Goal: Task Accomplishment & Management: Complete application form

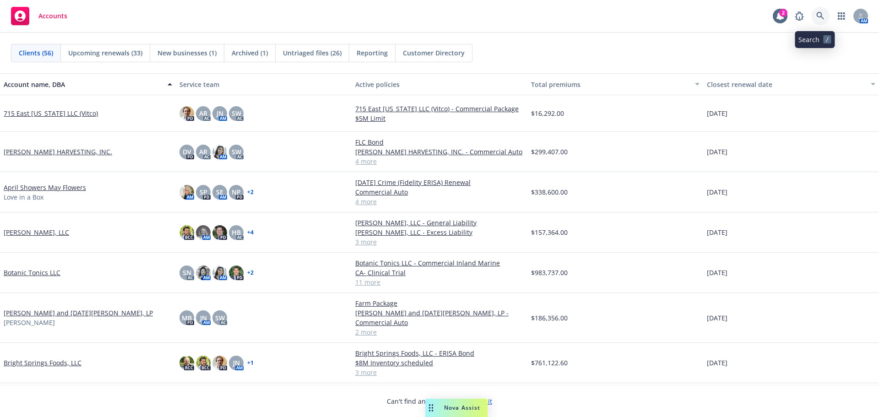
click at [811, 19] on link at bounding box center [820, 16] width 18 height 18
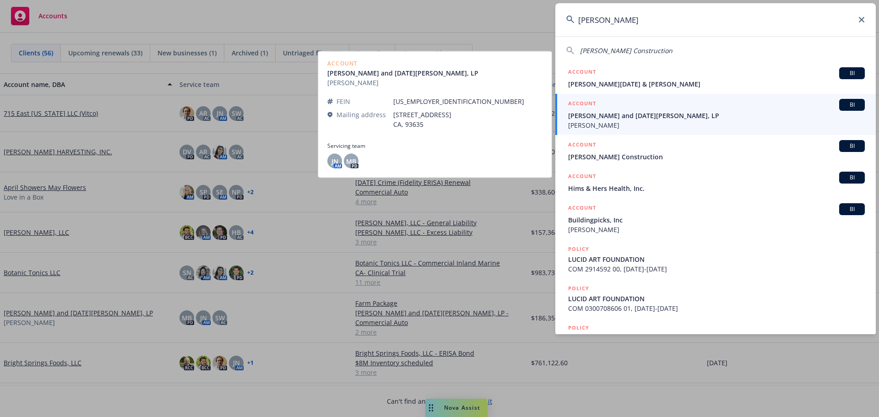
type input "lucia"
click at [671, 119] on span "Brian and Lucia Luis, LP" at bounding box center [716, 116] width 297 height 10
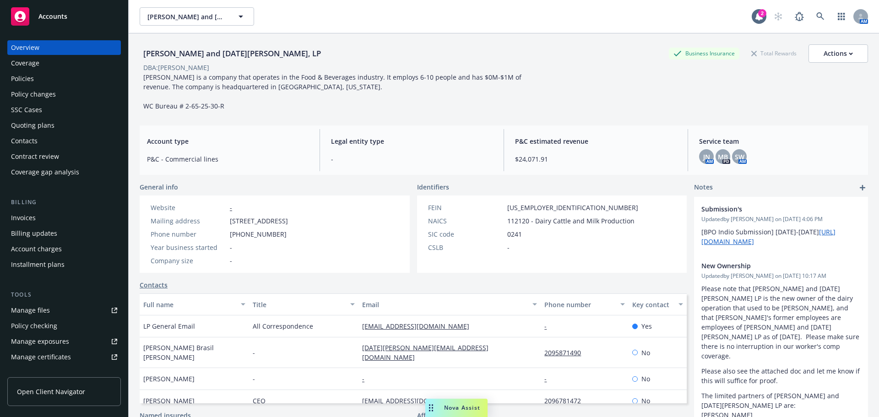
click at [38, 86] on div "Policies" at bounding box center [64, 78] width 106 height 15
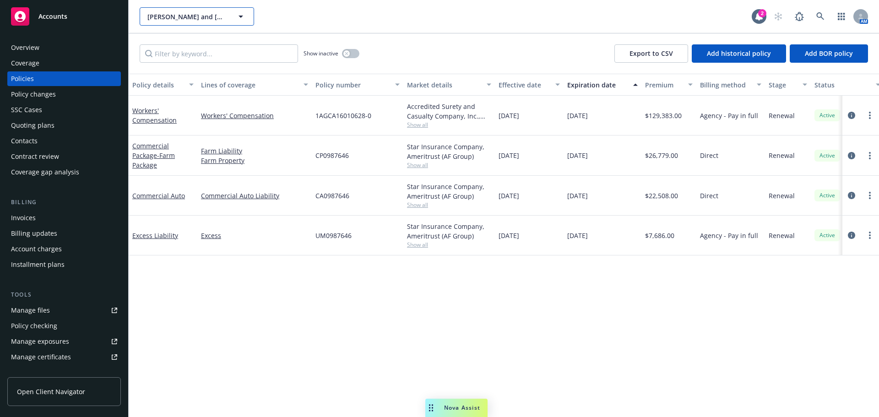
drag, startPoint x: 151, startPoint y: 15, endPoint x: 216, endPoint y: 4, distance: 65.5
click at [216, 4] on div "Brian and Lucia Luis, LP Brian and Lucia Luis, LP 2 AM" at bounding box center [504, 16] width 750 height 33
click at [54, 48] on div "Overview" at bounding box center [64, 47] width 106 height 15
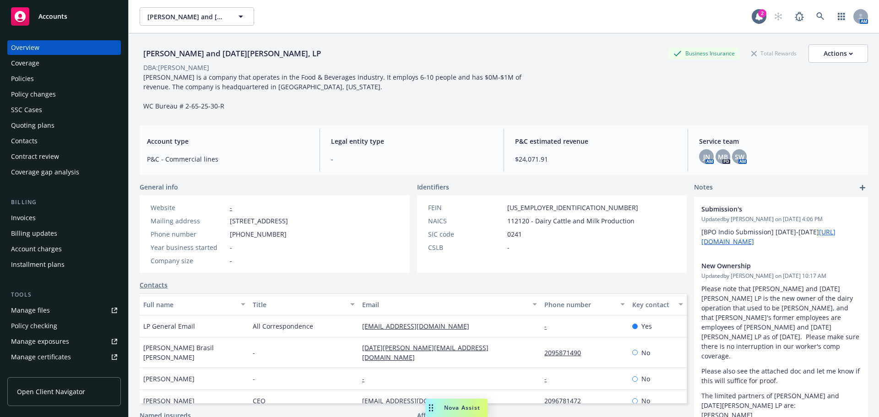
click at [151, 60] on div "Brian and Lucia Luis, LP" at bounding box center [232, 54] width 185 height 12
drag, startPoint x: 155, startPoint y: 56, endPoint x: 217, endPoint y: 65, distance: 63.3
click at [217, 63] on div "Brian and Lucia Luis, LP" at bounding box center [232, 53] width 185 height 18
copy div "Brian and Lucia Luis"
click at [29, 84] on div "Policies" at bounding box center [22, 78] width 23 height 15
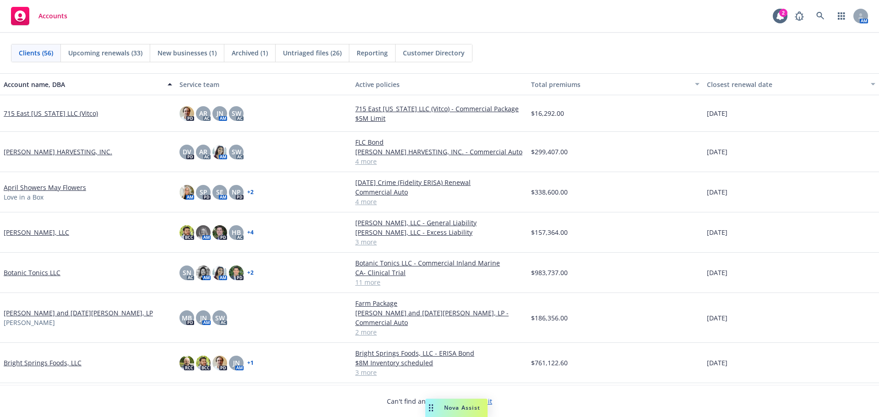
click at [52, 363] on link "Bright Springs Foods, LLC" at bounding box center [43, 363] width 78 height 10
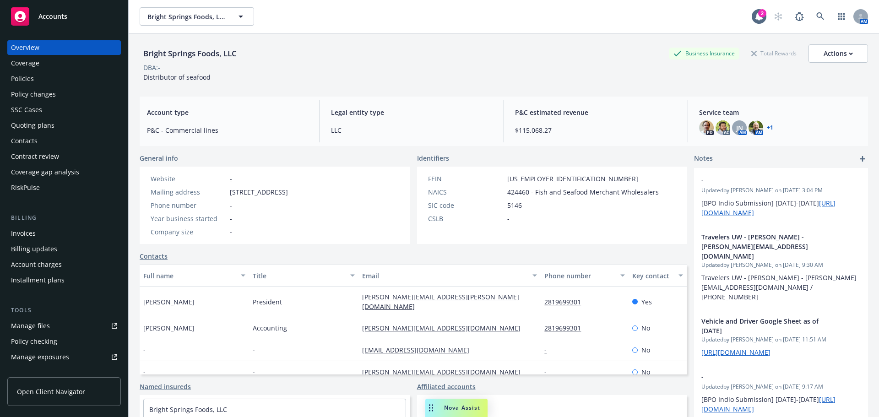
click at [51, 83] on div "Policies" at bounding box center [64, 78] width 106 height 15
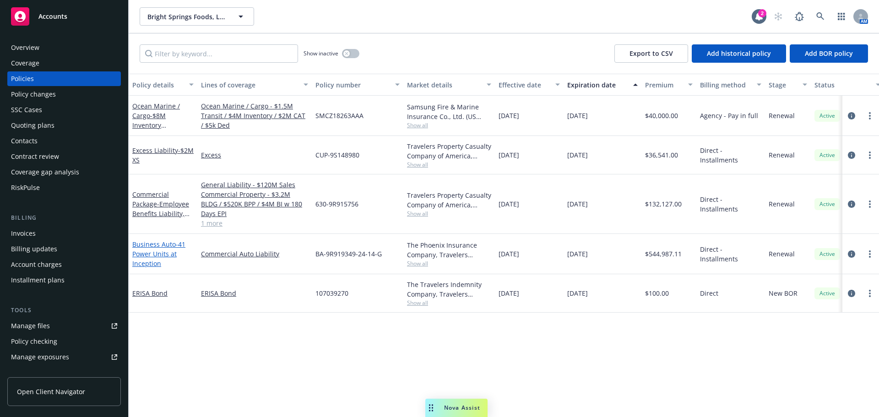
click at [155, 264] on span "- 41 Power Units at Inception" at bounding box center [158, 254] width 53 height 28
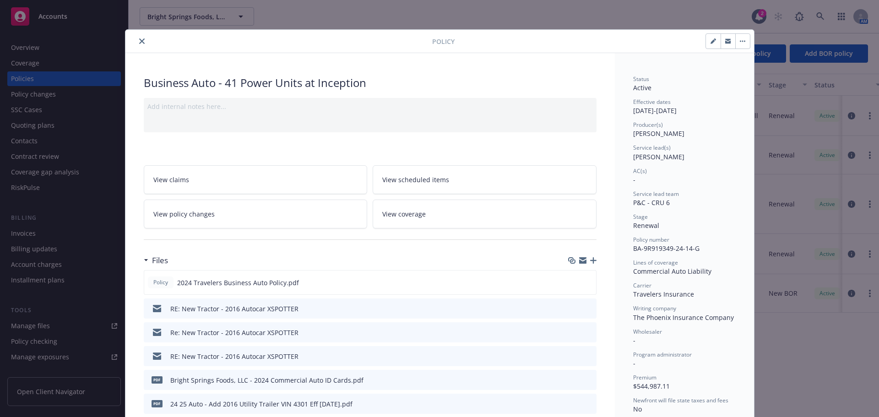
click at [40, 84] on div "Policy Business Auto - 41 Power Units at Inception Add internal notes here... V…" at bounding box center [439, 208] width 879 height 417
click at [140, 43] on icon "close" at bounding box center [141, 40] width 5 height 5
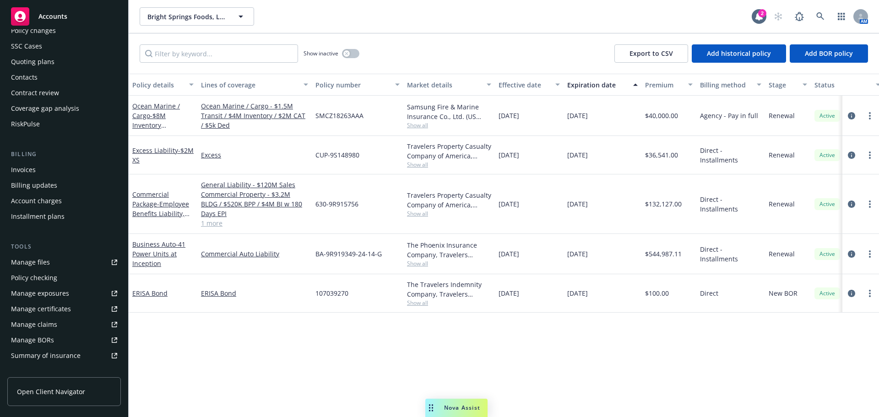
scroll to position [76, 0]
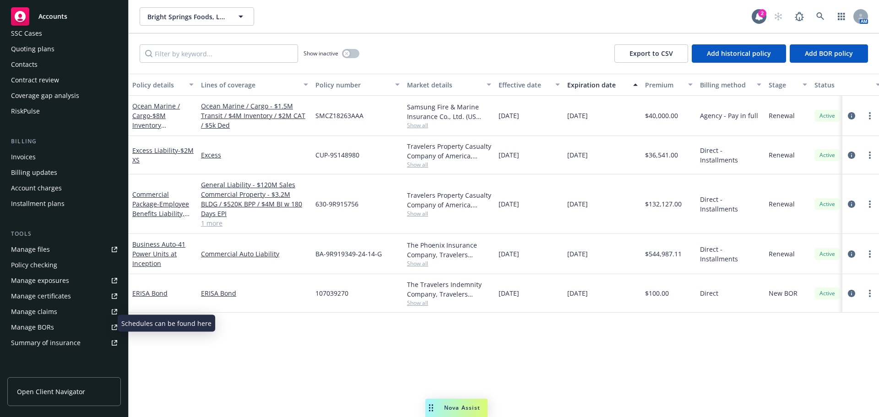
click at [70, 288] on link "Manage exposures" at bounding box center [64, 280] width 114 height 15
click at [162, 260] on link "Business Auto - 41 Power Units at Inception" at bounding box center [158, 254] width 53 height 28
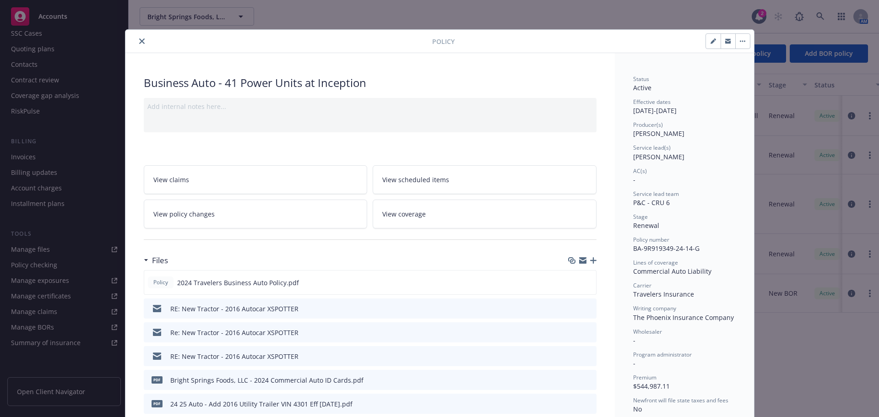
click at [587, 311] on icon "preview file" at bounding box center [588, 308] width 8 height 6
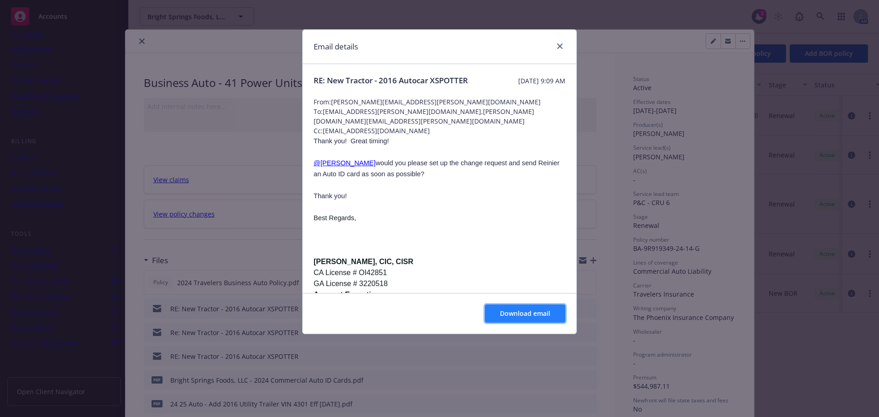
click at [505, 318] on span "Download email" at bounding box center [525, 313] width 50 height 9
click at [557, 48] on icon "close" at bounding box center [559, 45] width 5 height 5
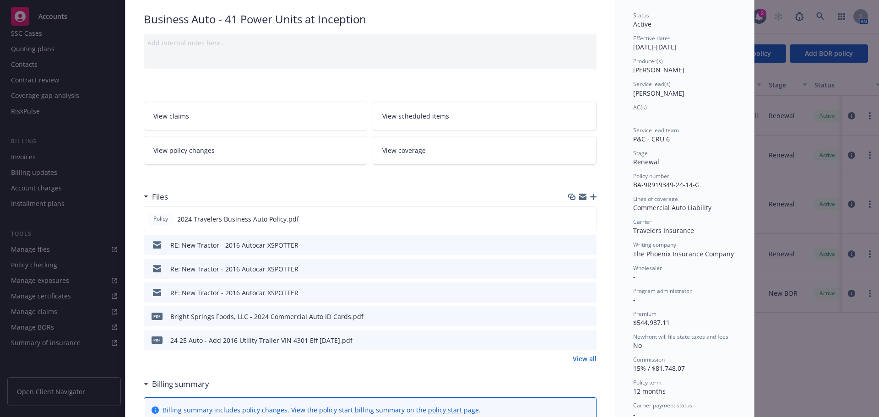
scroll to position [76, 0]
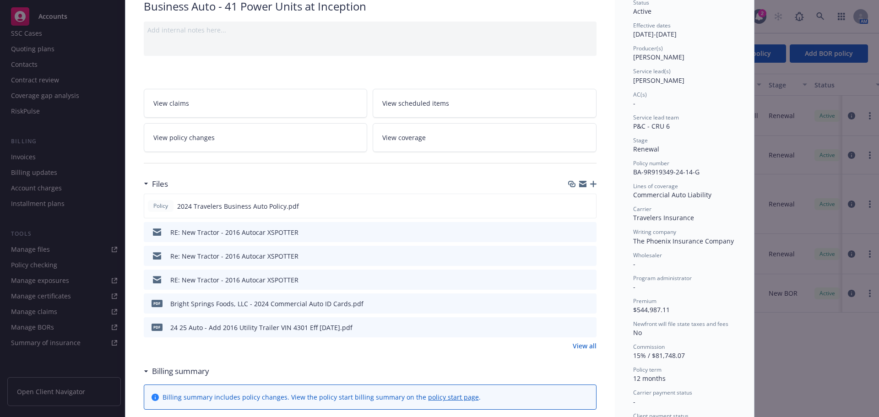
click at [574, 351] on link "View all" at bounding box center [585, 346] width 24 height 10
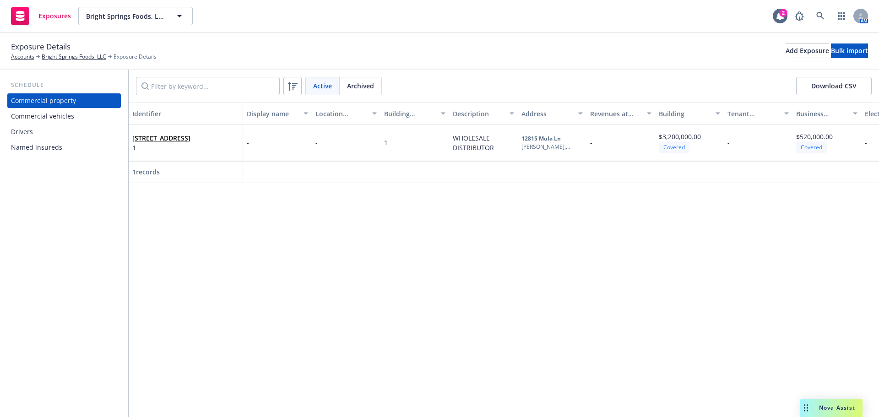
click at [71, 124] on div "Commercial vehicles" at bounding box center [42, 116] width 63 height 15
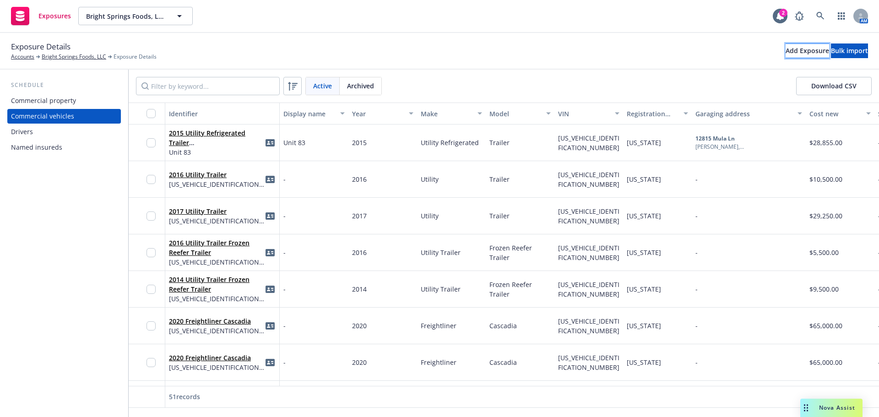
click at [786, 54] on div "Add Exposure" at bounding box center [807, 51] width 43 height 14
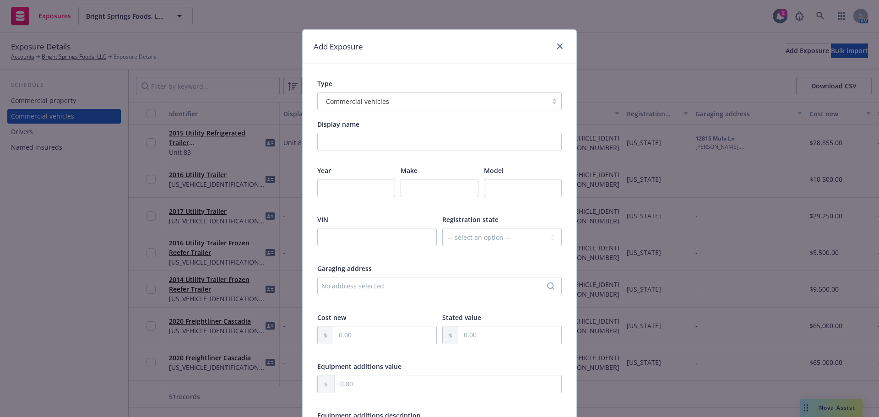
drag, startPoint x: 387, startPoint y: 41, endPoint x: 401, endPoint y: 41, distance: 14.2
click at [401, 41] on div "Add Exposure" at bounding box center [440, 47] width 274 height 34
click at [339, 145] on input "Display name" at bounding box center [439, 142] width 244 height 18
click at [557, 49] on icon "close" at bounding box center [559, 45] width 5 height 5
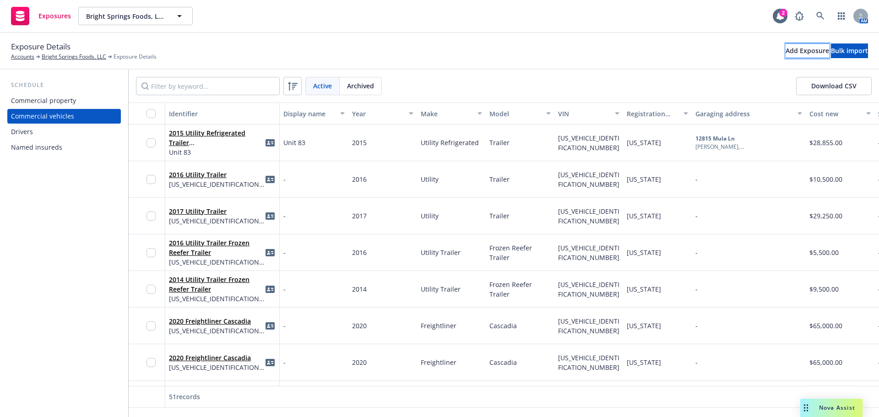
click at [786, 53] on div "Add Exposure" at bounding box center [807, 51] width 43 height 14
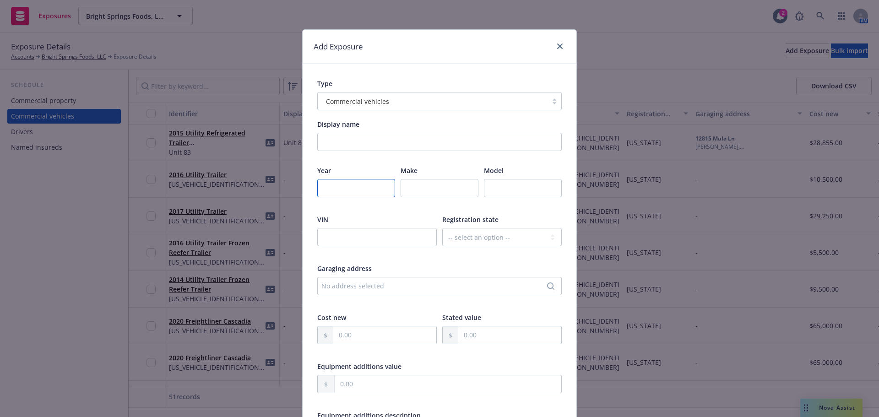
click at [345, 193] on input "number" at bounding box center [356, 188] width 78 height 18
type input "2016"
type input "Autocar"
type input "S"
type input "XSpotter Yard Truck"
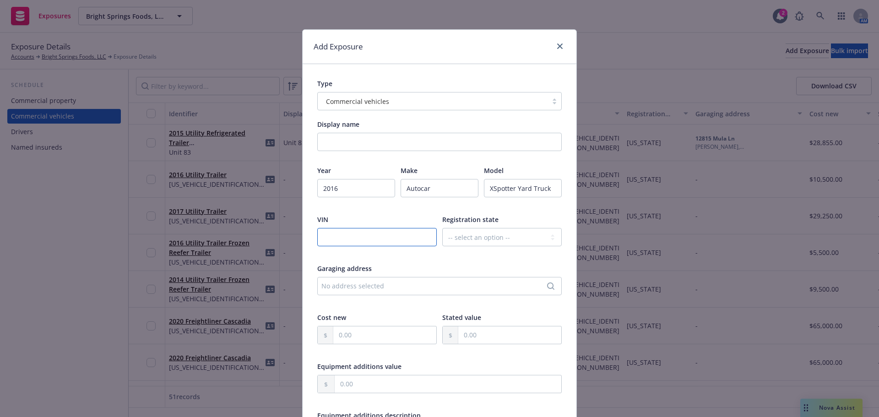
click at [333, 245] on input "text" at bounding box center [376, 237] width 119 height 18
paste input "516H4GB26GH220022"
type input "516H4GB26GH220022"
click at [471, 246] on select "-- select an option -- Alaska Alabama Arkansas American Samoa Arizona Californi…" at bounding box center [501, 237] width 119 height 18
select select "TX"
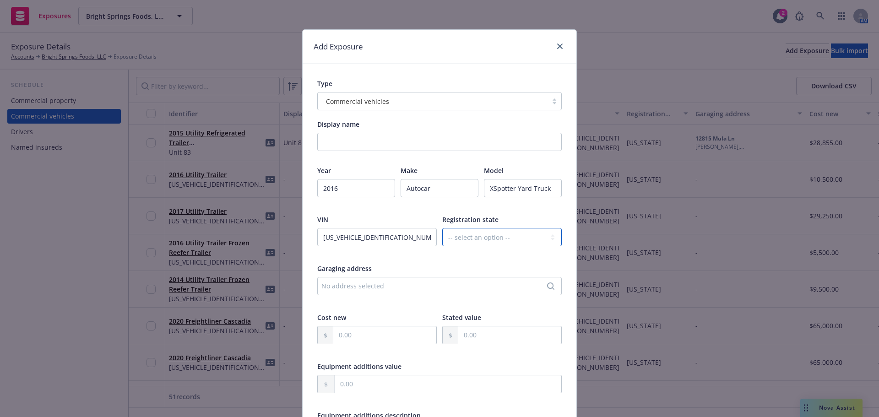
click at [442, 237] on select "-- select an option -- Alaska Alabama Arkansas American Samoa Arizona Californi…" at bounding box center [501, 237] width 119 height 18
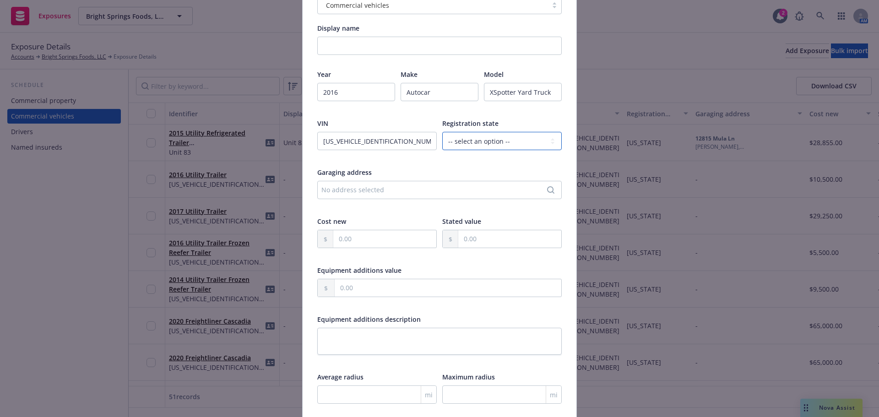
scroll to position [152, 0]
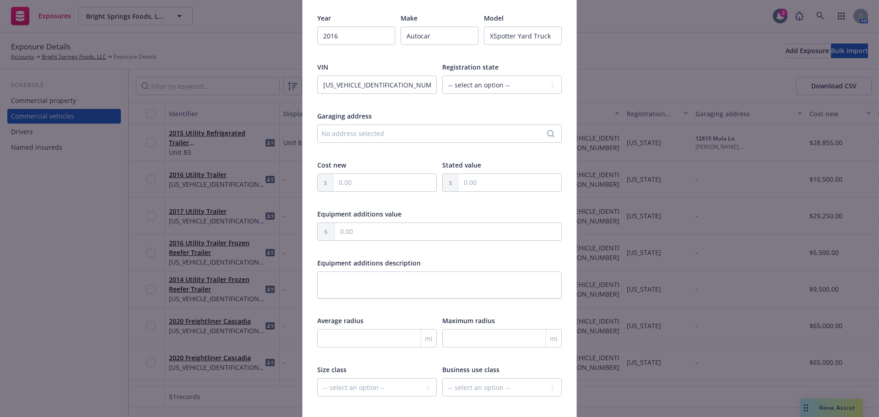
click at [548, 137] on icon "Search" at bounding box center [550, 133] width 7 height 7
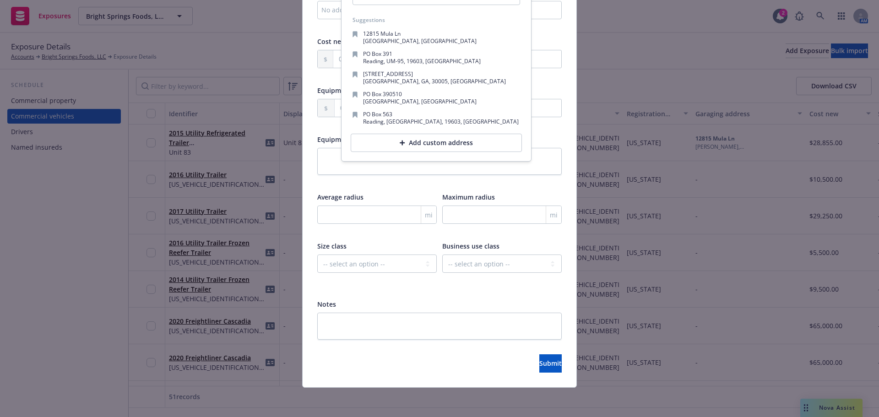
scroll to position [145, 0]
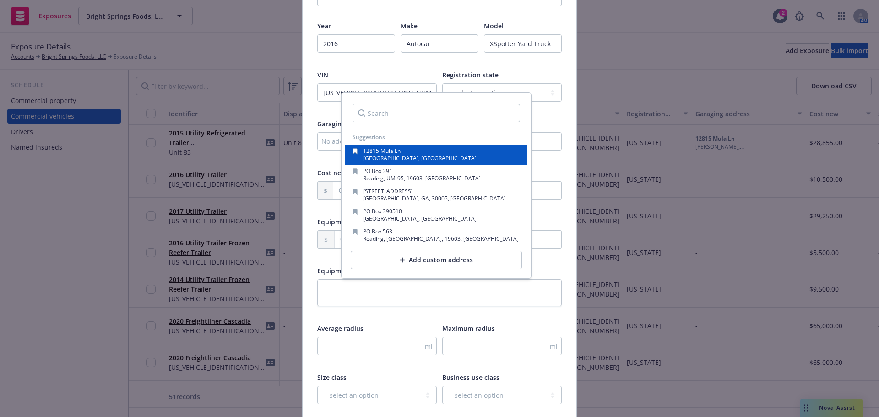
click at [393, 155] on span "12815 Mula Ln" at bounding box center [382, 151] width 38 height 8
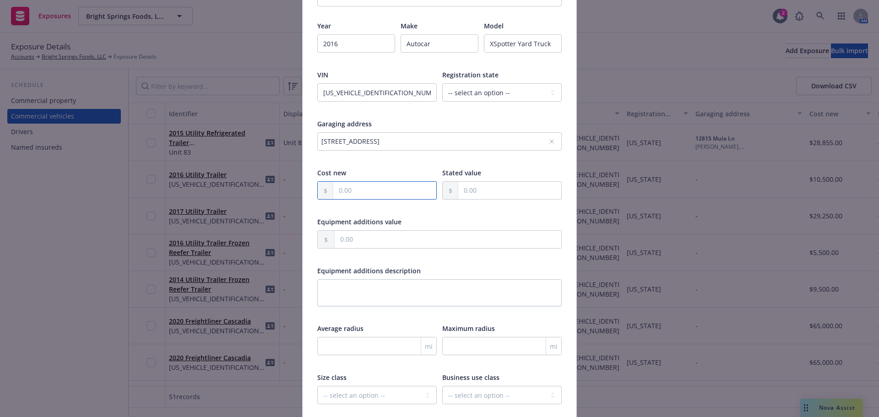
click at [353, 199] on input "text" at bounding box center [384, 190] width 103 height 17
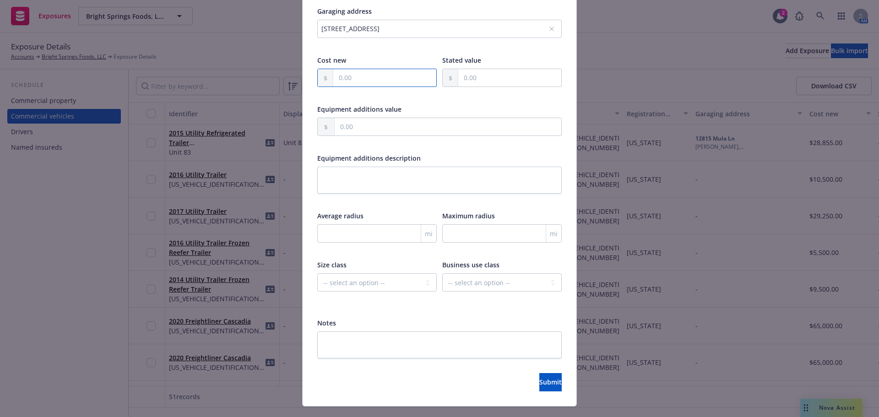
scroll to position [297, 0]
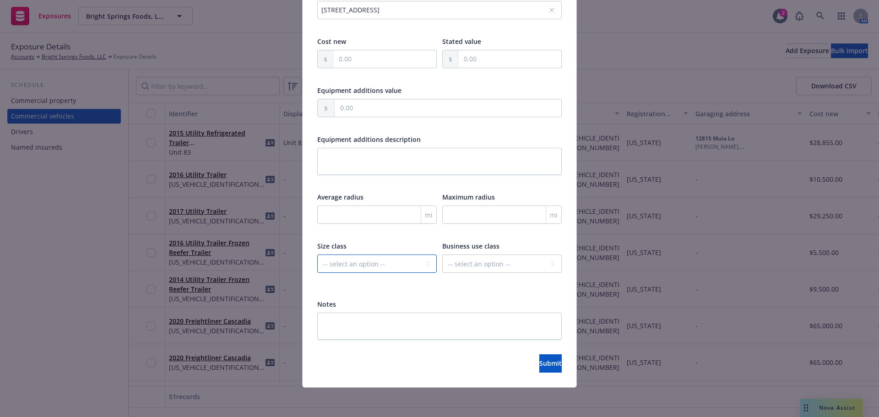
click at [336, 261] on select "-- select an option -- Private passenger Light truck Medium truck Heavy truck E…" at bounding box center [376, 264] width 119 height 18
select select "HEAVY_TRUCK"
click at [317, 255] on select "-- select an option -- Private passenger Light truck Medium truck Heavy truck E…" at bounding box center [376, 264] width 119 height 18
click at [502, 258] on select "-- select an option -- Service Retail Commercial" at bounding box center [501, 264] width 119 height 18
click at [391, 283] on div "Display name Year 2016 Make Autocar Model XSpotter Yard Truck VIN 516H4GB26GH22…" at bounding box center [439, 91] width 244 height 496
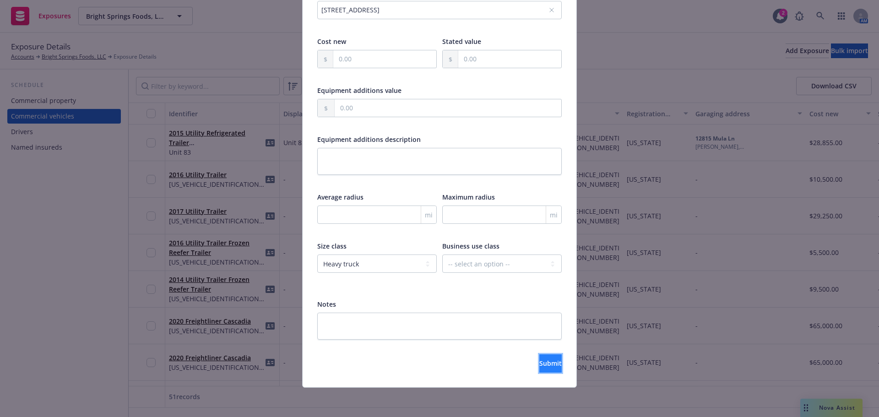
click at [539, 363] on button "Submit" at bounding box center [550, 363] width 22 height 18
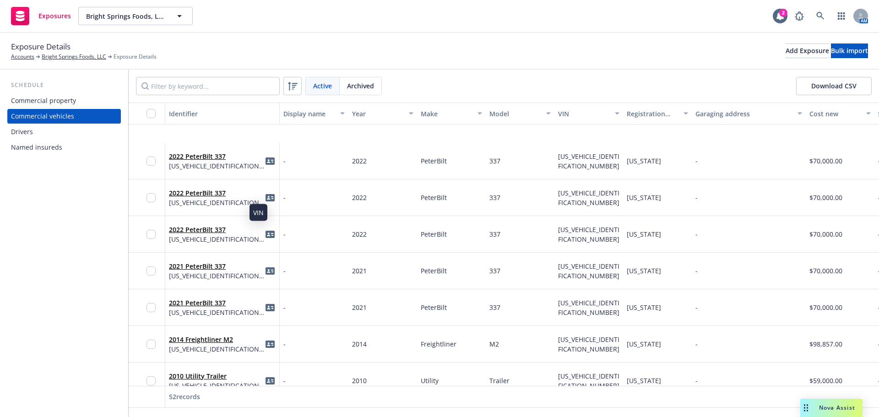
scroll to position [1450, 0]
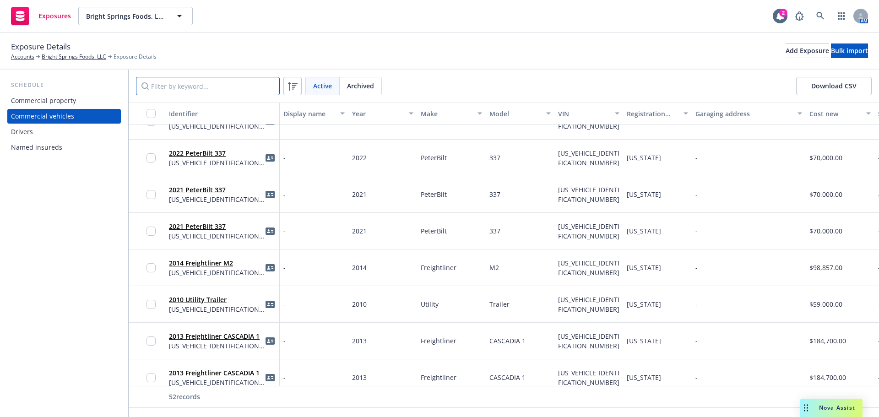
click at [215, 93] on input "Filter by keyword..." at bounding box center [208, 86] width 144 height 18
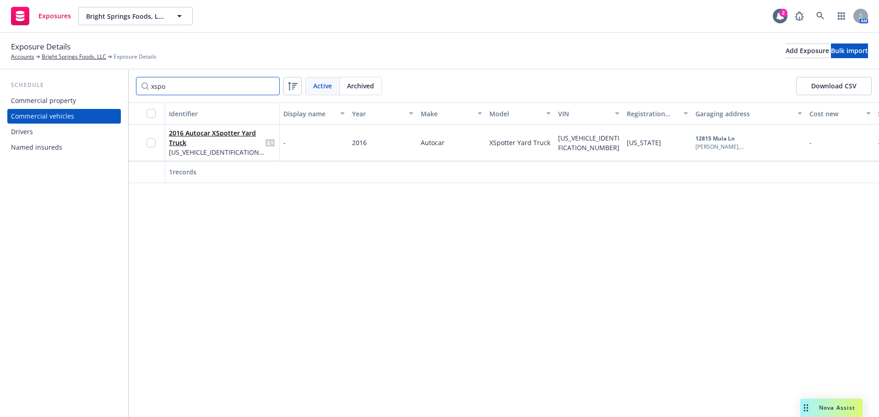
scroll to position [0, 0]
type input "xspotter"
click at [188, 146] on link "2016 Autocar XSpotter Yard Truck" at bounding box center [212, 138] width 87 height 18
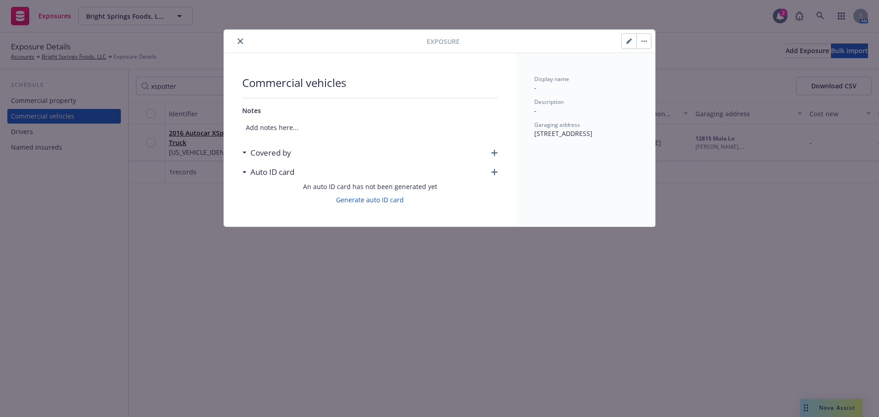
click at [248, 158] on div "Covered by" at bounding box center [269, 153] width 44 height 12
click at [246, 178] on div "Auto ID card" at bounding box center [268, 172] width 52 height 12
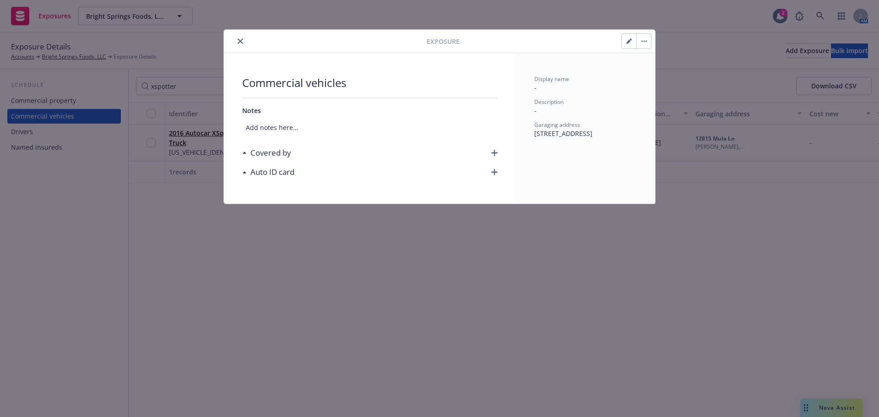
click at [246, 178] on div "Auto ID card" at bounding box center [268, 172] width 52 height 12
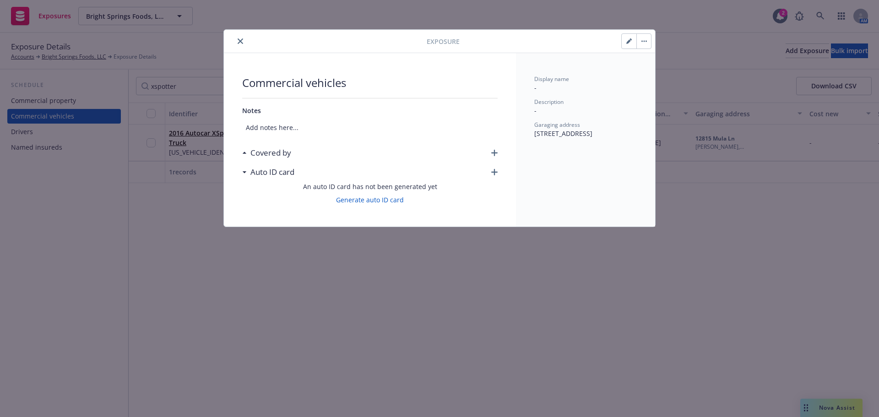
click at [639, 39] on button "button" at bounding box center [643, 41] width 15 height 15
drag, startPoint x: 445, startPoint y: 116, endPoint x: 434, endPoint y: 118, distance: 11.2
click at [444, 115] on div "Notes" at bounding box center [369, 111] width 255 height 10
click at [244, 36] on div at bounding box center [327, 41] width 199 height 11
click at [238, 46] on button "close" at bounding box center [240, 41] width 11 height 11
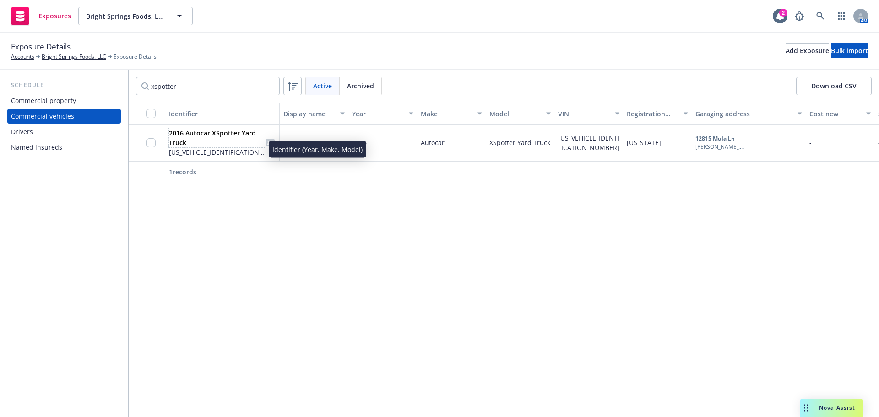
click at [217, 146] on link "2016 Autocar XSpotter Yard Truck" at bounding box center [212, 138] width 87 height 18
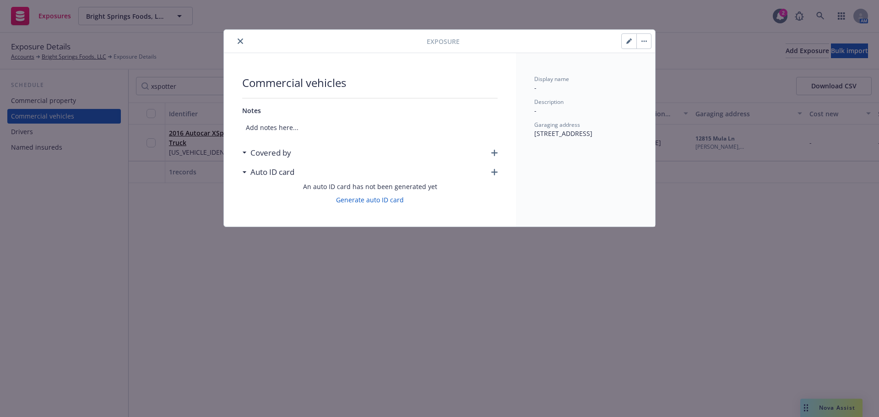
click at [626, 40] on icon "button" at bounding box center [628, 40] width 5 height 5
select select "[GEOGRAPHIC_DATA]"
select select "HEAVY_TRUCK"
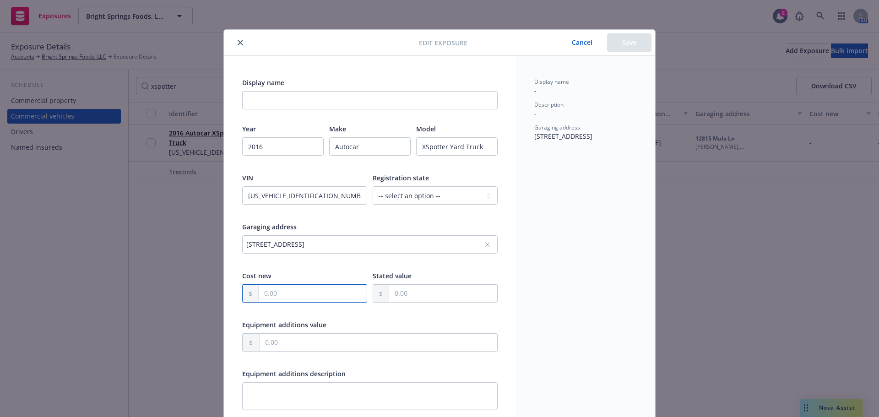
click at [304, 302] on input "text" at bounding box center [313, 293] width 108 height 17
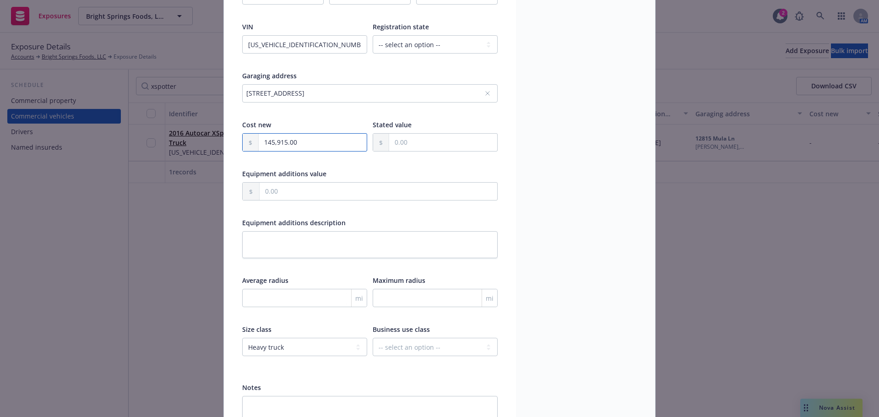
scroll to position [152, 0]
type input "145,915.00"
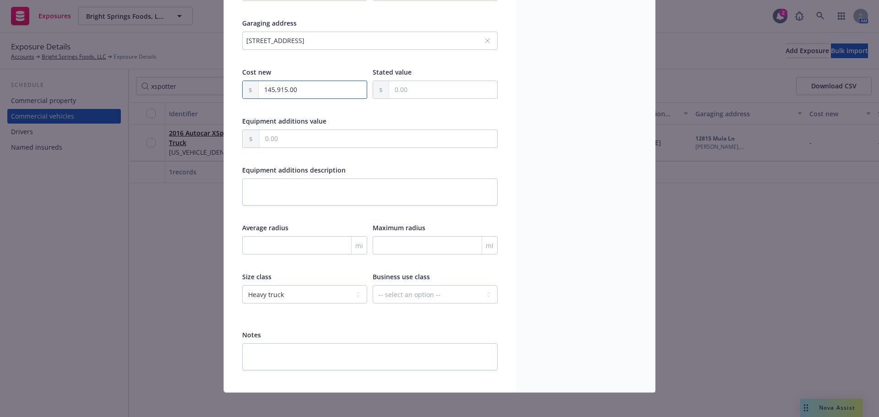
scroll to position [225, 0]
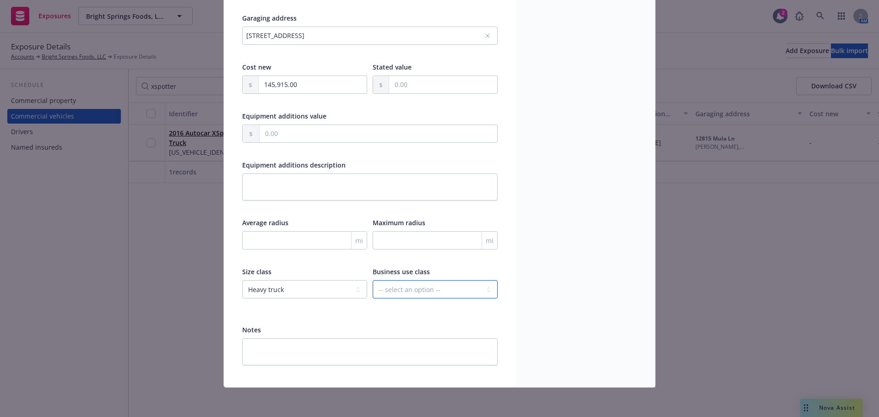
click at [407, 287] on select "-- select an option -- Service Retail Commercial" at bounding box center [435, 289] width 125 height 18
drag, startPoint x: 344, startPoint y: 314, endPoint x: 360, endPoint y: 298, distance: 22.7
click at [346, 313] on div "Display name Year 2016 Make Autocar Model XSpotter Yard Truck VIN 516H4GB26GH22…" at bounding box center [369, 117] width 255 height 496
click at [299, 342] on textarea at bounding box center [369, 351] width 255 height 27
type textarea "x"
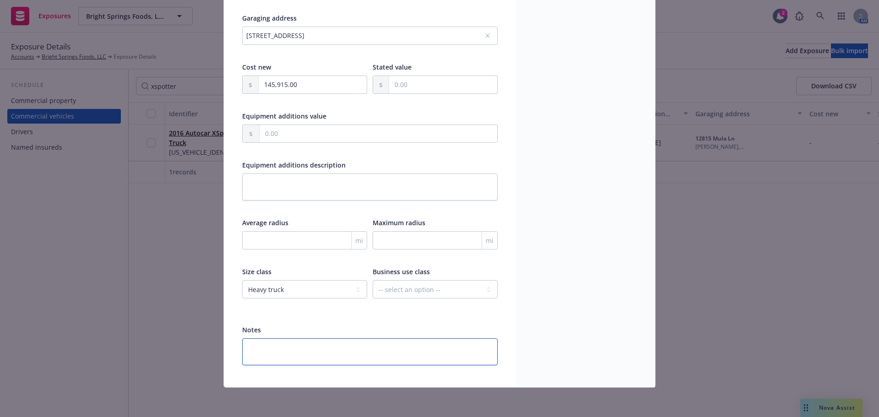
type textarea "G"
type textarea "x"
type textarea "GV"
type textarea "x"
type textarea "GVW"
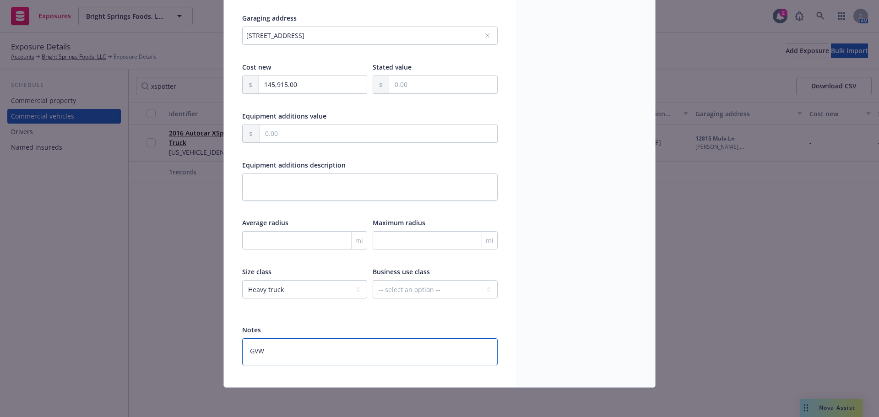
type textarea "x"
type textarea "GVW"
type textarea "x"
type textarea "GVW -"
type textarea "x"
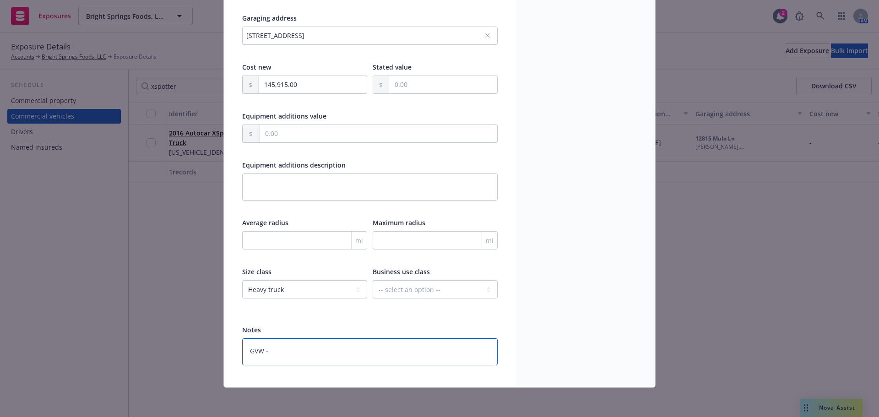
type textarea "GVW -"
type textarea "x"
type textarea "GVW - 3"
type textarea "x"
type textarea "GVW - 33"
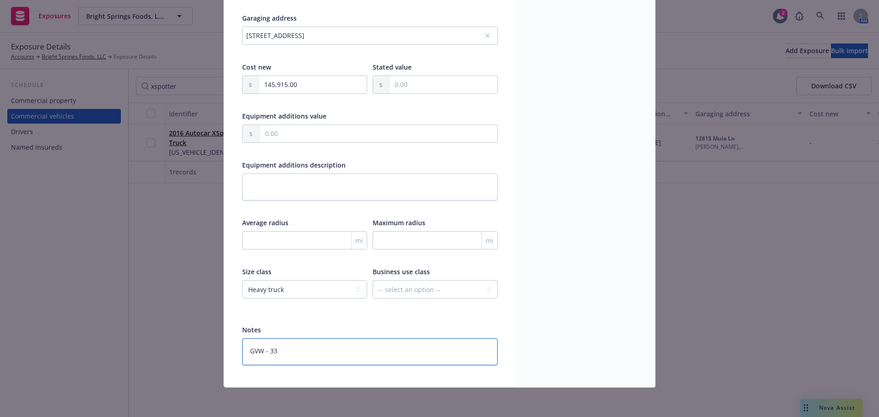
type textarea "x"
type textarea "GVW - 33,"
type textarea "x"
type textarea "GVW - 33,0"
type textarea "x"
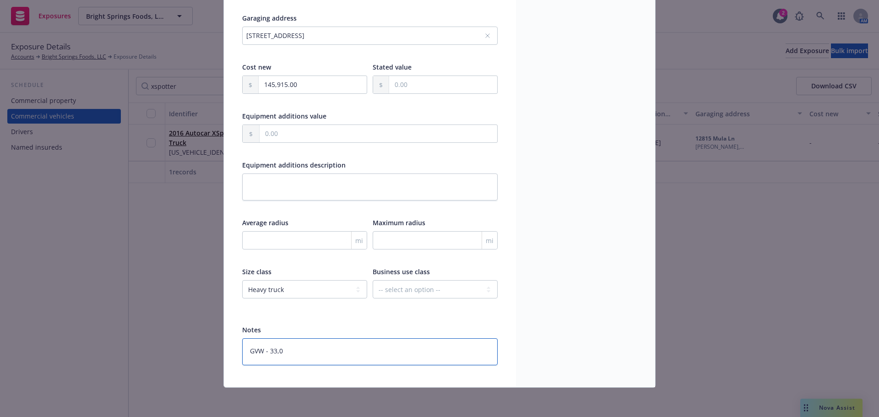
type textarea "GVW - 33,00"
type textarea "x"
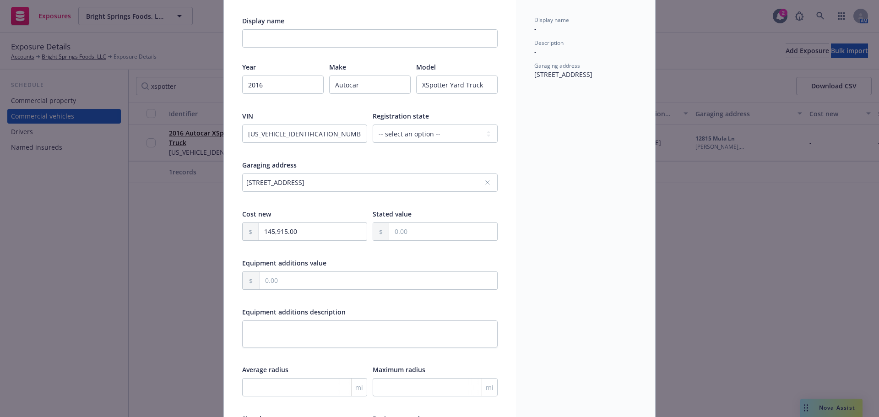
scroll to position [0, 0]
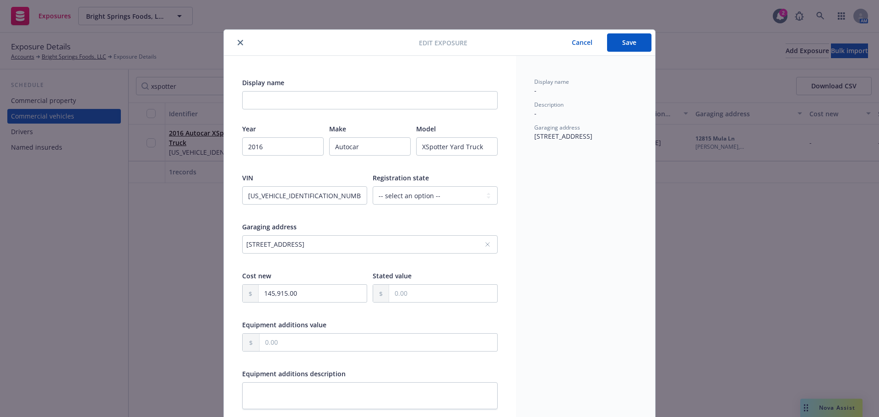
type textarea "GVW - 33,001"
drag, startPoint x: 247, startPoint y: 108, endPoint x: 288, endPoint y: 107, distance: 41.2
click at [248, 108] on input "Display name" at bounding box center [369, 100] width 255 height 18
type textarea "x"
type input "Y"
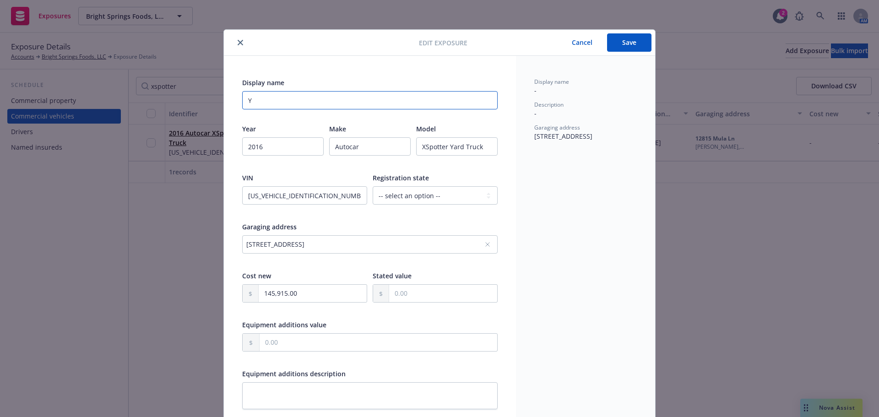
type textarea "x"
type input "Y"
type textarea "x"
type input "Ya"
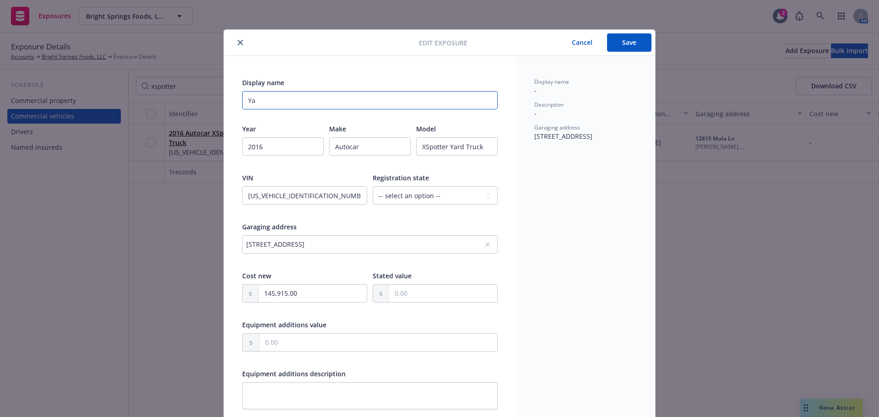
type textarea "x"
type input "Yar"
type textarea "x"
type input "Yard"
type textarea "x"
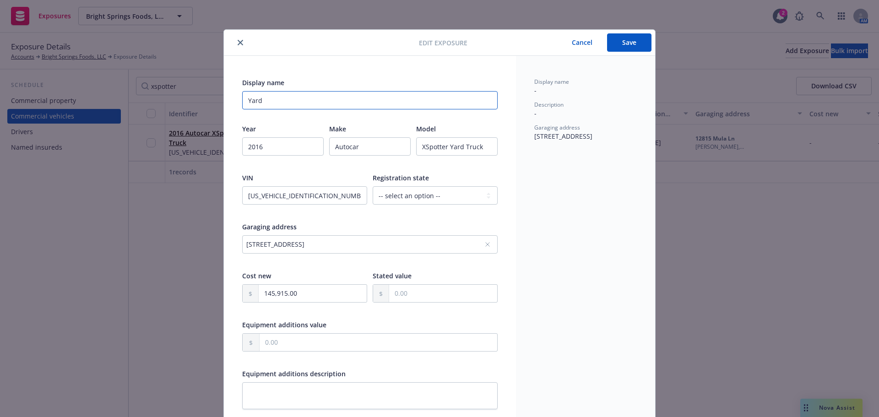
type input "Yard"
type textarea "x"
type input "Yard T"
type textarea "x"
type input "Yard Tr"
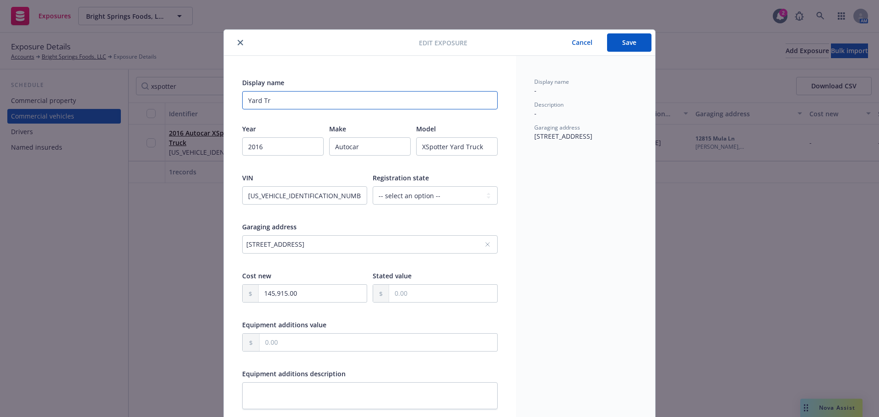
type textarea "x"
type input "Yard Try"
type textarea "x"
type input "Yard Tryc"
type textarea "x"
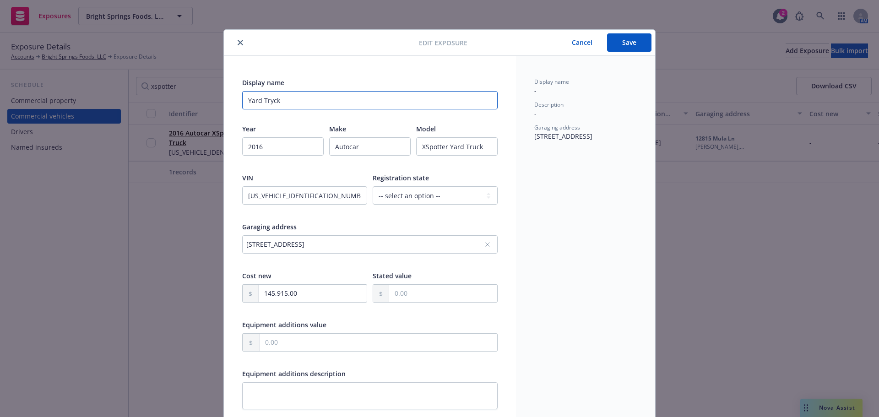
type input "Yard Tryck="
type textarea "x"
type input "Yard Tryck="
type textarea "x"
type input "Yard Tryck"
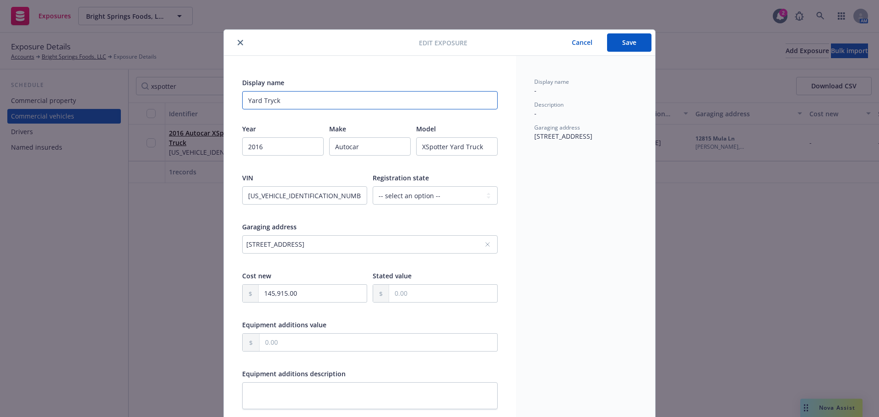
type textarea "x"
type input "Yard Tryc"
type textarea "x"
type input "Yard Try"
type textarea "x"
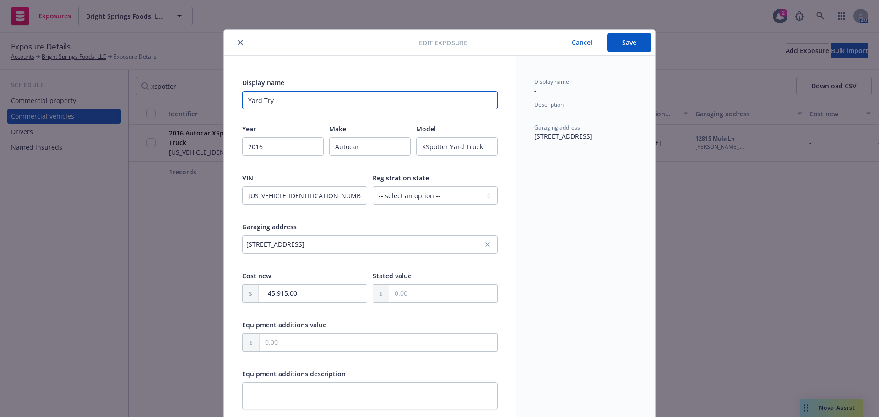
type input "Yard Tr"
type textarea "x"
type input "Yard Tru"
type textarea "x"
type input "Yard Truc"
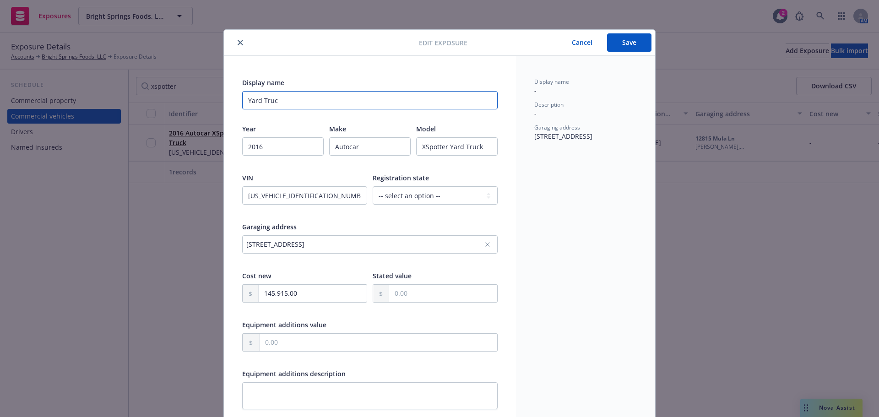
type textarea "x"
type input "Yard Truck"
click at [623, 38] on button "Save" at bounding box center [629, 42] width 44 height 18
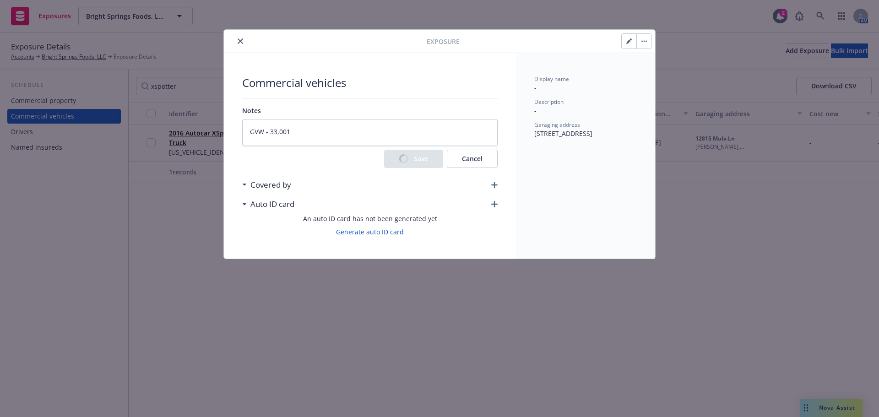
type textarea "x"
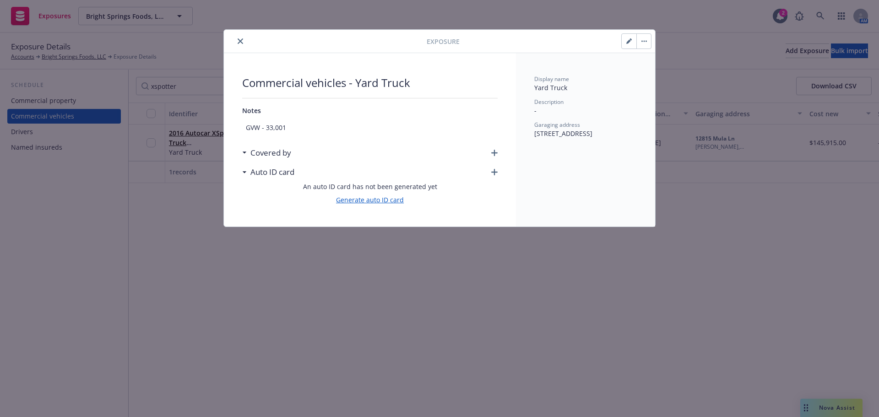
click at [369, 205] on link "Generate auto ID card" at bounding box center [370, 200] width 68 height 10
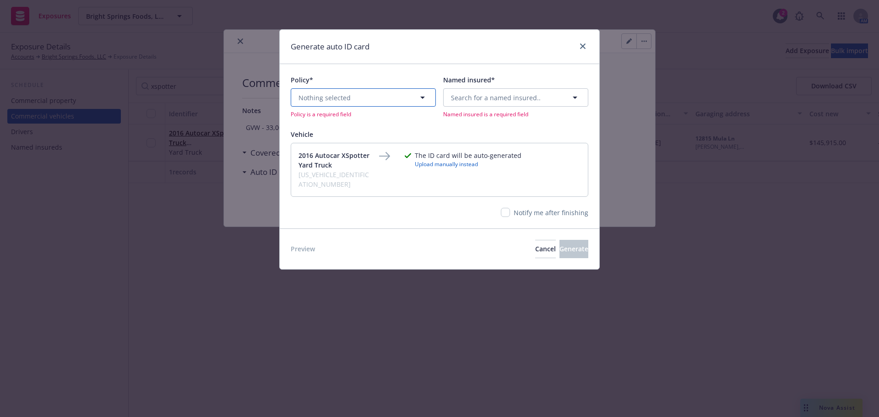
click at [311, 103] on span "Nothing selected" at bounding box center [324, 98] width 52 height 10
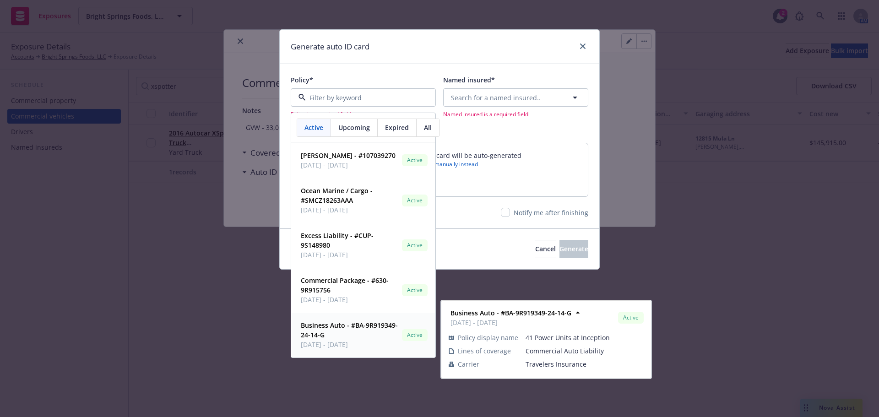
click at [332, 345] on span "11/27/2024 - 11/27/2025" at bounding box center [350, 345] width 98 height 10
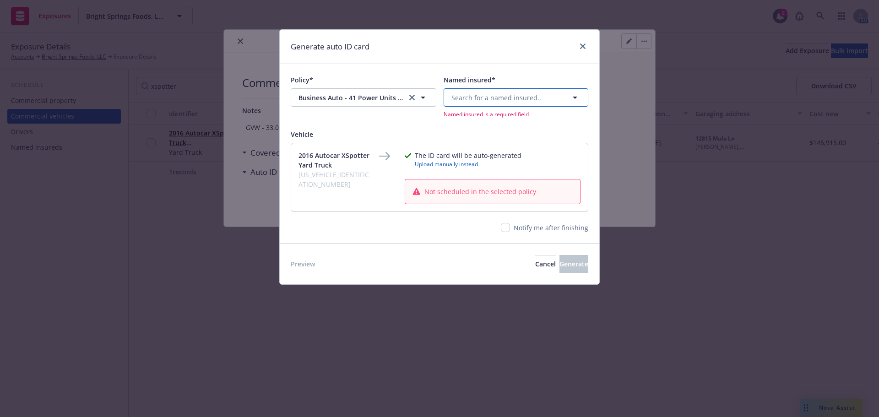
click at [473, 99] on span "Search for a named insured.." at bounding box center [496, 98] width 90 height 10
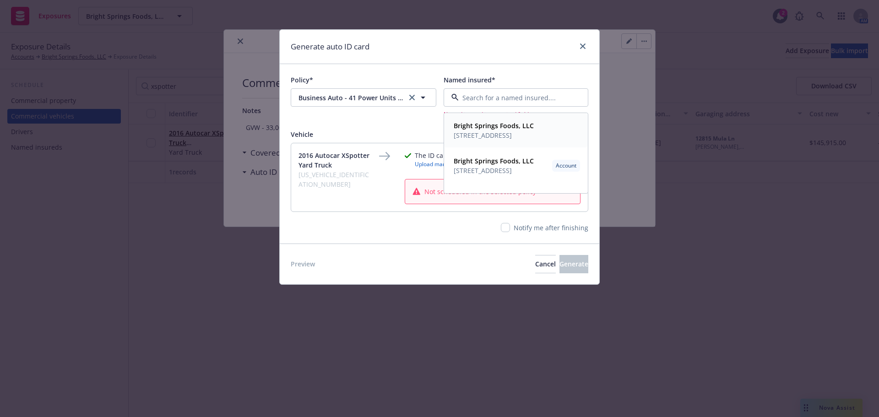
click at [504, 140] on span "12815 Mula Ln Stafford, TX 77477" at bounding box center [494, 135] width 80 height 10
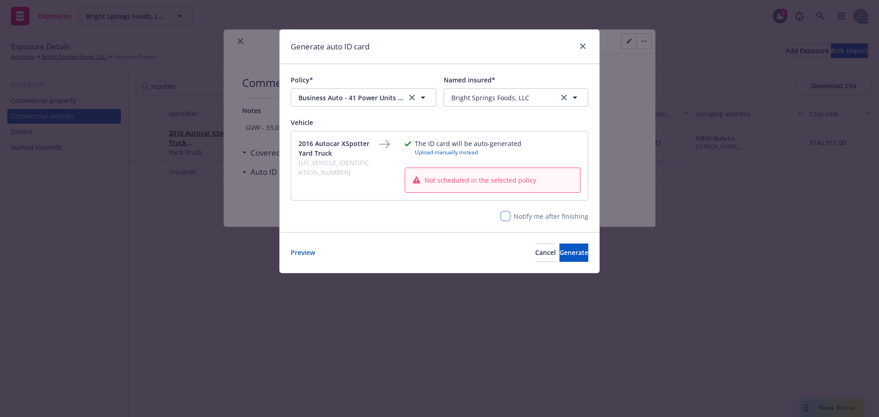
click at [509, 221] on input "checkbox" at bounding box center [505, 215] width 9 height 9
checkbox input "true"
click at [559, 257] on span "Generate" at bounding box center [573, 252] width 29 height 9
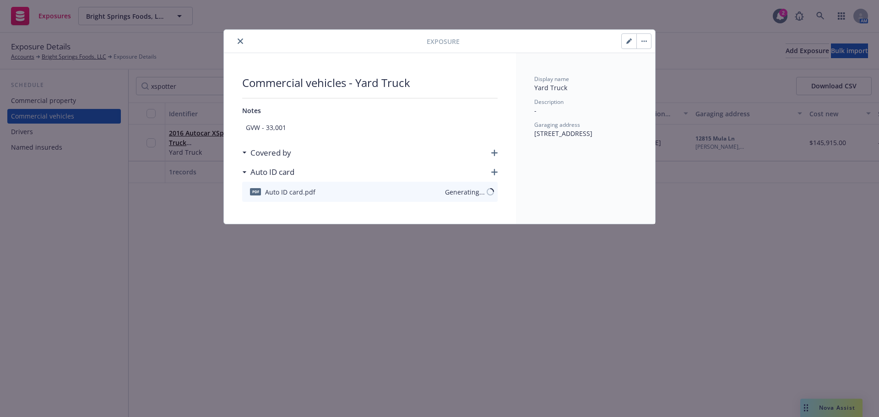
click at [627, 43] on icon "button" at bounding box center [628, 41] width 5 height 5
type textarea "x"
select select "TX"
select select "HEAVY_TRUCK"
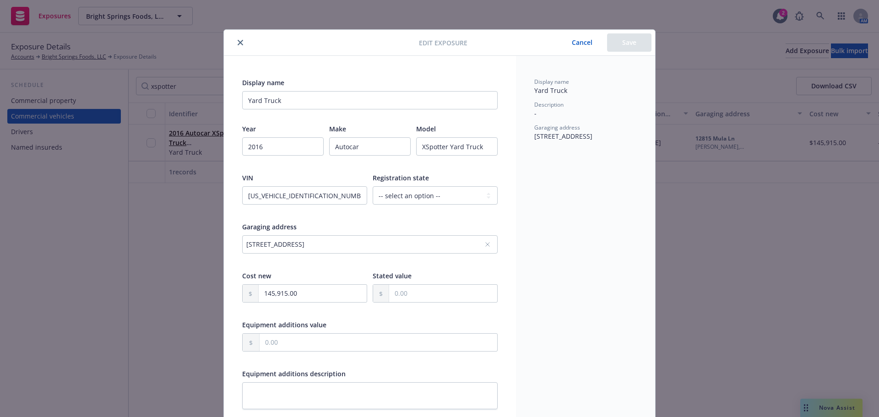
type textarea "x"
click at [243, 40] on button "close" at bounding box center [240, 42] width 11 height 11
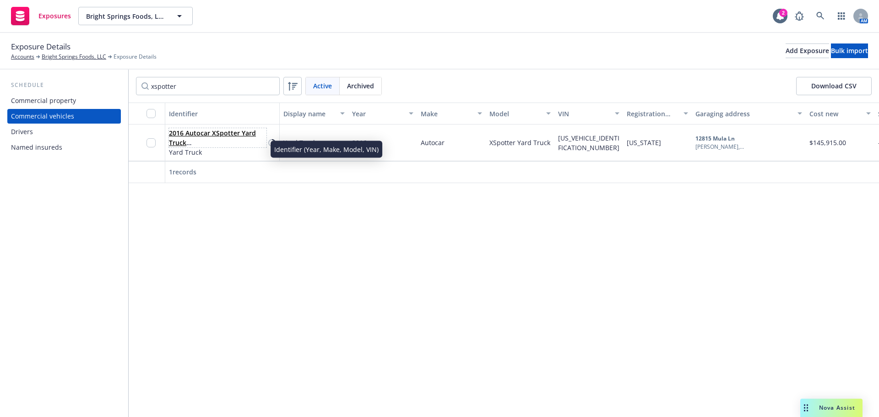
click at [193, 151] on link "2016 Autocar XSpotter Yard Truck 516H4GB26GH220022" at bounding box center [216, 148] width 94 height 38
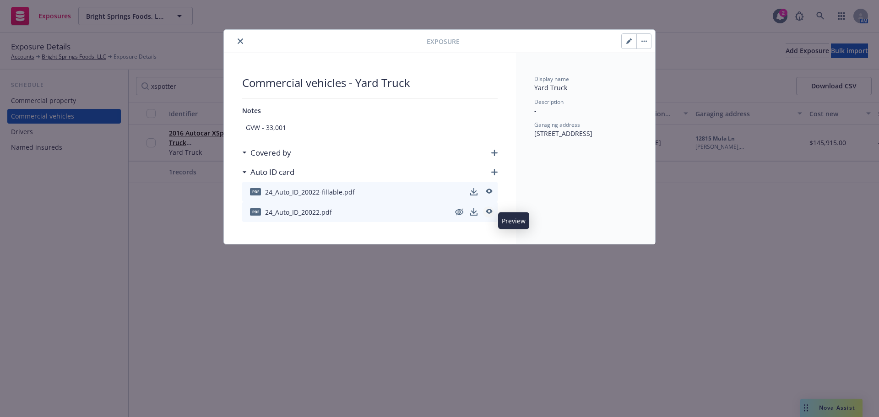
click at [490, 214] on icon "preview" at bounding box center [489, 211] width 6 height 5
click at [243, 43] on icon "close" at bounding box center [240, 40] width 5 height 5
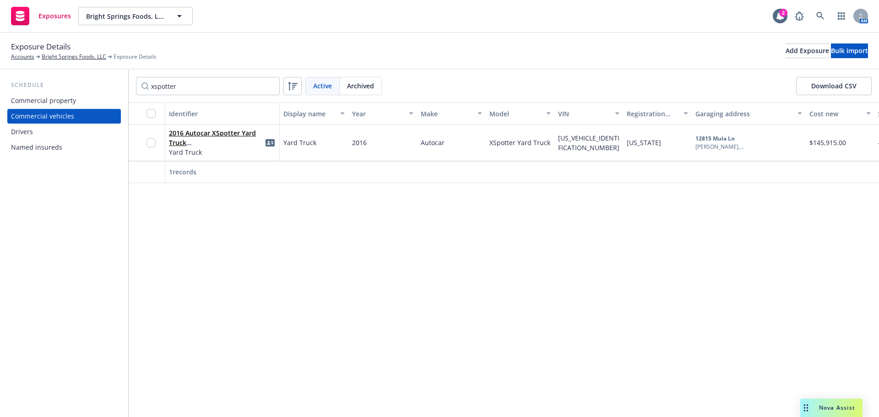
click at [321, 91] on span "Active" at bounding box center [322, 86] width 19 height 10
click at [363, 88] on span "Archived" at bounding box center [360, 86] width 27 height 10
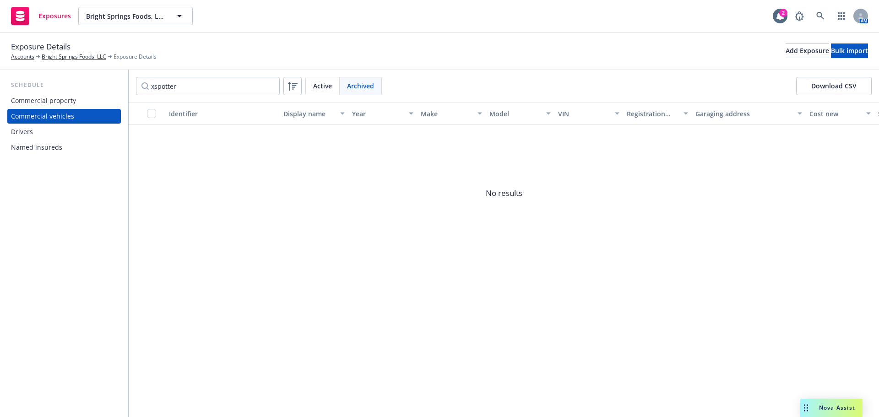
click at [329, 91] on span "Active" at bounding box center [322, 86] width 19 height 10
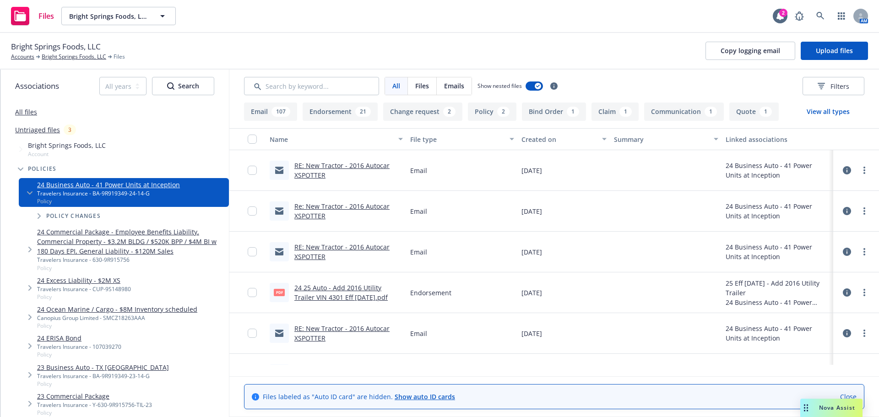
click at [368, 302] on link "24 25 Auto - Add 2016 Utility Trailer VIN 4301 Eff [DATE].pdf" at bounding box center [340, 292] width 93 height 18
click at [76, 58] on link "Bright Springs Foods, LLC" at bounding box center [74, 57] width 65 height 8
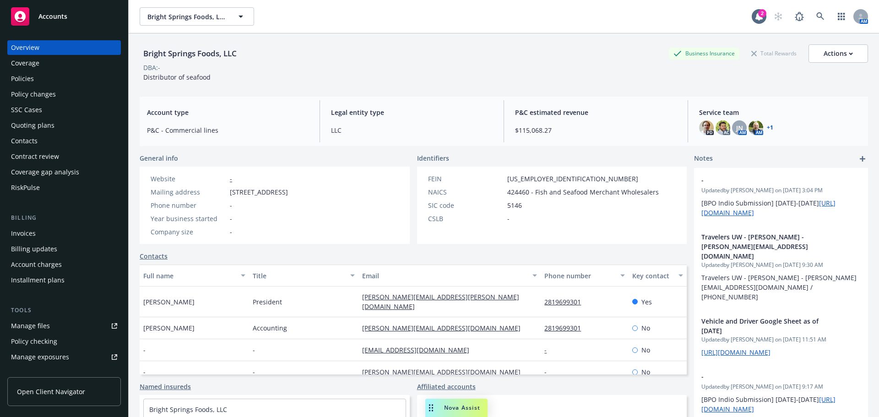
click at [55, 102] on div "Policy changes" at bounding box center [33, 94] width 45 height 15
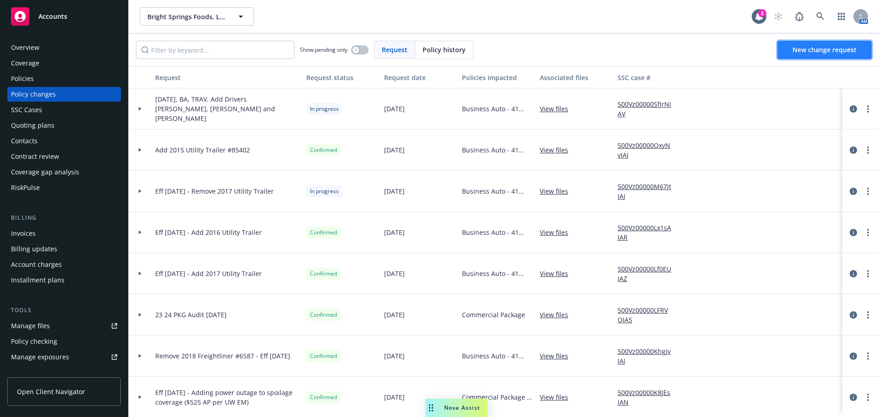
click at [821, 54] on span "New change request" at bounding box center [824, 49] width 64 height 9
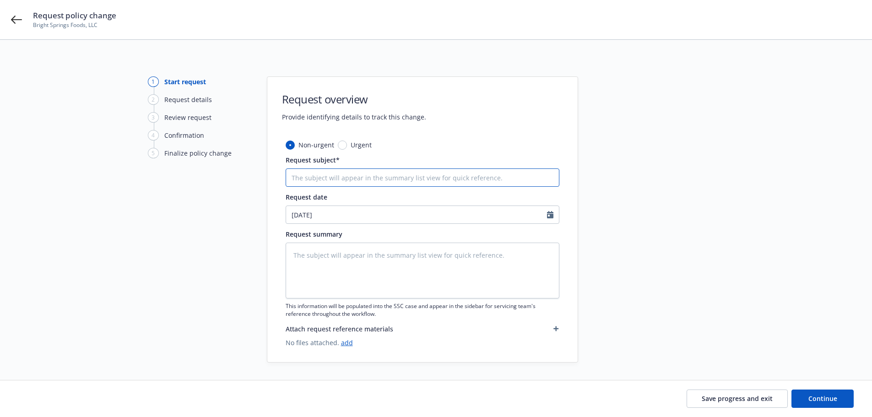
click at [329, 180] on input "Request subject*" at bounding box center [423, 177] width 274 height 18
type textarea "x"
type input "A"
type textarea "x"
type input "Ad"
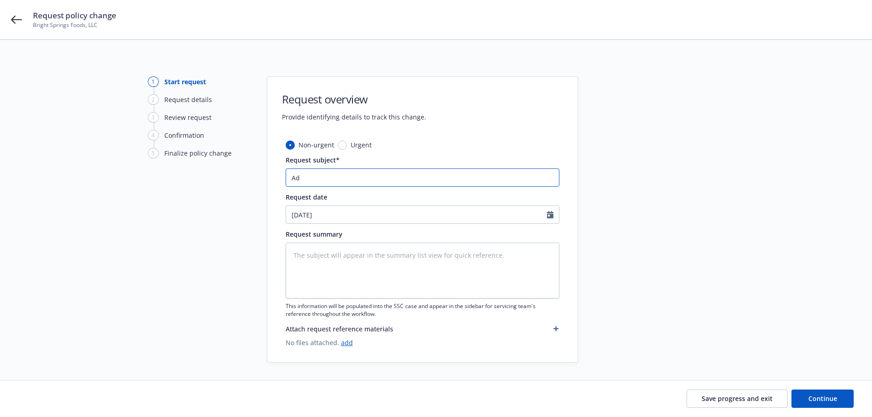
type textarea "x"
type input "Add"
type textarea "x"
type input "Add"
type textarea "x"
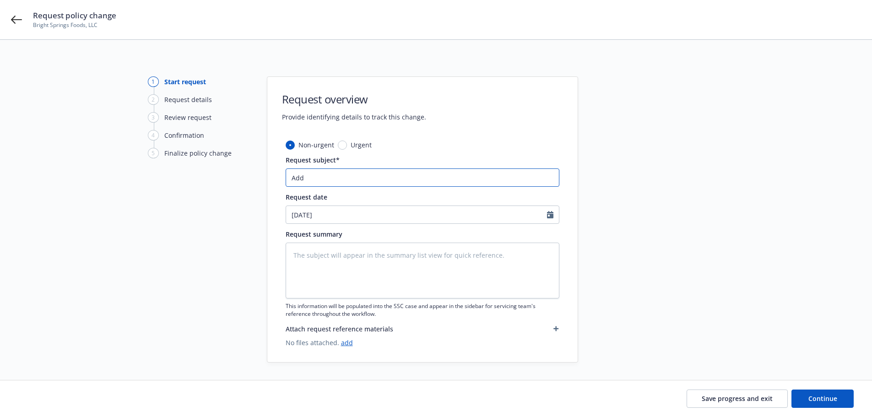
type input "Add 2"
type textarea "x"
type input "Add 20"
type textarea "x"
type input "Add 201"
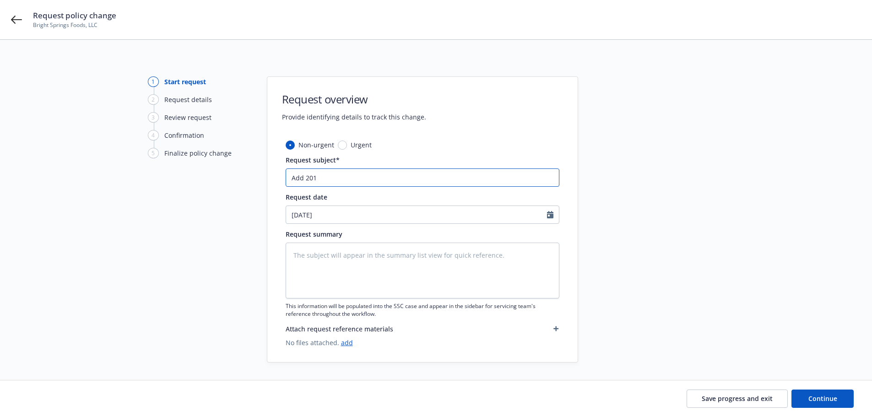
type textarea "x"
type input "Add 2016"
type textarea "x"
type input "Add 2016"
type textarea "x"
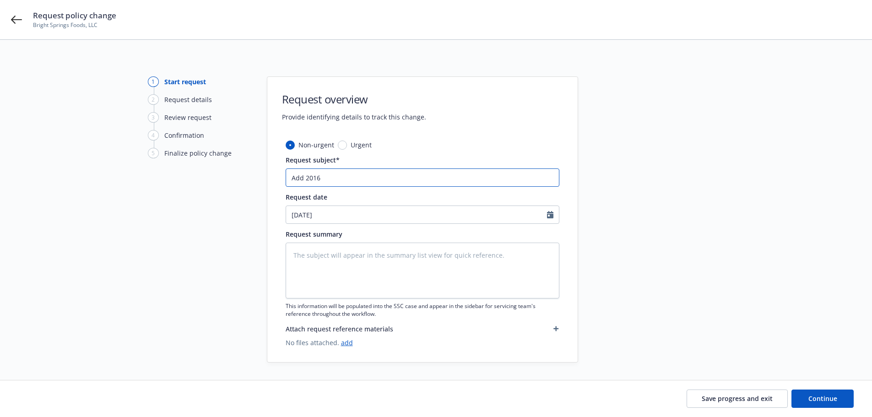
type input "Add 2016 A"
type textarea "x"
type input "Add 2016 Au"
type textarea "x"
type input "Add 2016 Aut"
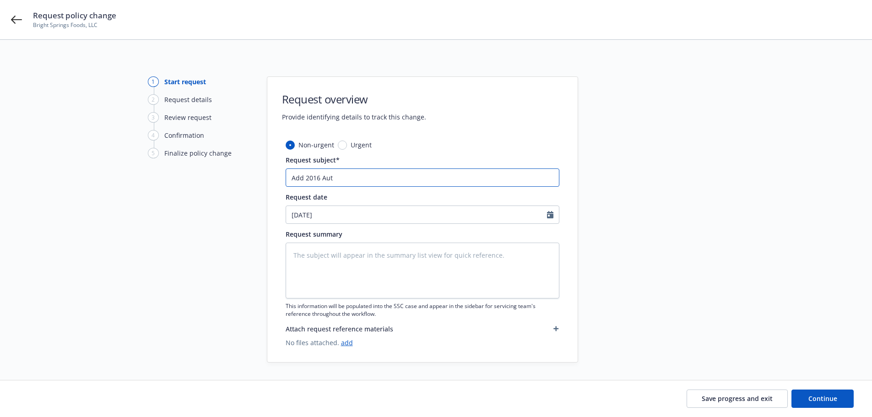
type textarea "x"
type input "Add 2016 Auto"
type textarea "x"
type input "Add 2016 AutoC"
type textarea "x"
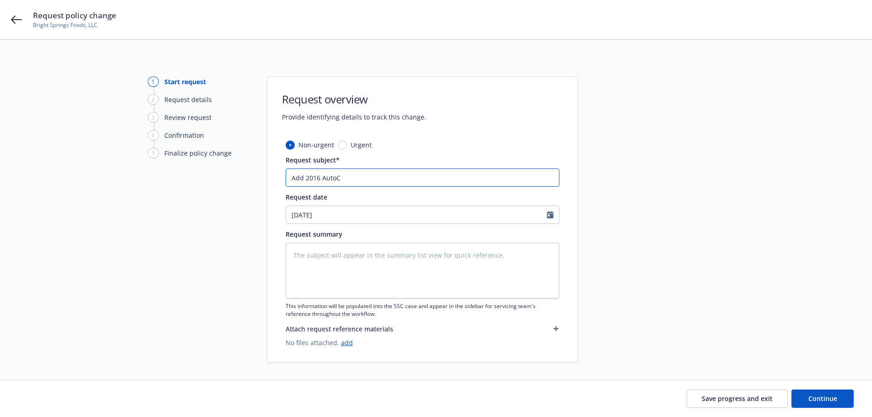
type input "Add 2016 AutoCa"
type textarea "x"
type input "Add 2016 AutoCar"
type textarea "x"
type input "Add 2016 AutoCar"
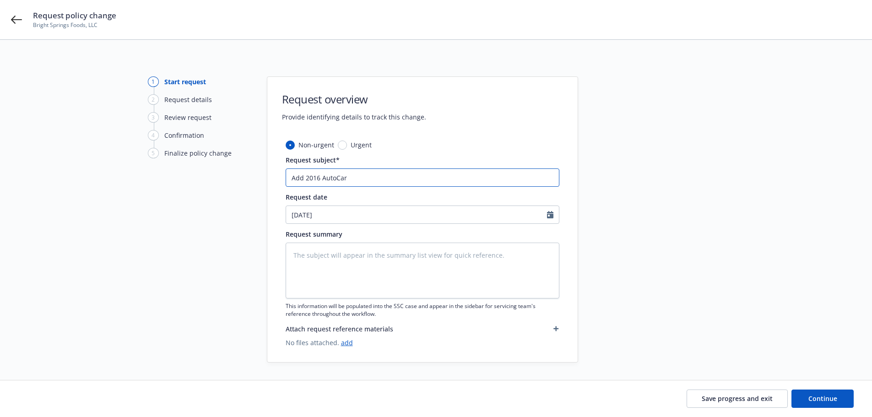
type textarea "x"
type input "Add 2016 AutoCar X"
type textarea "x"
type input "Add 2016 AutoCar XSp"
type textarea "x"
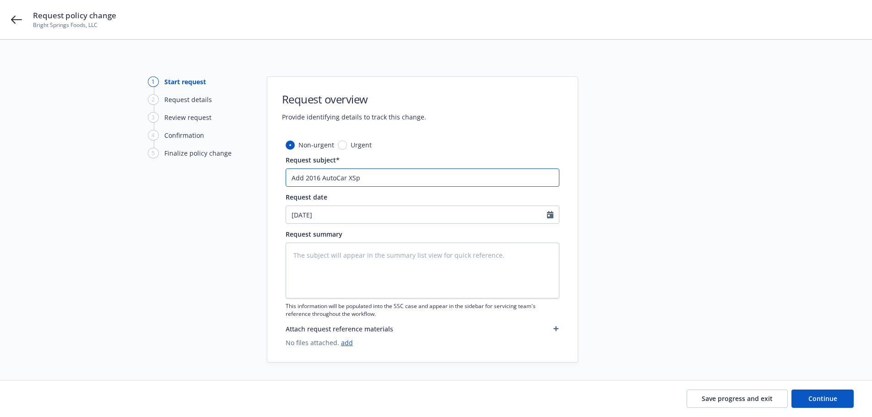
type input "Add 2016 AutoCar XSp["
type textarea "x"
type input "Add 2016 AutoCar XSp[t"
type textarea "x"
type input "Add 2016 AutoCar XSp["
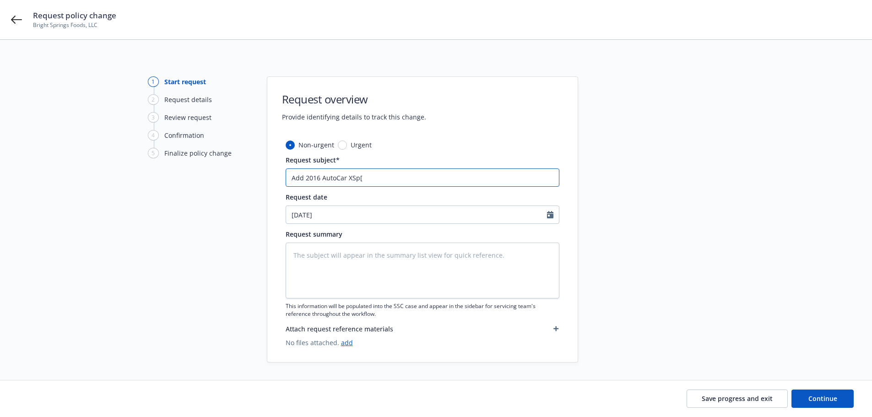
type textarea "x"
type input "Add 2016 AutoCar XSp"
type textarea "x"
type input "Add 2016 AutoCar XSpo"
type textarea "x"
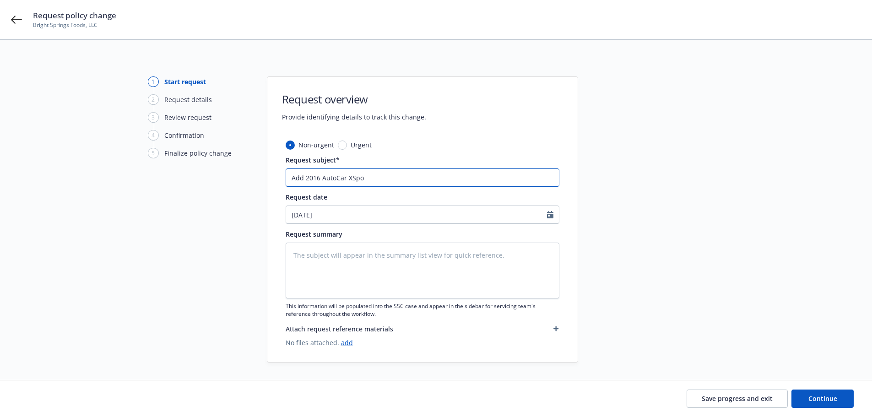
type input "Add 2016 AutoCar XSpot"
type textarea "x"
type input "Add 2016 AutoCar XSpott"
type textarea "x"
type input "Add 2016 AutoCar XSpotte"
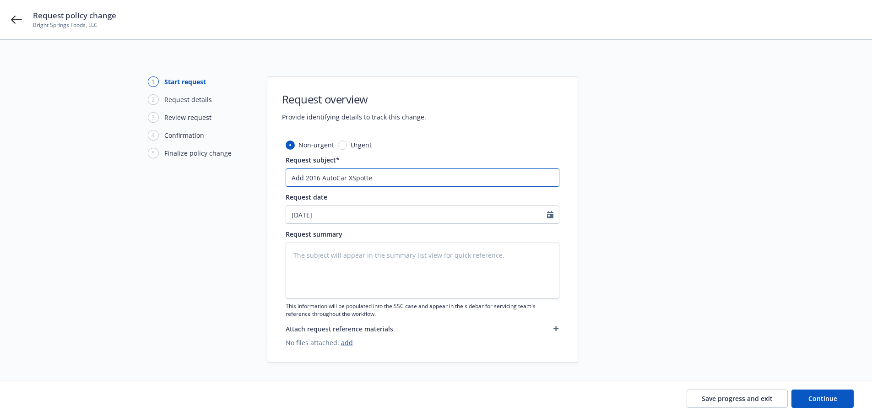
type textarea "x"
type input "Add 2016 AutoCar XSpotter"
type textarea "x"
type input "Add 2016 AutoCar XSpotter"
type textarea "x"
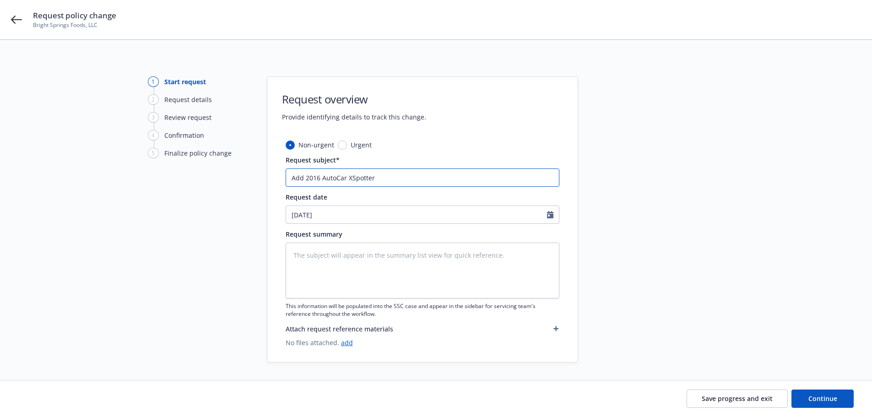
type input "Add 2016 AutoCar XSpotter #"
type textarea "x"
type input "Add 2016 AutoCar XSpotter #"
type textarea "x"
type input "Add 2016 AutoCar XSpotter # 2"
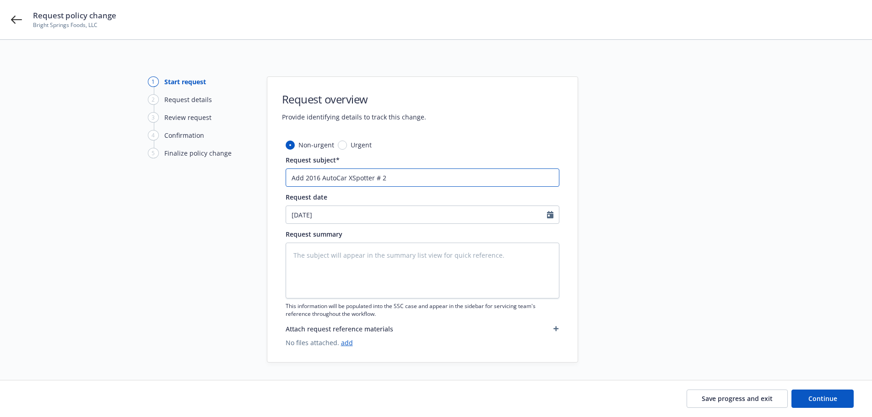
type textarea "x"
type input "Add 2016 AutoCar XSpotter # 20"
type textarea "x"
type input "Add 2016 AutoCar XSpotter # 200"
type textarea "x"
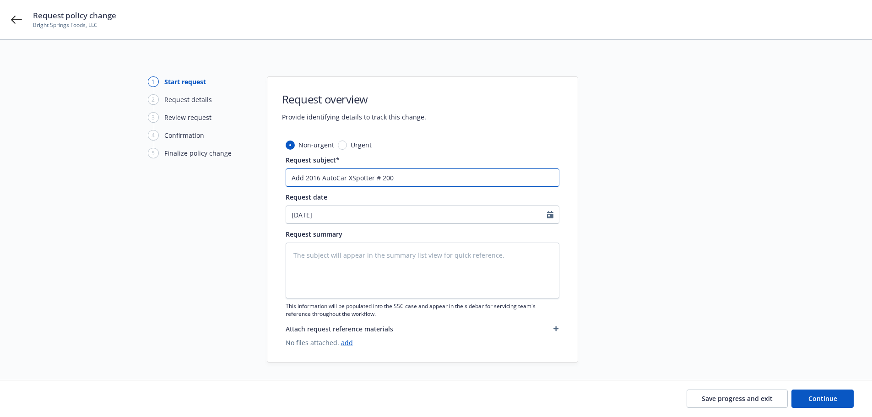
type input "Add 2016 AutoCar XSpotter # 2002"
type textarea "x"
type input "Add 2016 AutoCar XSpotter # 20022"
type textarea "x"
type input "Add 2016 AutoCar XSpotter Y# 20022"
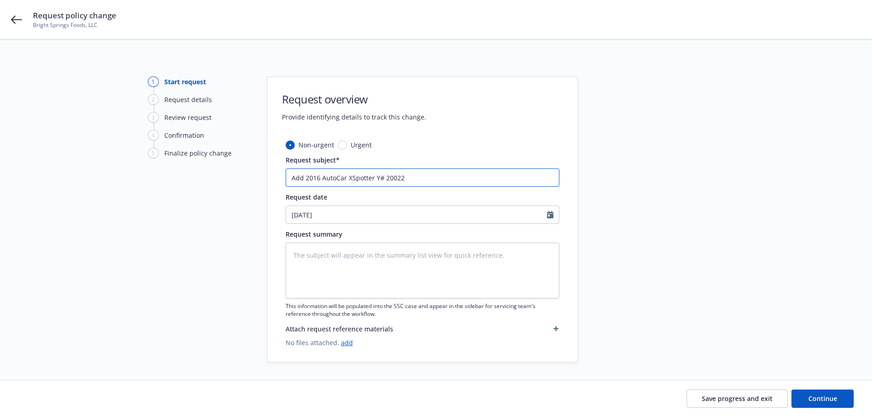
type textarea "x"
type input "Add 2016 AutoCar XSpotter Ya# 20022"
type textarea "x"
type input "Add 2016 AutoCar XSpotter Yar# 20022"
type textarea "x"
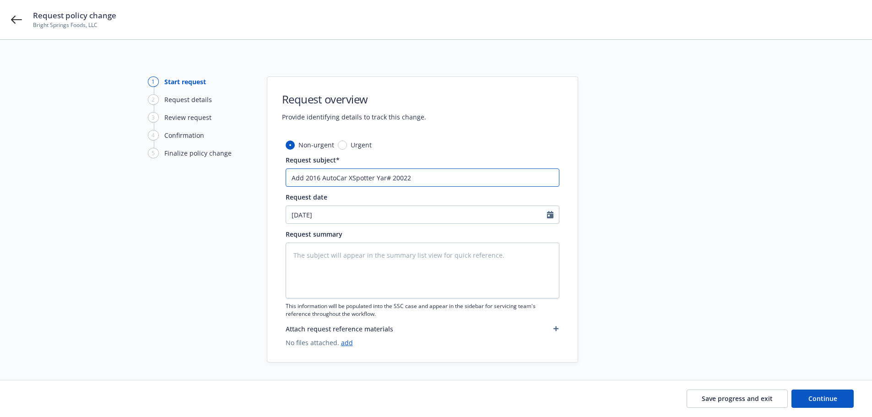
type input "Add 2016 AutoCar XSpotter Yard# 20022"
type textarea "x"
type input "Add 2016 AutoCar XSpotter Yard # 20022"
type textarea "x"
type input "Add 2016 AutoCar XSpotter Yard T# 20022"
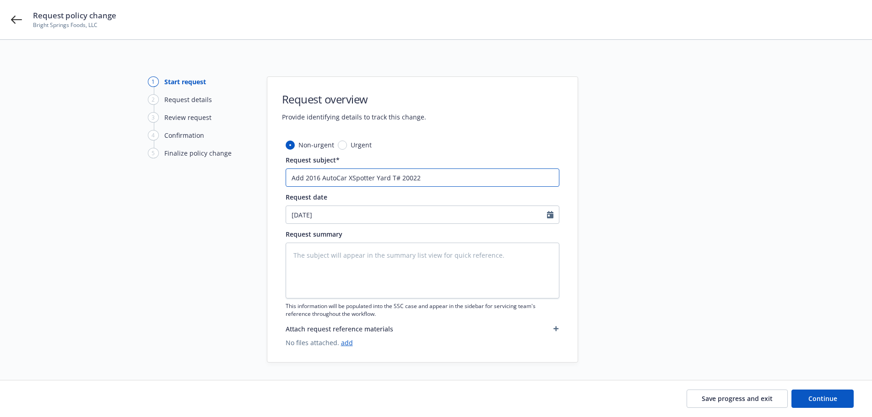
type textarea "x"
type input "Add 2016 AutoCar XSpotter Yard Tr# 20022"
type textarea "x"
type input "Add 2016 AutoCar XSpotter Yard Tru# 20022"
type textarea "x"
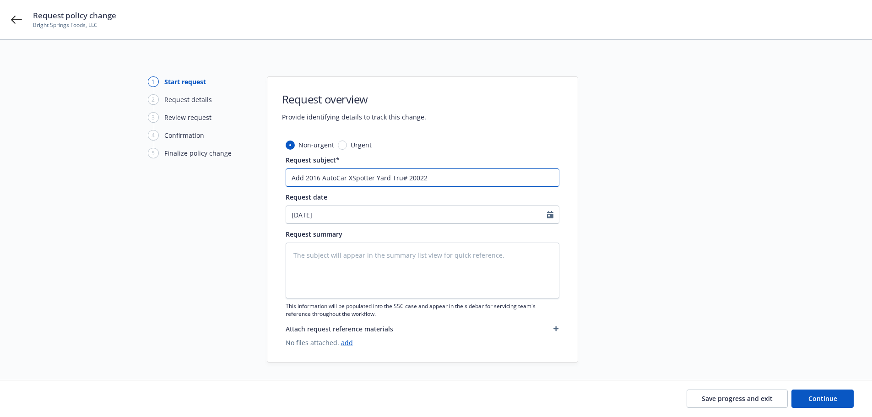
type input "Add 2016 AutoCar XSpotter Yard Truc# 20022"
type textarea "x"
type input "Add 2016 AutoCar XSpotter Yard Truck# 20022"
type textarea "x"
type input "Add 2016 AutoCar XSpotter Yard Truck # 20022"
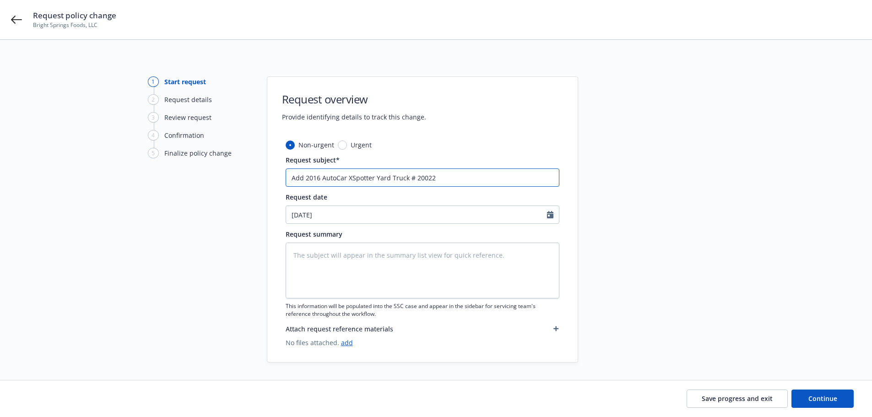
type textarea "x"
type input "Add 2016 AutoCar XSpotter Yard Truck -# 20022"
type textarea "x"
type input "Add 2016 AutoCar XSpotter Yard Truck # 20022"
type textarea "x"
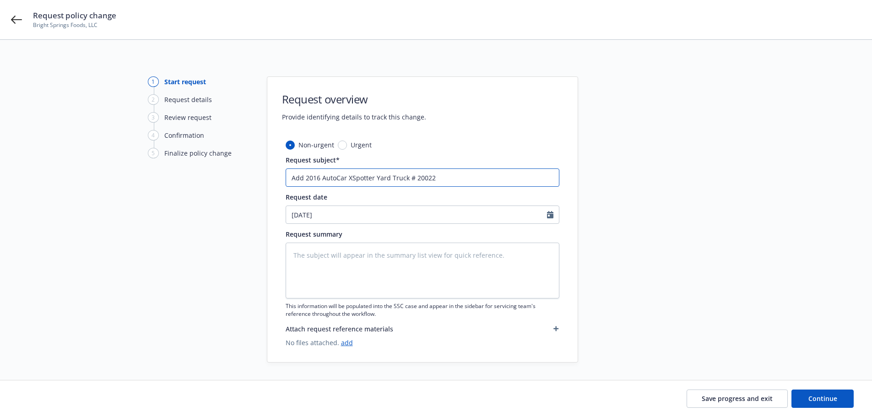
type input "Add 2016 AutoCar XSpotter Yard Truck # 20022"
type textarea "x"
type input "Add 2016 AutoCar XSpotter Yard Truck -# 20022"
type textarea "x"
type input "Add 2016 AutoCar XSpotter Yard Truck - # 20022"
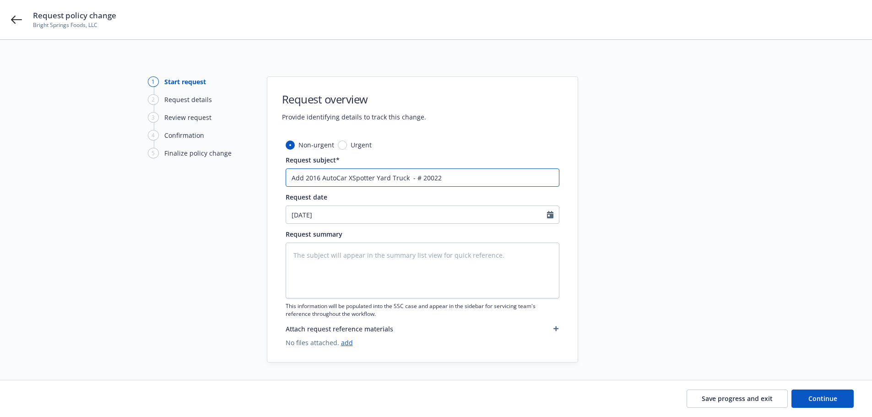
type textarea "x"
type input "Add 2016 AutoCar XSpotter Yard Truck -# 20022"
type textarea "x"
type input "Add 2016 AutoCar XSpotter Yard Truck # 20022"
type textarea "x"
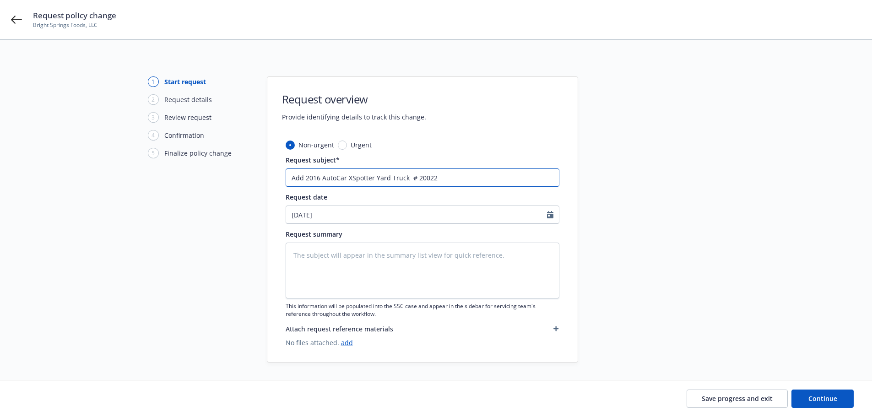
type input "Add 2016 AutoCar XSpotter Yard Truck # 20022"
type textarea "x"
type input "Add 2016 AutoCar XSpotter Yard Truck -# 20022"
type textarea "x"
type input "Add 2016 AutoCar XSpotter Yard Truck - # 20022"
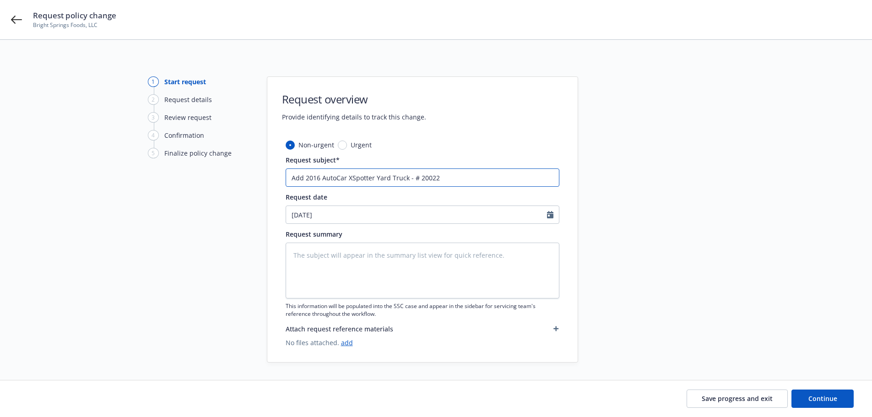
type textarea "x"
type input "Add 2016 AutoCar XSpotter Yard Truck -# 20022"
type textarea "x"
type input "Add 2016 AutoCar XSpotter Yard Truck # 20022"
type textarea "x"
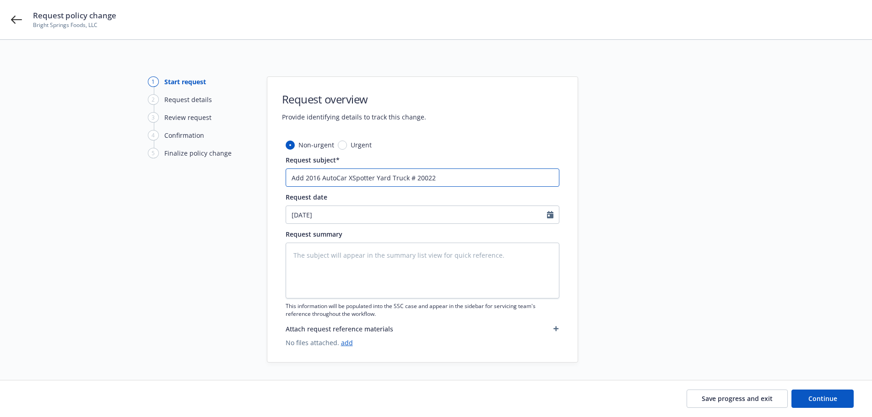
type input "Add 2016 AutoCar XSpotter Yard Truck# 20022"
type textarea "x"
type input "Add 2016 AutoCar XSpotter Yard Truck # 20022"
type textarea "x"
type input "Add 2016 AutoCar XSpotter Yard Truck -# 20022"
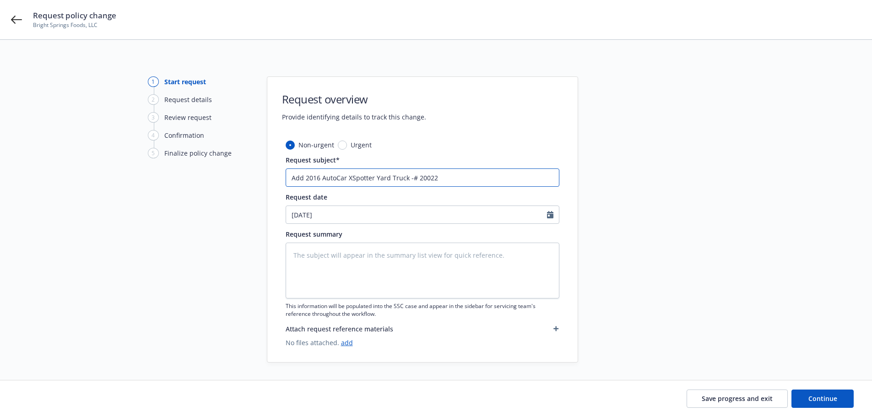
type textarea "x"
type input "Add 2016 AutoCar XSpotter Yard Truck - # 20022"
select select "10"
type textarea "x"
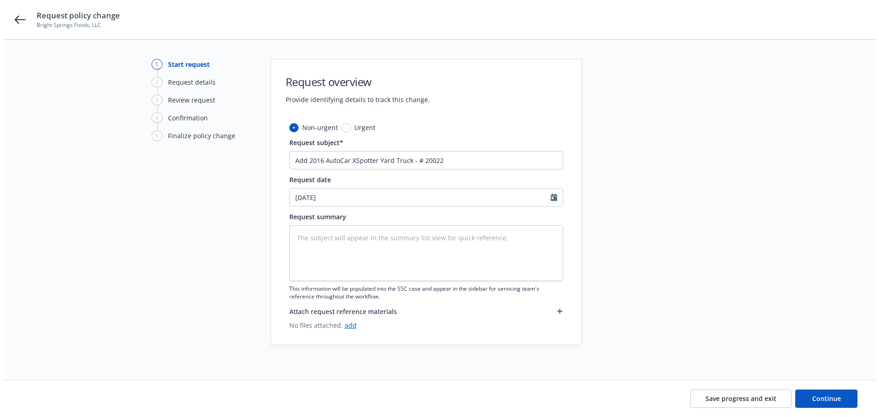
scroll to position [27, 0]
click at [553, 307] on icon "button" at bounding box center [555, 309] width 5 height 5
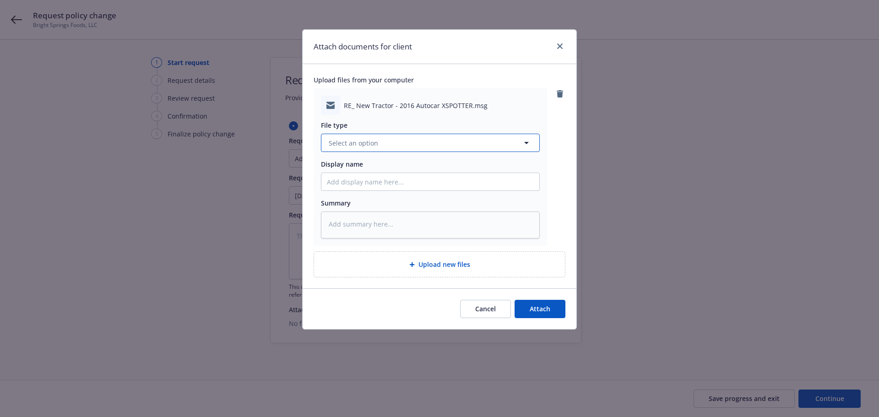
click at [370, 148] on span "Select an option" at bounding box center [353, 143] width 49 height 10
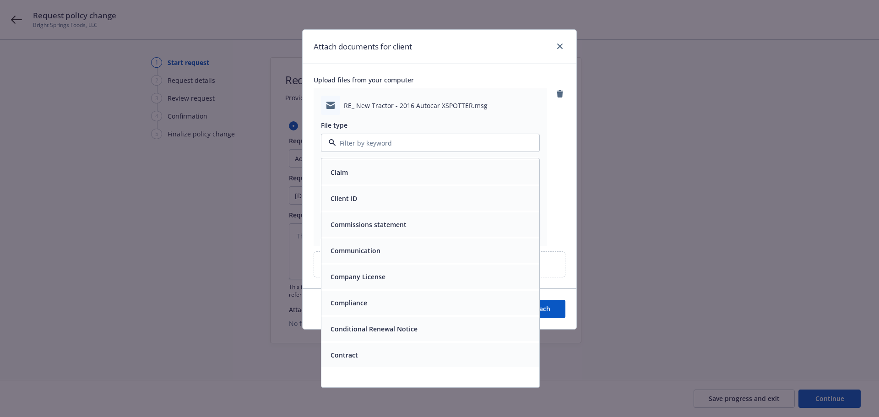
scroll to position [992, 0]
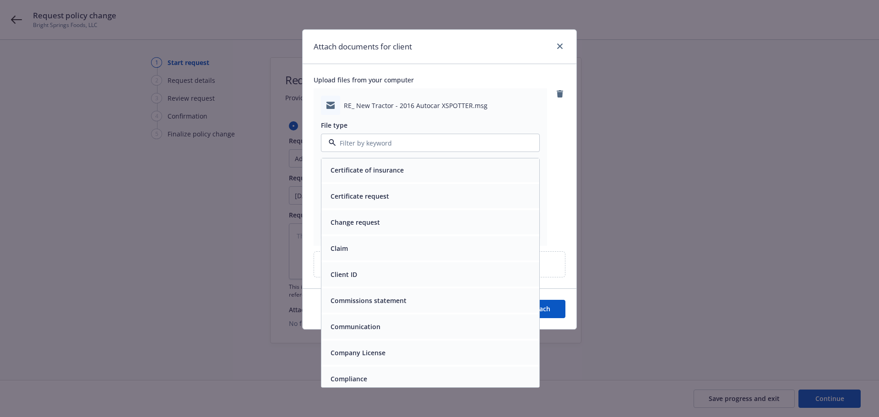
click at [406, 225] on div "Change request" at bounding box center [430, 222] width 207 height 13
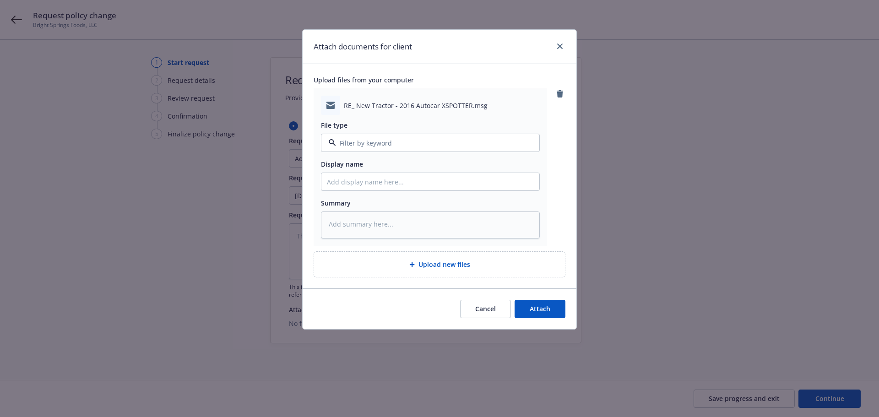
type textarea "x"
click at [369, 190] on input "Display name" at bounding box center [430, 181] width 218 height 17
type input "1"
type textarea "x"
type input "10"
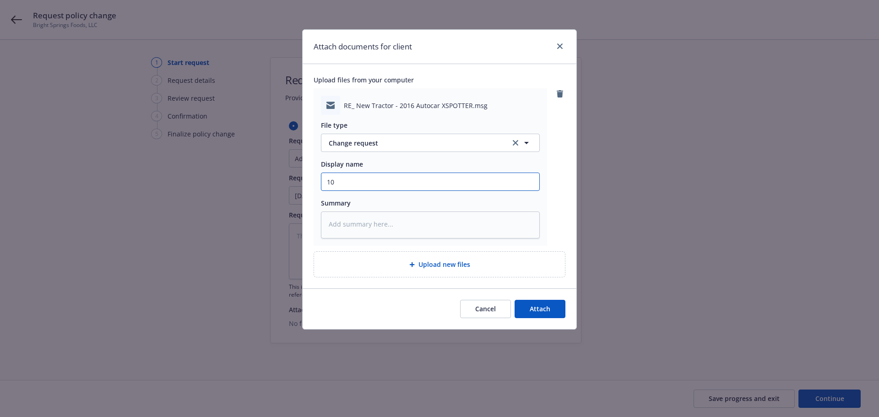
type textarea "x"
type input "10."
type textarea "x"
type input "10.1"
type textarea "x"
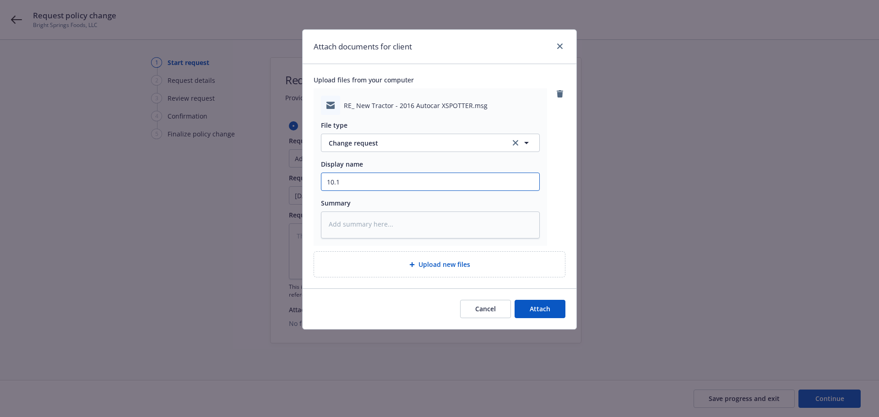
type input "10.15"
type textarea "x"
type input "10.15."
type textarea "x"
type input "10.15.20"
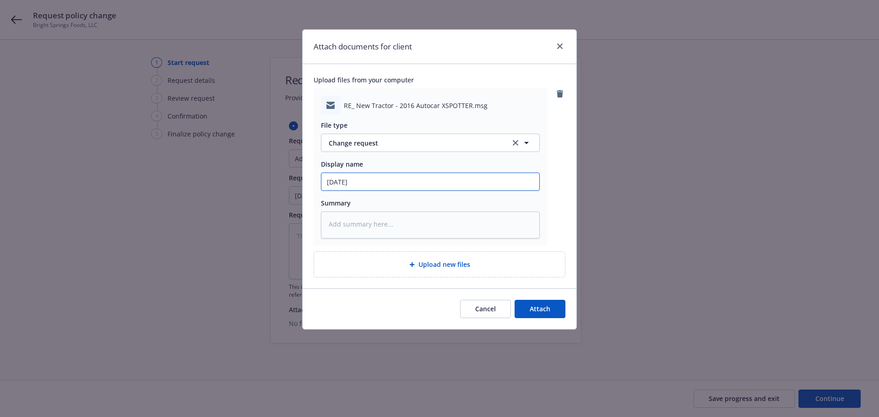
type textarea "x"
type input "10.15.202"
type textarea "x"
type input "10.15.2025"
type textarea "x"
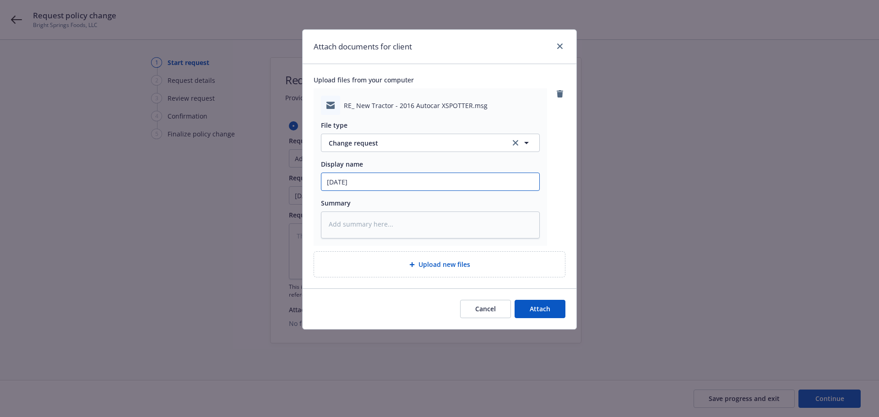
type input "10.15.2025,"
type textarea "x"
type input "10.15.2025,"
type textarea "x"
type input "10.15.2025, B"
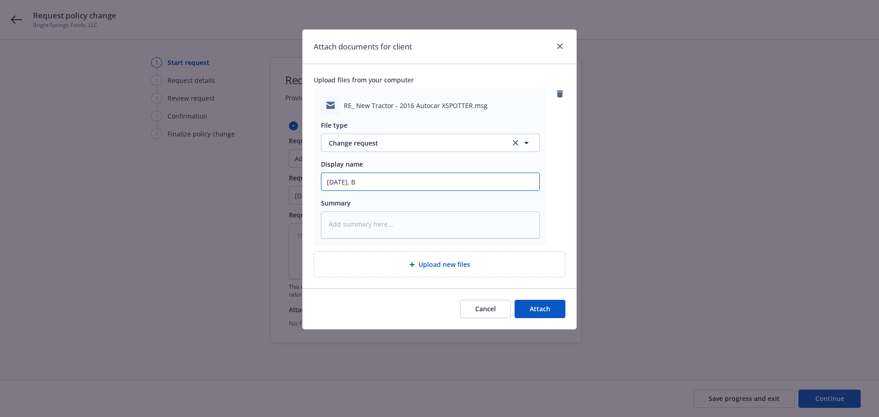
type textarea "x"
type input "10.15.2025, BA"
type textarea "x"
type input "10.15.2025, BA,"
type textarea "x"
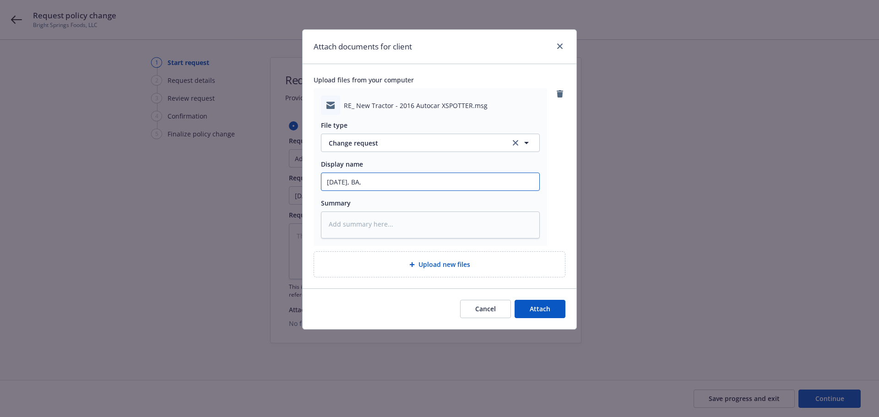
type input "10.15.2025, BA,"
type textarea "x"
type input "10.15.2025, BA, T"
type textarea "x"
type input "10.15.2025, BA, TR"
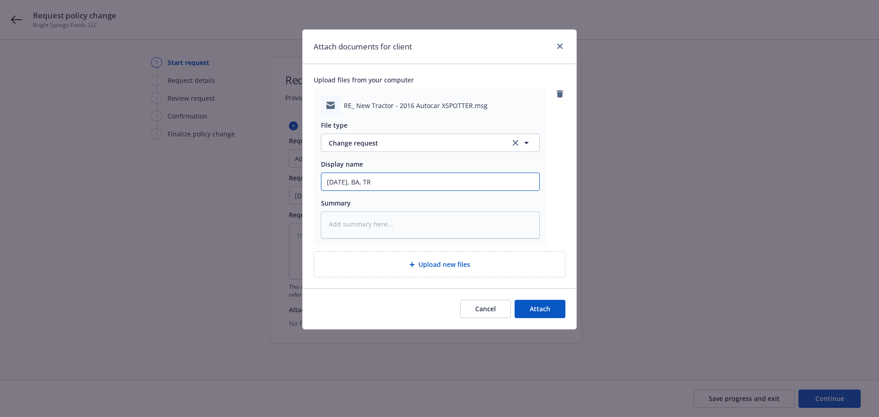
type textarea "x"
type input "10.15.2025, BA, TRA"
type textarea "x"
type input "10.15.2025, BA, TRAV"
type textarea "x"
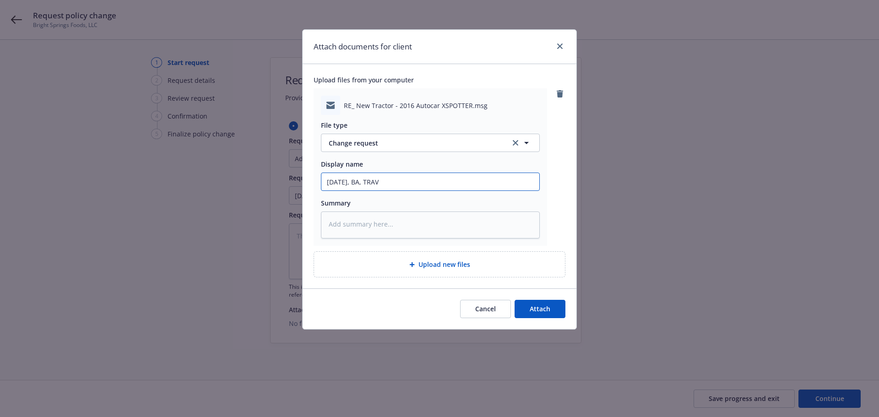
type input "10.15.2025, BA, TRAV,"
type textarea "x"
type input "10.15.2025, BA, TRAV,"
type textarea "x"
type input "10.15.2025, BA, TRAV, R"
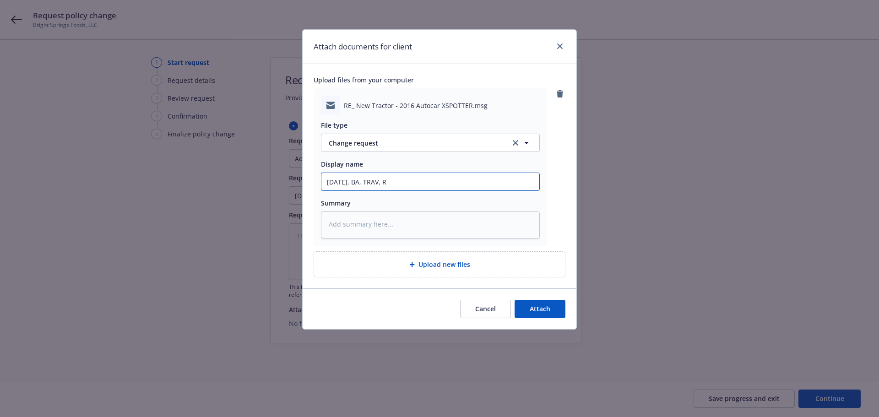
type textarea "x"
type input "10.15.2025, BA, TRAV, Re"
type textarea "x"
type input "10.15.2025, BA, TRAV, Req"
type textarea "x"
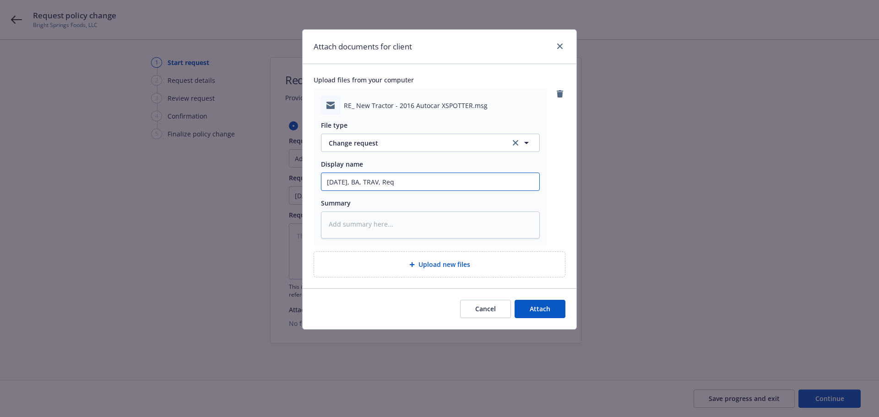
type input "10.15.2025, BA, TRAV, Requ"
type textarea "x"
type input "10.15.2025, BA, TRAV, Reque"
type textarea "x"
type input "10.15.2025, BA, TRAV, Reques"
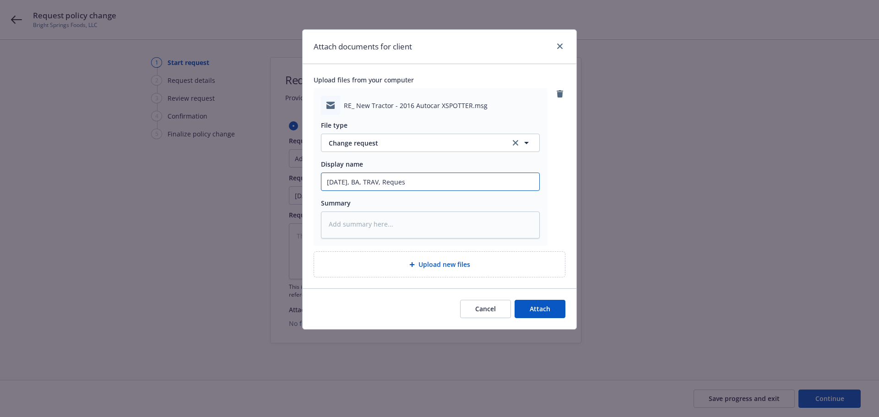
type textarea "x"
type input "10.15.2025, BA, TRAV, Request"
type textarea "x"
type input "10.15.2025, BA, TRAV, Request"
type textarea "x"
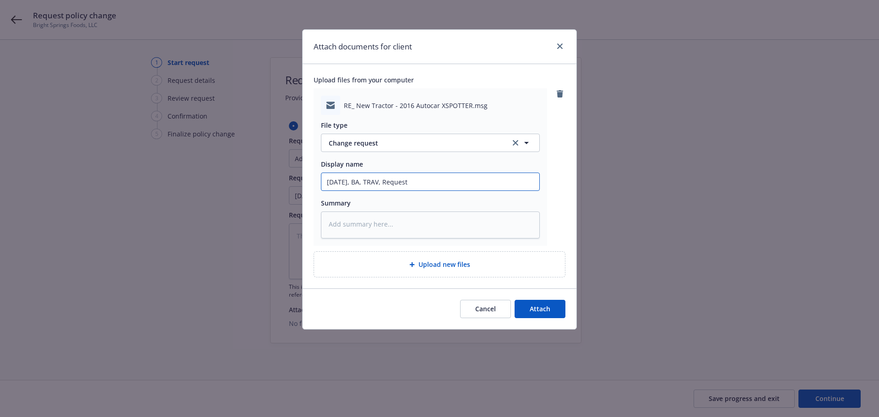
type input "10.15.2025, BA, TRAV, Request f"
type textarea "x"
type input "10.15.2025, BA, TRAV, Request fr"
type textarea "x"
type input "10.15.2025, BA, TRAV, Request fro"
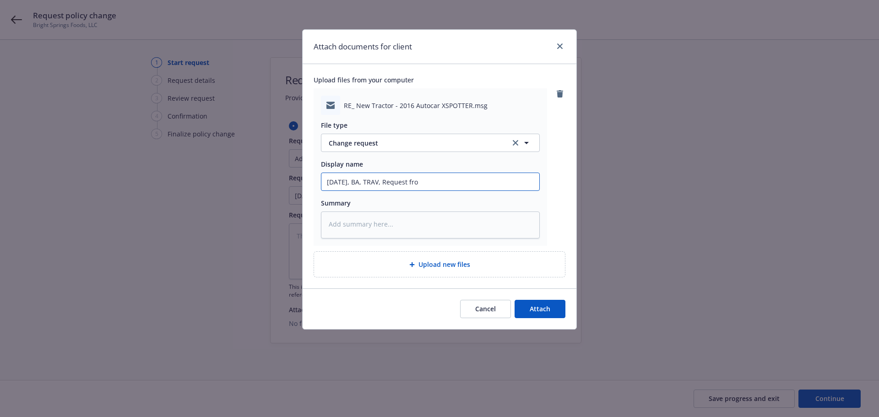
type textarea "x"
type input "10.15.2025, BA, TRAV, Request from"
type textarea "x"
type input "10.15.2025, BA, TRAV, Request from"
type textarea "x"
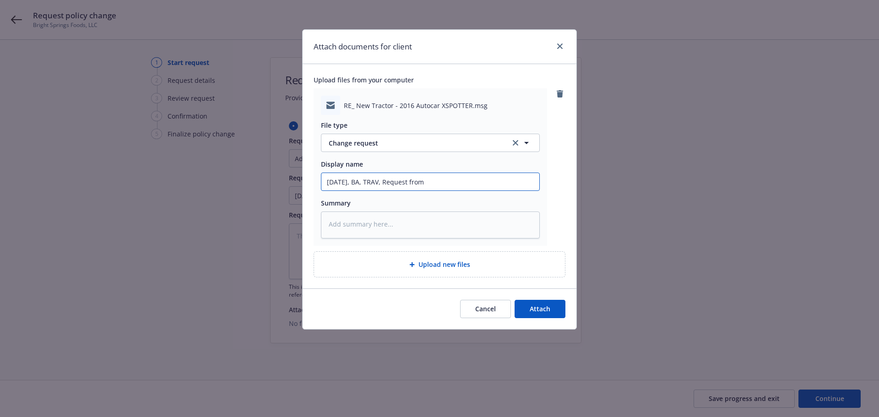
type input "10.15.2025, BA, TRAV, Request from I"
type textarea "x"
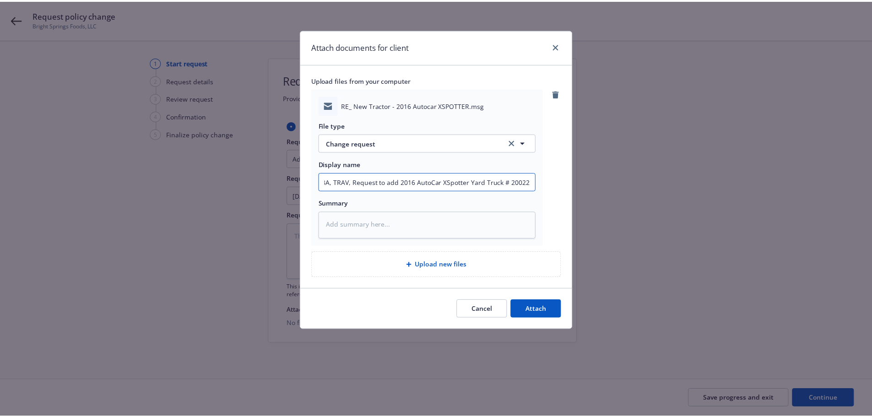
scroll to position [0, 0]
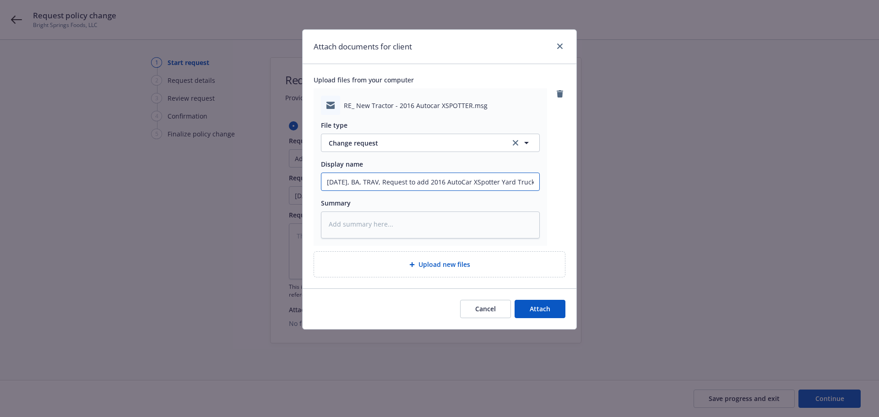
drag, startPoint x: 531, startPoint y: 190, endPoint x: 295, endPoint y: 231, distance: 239.3
click at [180, 199] on div "Attach documents for client Upload files from your computer RE_ New Tractor - 2…" at bounding box center [439, 208] width 879 height 417
click at [534, 313] on span "Attach" at bounding box center [540, 308] width 21 height 9
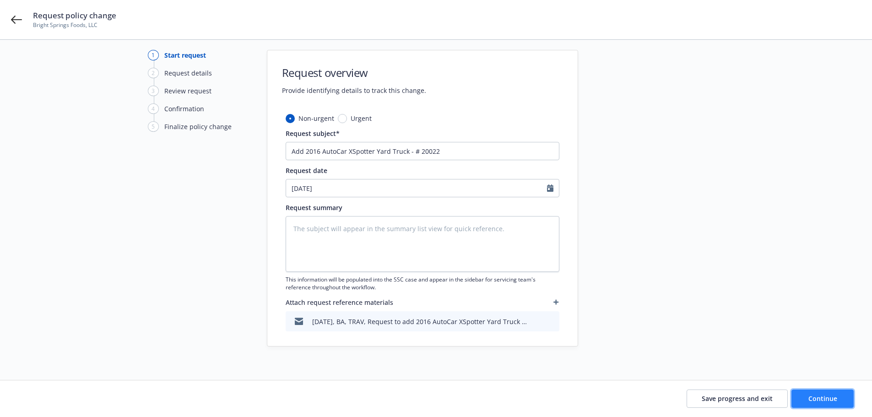
click at [833, 397] on span "Continue" at bounding box center [822, 398] width 29 height 9
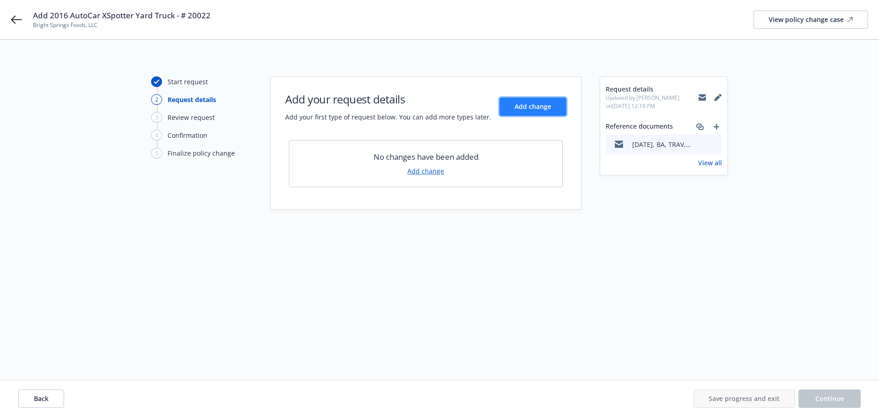
click at [532, 110] on span "Add change" at bounding box center [533, 106] width 37 height 9
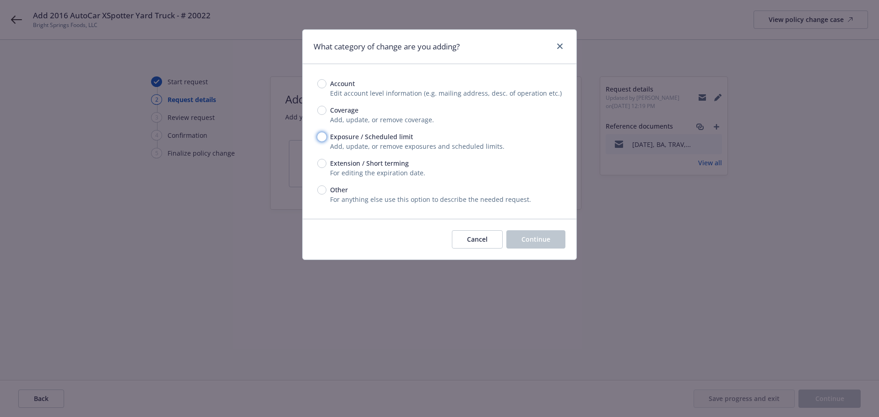
click at [324, 141] on input "Exposure / Scheduled limit" at bounding box center [321, 136] width 9 height 9
click at [533, 244] on span "Continue" at bounding box center [535, 239] width 29 height 9
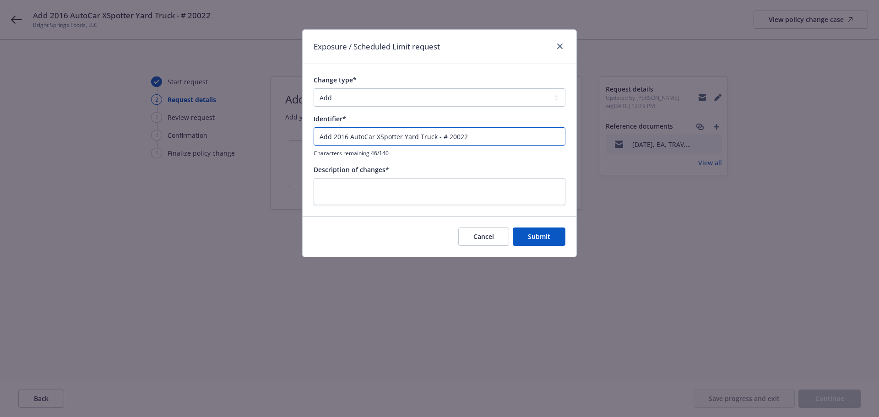
click at [479, 141] on input "Add 2016 AutoCar XSpotter Yard Truck - # 20022" at bounding box center [440, 136] width 252 height 18
drag, startPoint x: 479, startPoint y: 140, endPoint x: 440, endPoint y: 139, distance: 38.9
click at [440, 139] on input "Add 2016 AutoCar XSpotter Yard Truck - # 20022" at bounding box center [440, 136] width 252 height 18
paste input "VIN: 516H4GB26GH2"
click at [545, 241] on span "Submit" at bounding box center [539, 236] width 22 height 9
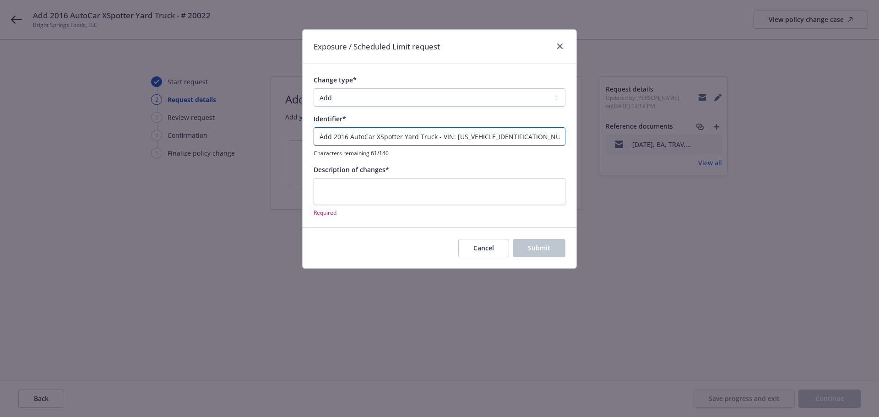
drag, startPoint x: 541, startPoint y: 138, endPoint x: 271, endPoint y: 137, distance: 270.1
click at [278, 137] on div "Exposure / Scheduled Limit request Change type* Add Audit Change Remove Identif…" at bounding box center [439, 208] width 879 height 417
click at [402, 192] on textarea at bounding box center [440, 191] width 252 height 27
paste textarea "Add 2016 AutoCar XSpotter Yard Truck - VIN: 516H4GB26GH220022"
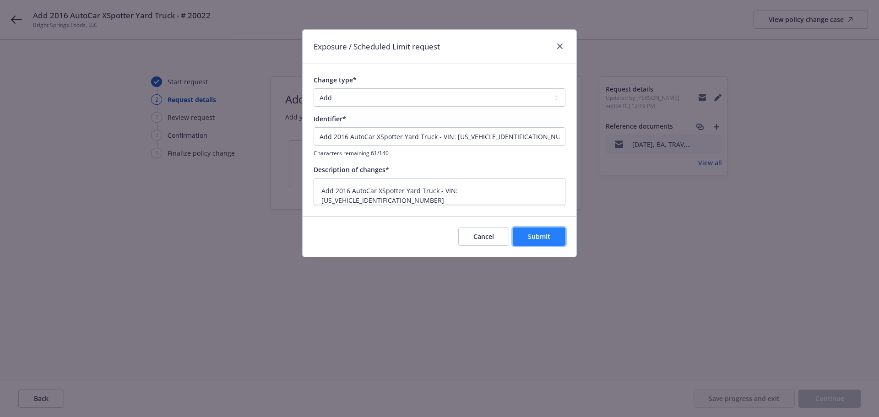
click at [532, 241] on span "Submit" at bounding box center [539, 236] width 22 height 9
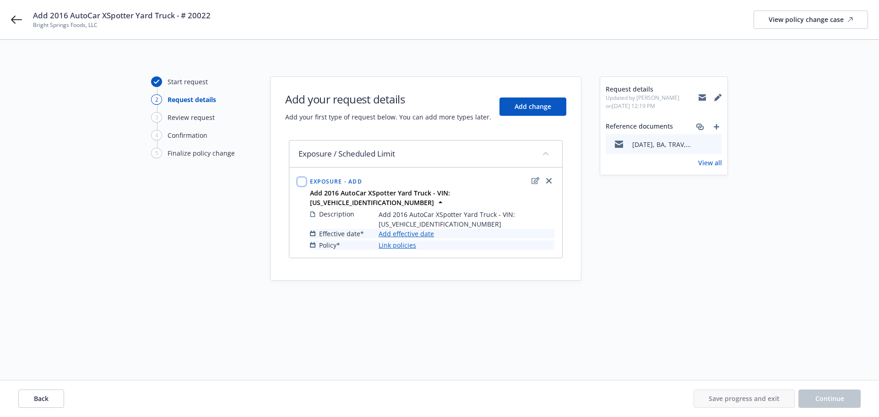
click at [303, 184] on input "checkbox" at bounding box center [301, 181] width 9 height 9
click at [426, 229] on link "Add effective date" at bounding box center [406, 234] width 55 height 10
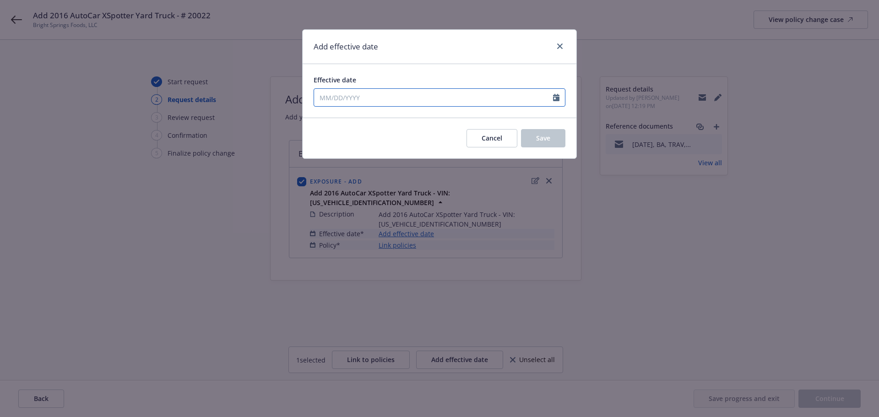
click at [554, 101] on icon "Calendar" at bounding box center [556, 97] width 6 height 7
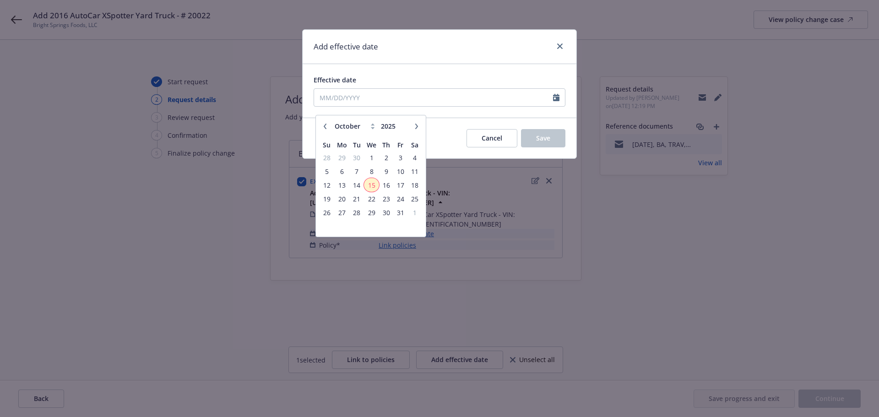
click at [372, 185] on span "15" at bounding box center [371, 184] width 13 height 11
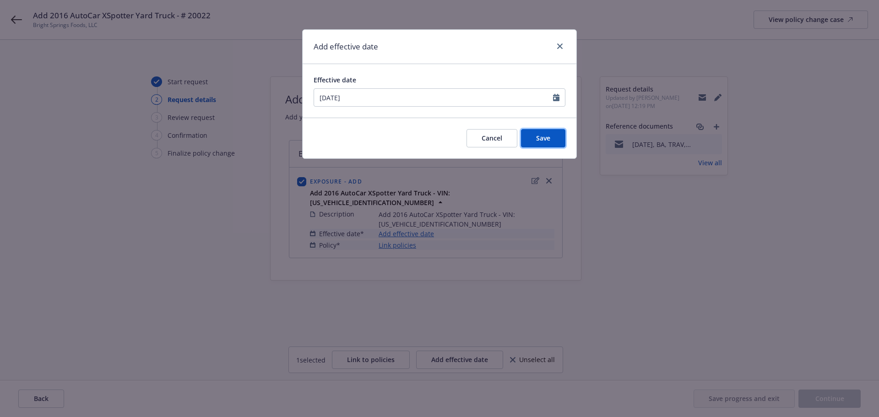
click at [536, 142] on span "Save" at bounding box center [543, 138] width 14 height 9
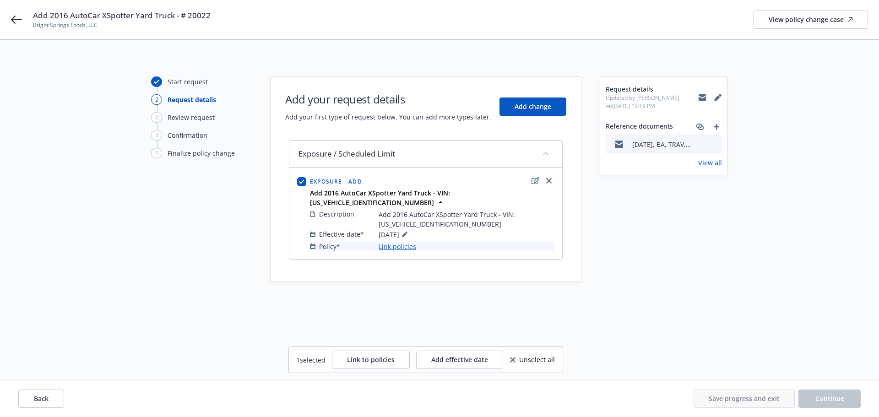
click at [397, 242] on link "Link policies" at bounding box center [398, 247] width 38 height 10
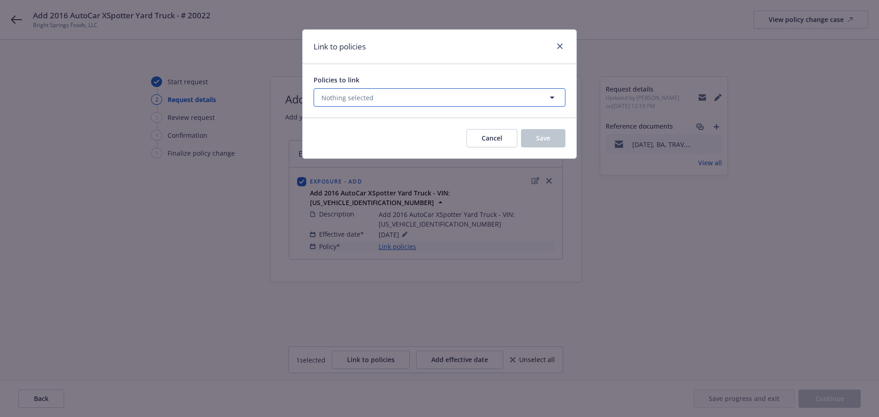
click at [553, 103] on icon "button" at bounding box center [552, 97] width 11 height 11
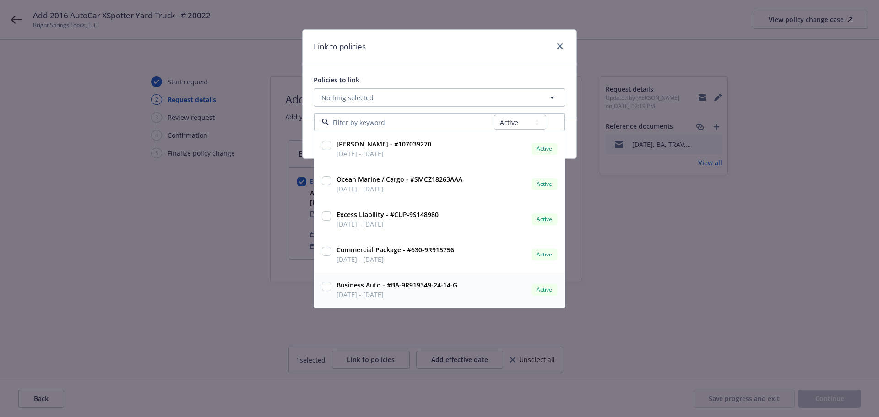
click at [327, 291] on input "checkbox" at bounding box center [326, 286] width 9 height 9
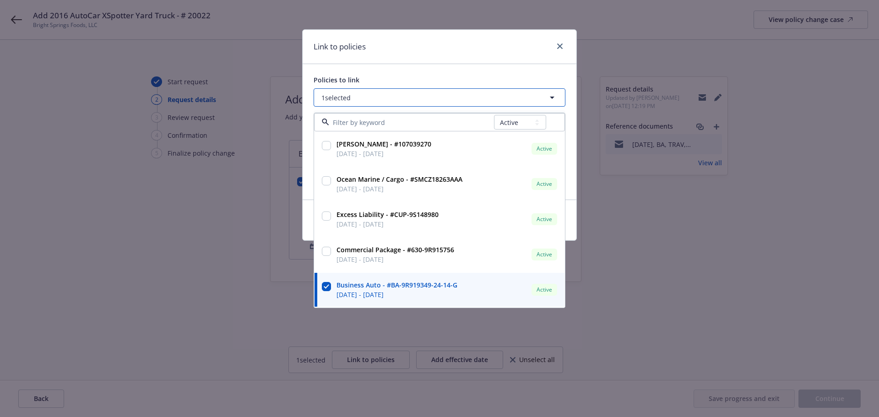
click at [548, 99] on icon "button" at bounding box center [552, 97] width 11 height 11
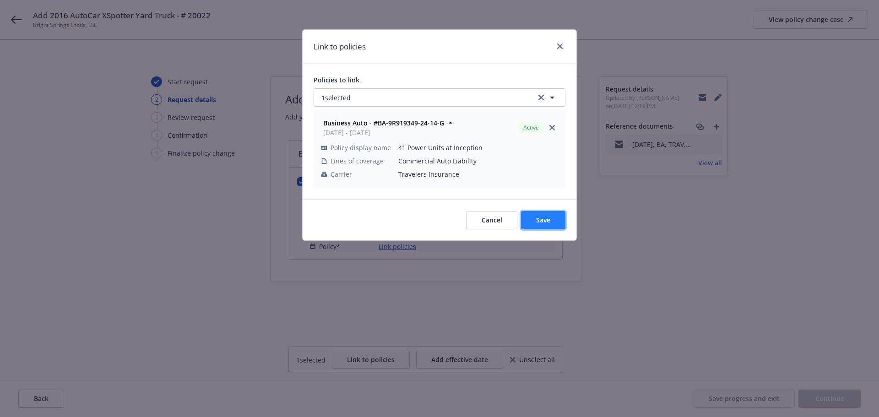
click at [540, 224] on span "Save" at bounding box center [543, 220] width 14 height 9
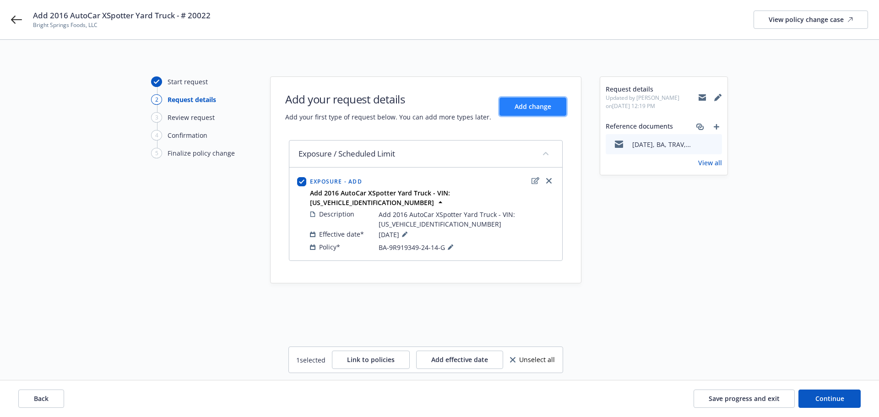
click at [525, 105] on span "Add change" at bounding box center [533, 106] width 37 height 9
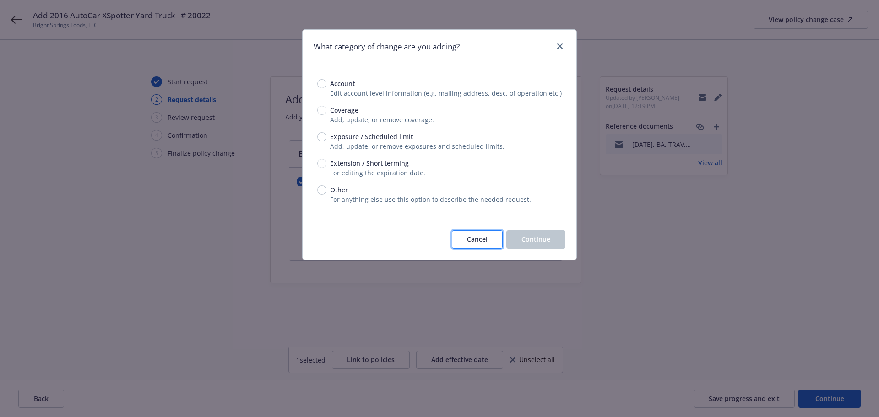
click at [479, 244] on span "Cancel" at bounding box center [477, 239] width 21 height 9
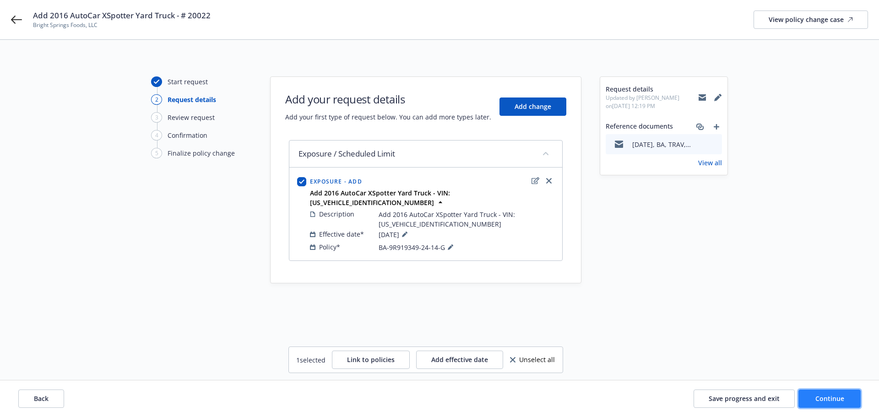
click at [829, 395] on span "Continue" at bounding box center [829, 398] width 29 height 9
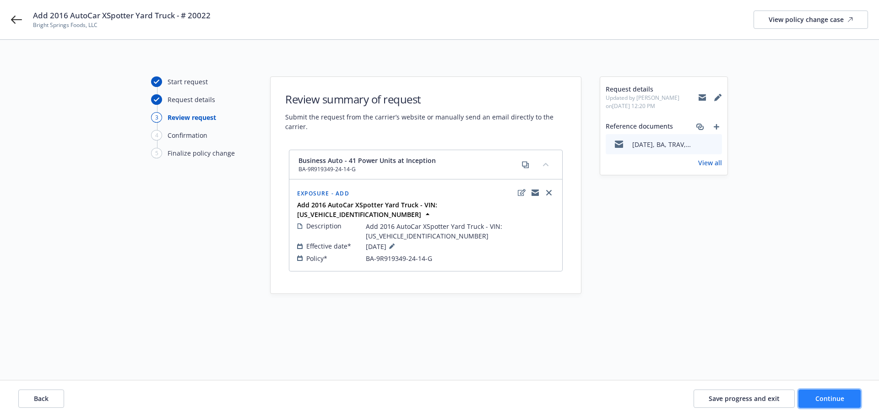
click at [840, 400] on span "Continue" at bounding box center [829, 398] width 29 height 9
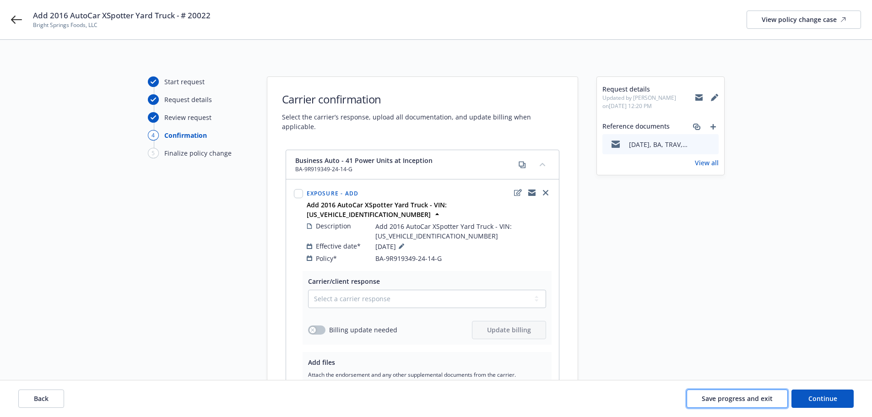
click at [731, 397] on span "Save progress and exit" at bounding box center [737, 398] width 71 height 9
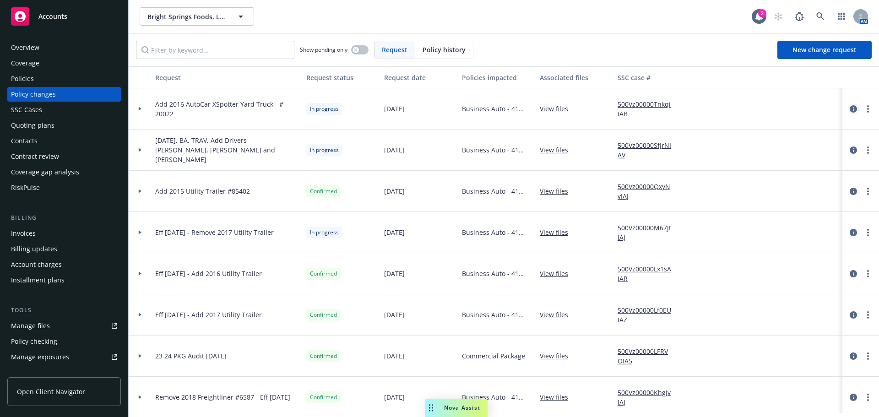
click at [842, 109] on div at bounding box center [860, 108] width 37 height 41
click at [850, 113] on icon "circleInformation" at bounding box center [853, 108] width 7 height 7
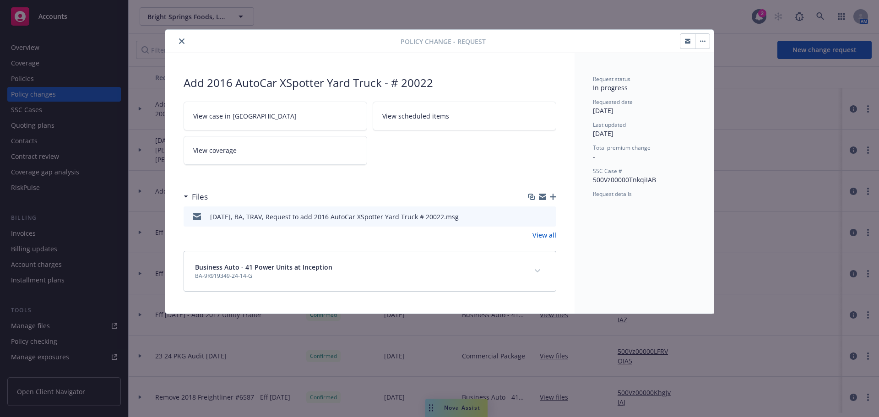
click at [413, 121] on span "View scheduled items" at bounding box center [415, 116] width 67 height 10
click at [223, 115] on span "View case in SSC" at bounding box center [244, 116] width 103 height 10
click at [183, 44] on icon "close" at bounding box center [181, 40] width 5 height 5
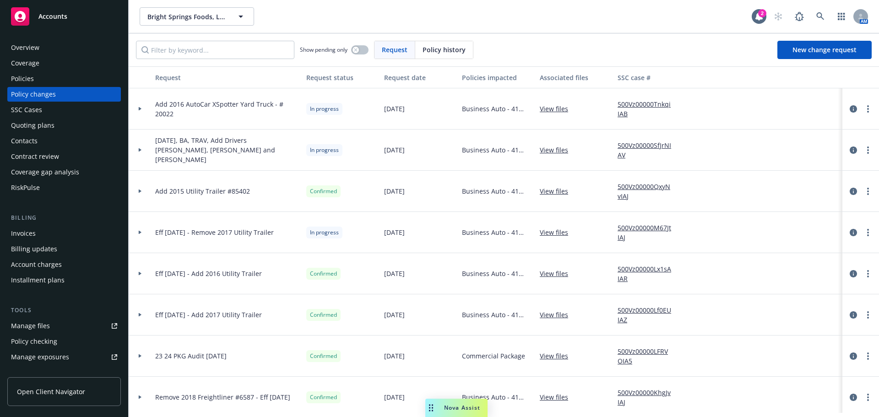
click at [557, 155] on link "View files" at bounding box center [558, 150] width 36 height 10
click at [25, 86] on div "Policies" at bounding box center [22, 78] width 23 height 15
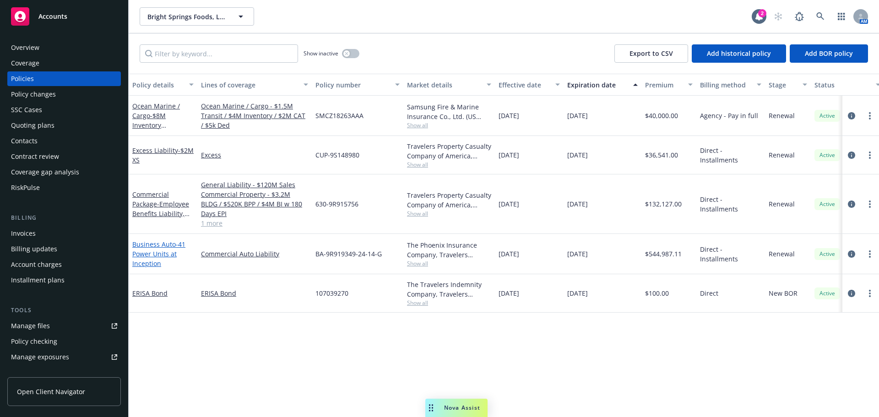
click at [144, 268] on span "- 41 Power Units at Inception" at bounding box center [158, 254] width 53 height 28
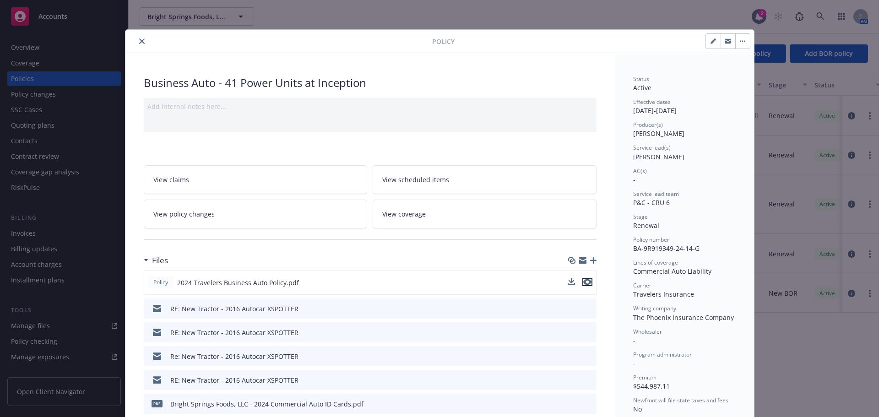
click at [584, 285] on icon "preview file" at bounding box center [587, 282] width 8 height 6
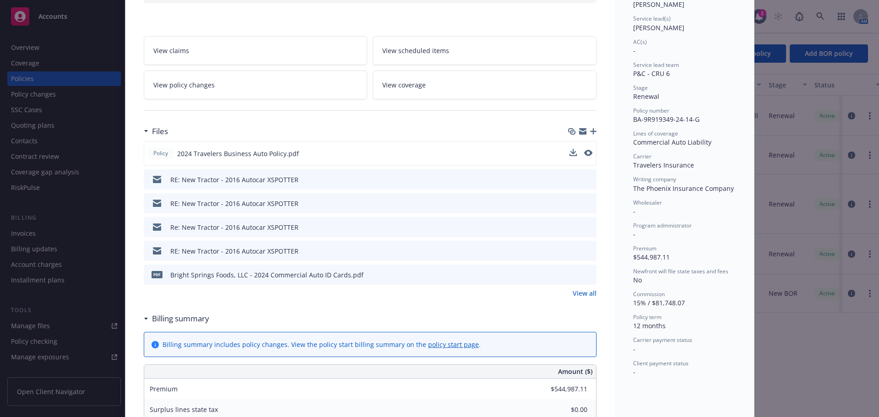
scroll to position [152, 0]
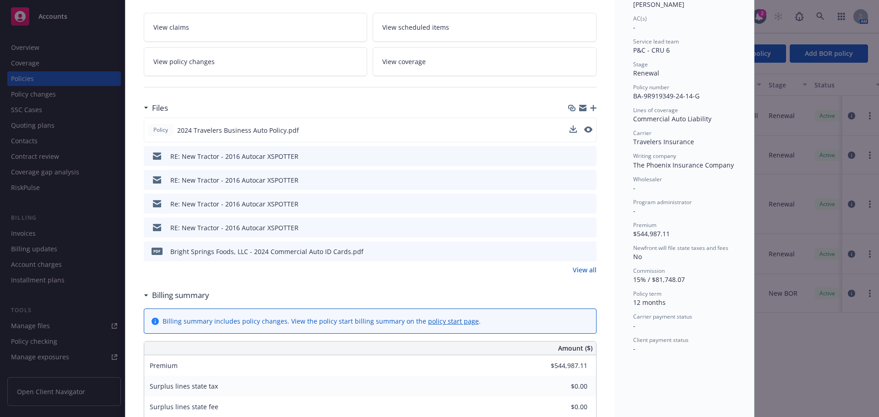
click at [573, 275] on link "View all" at bounding box center [585, 270] width 24 height 10
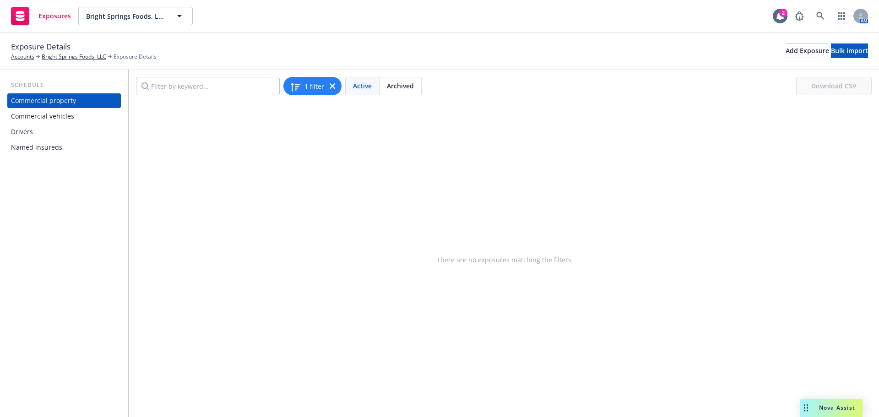
click at [65, 124] on div "Commercial vehicles" at bounding box center [42, 116] width 63 height 15
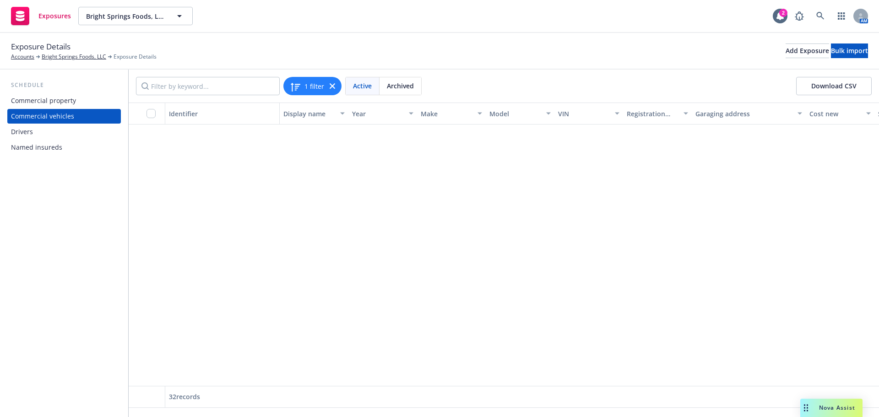
scroll to position [839, 0]
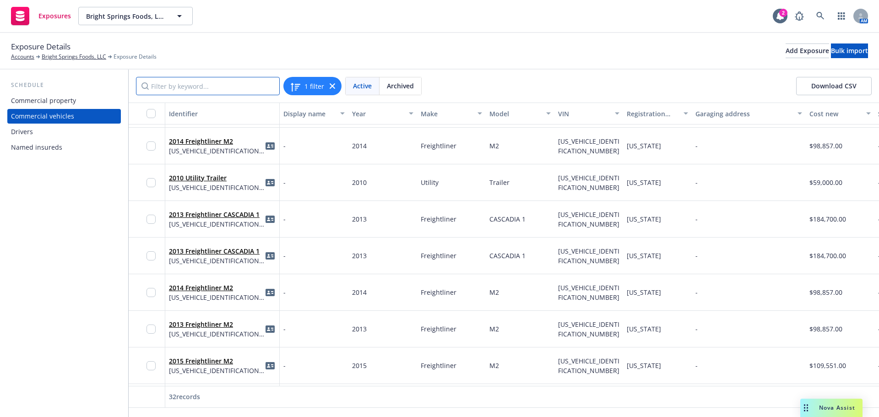
click at [187, 92] on input "Filter by keyword..." at bounding box center [208, 86] width 144 height 18
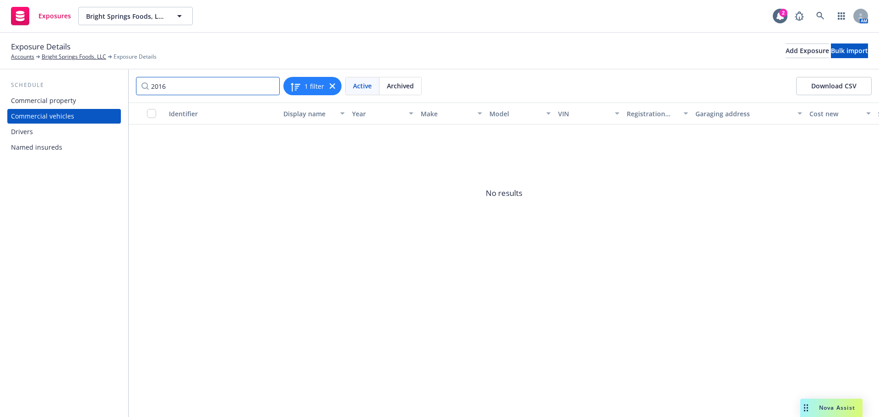
click at [173, 93] on input "2016" at bounding box center [208, 86] width 144 height 18
click at [365, 91] on span "Active" at bounding box center [362, 86] width 19 height 10
drag, startPoint x: 205, startPoint y: 88, endPoint x: 3, endPoint y: 85, distance: 201.9
click at [11, 87] on div "Schedule Commercial property Commercial vehicles Drivers Named insureds 2016 1 …" at bounding box center [439, 243] width 879 height 347
type input "a"
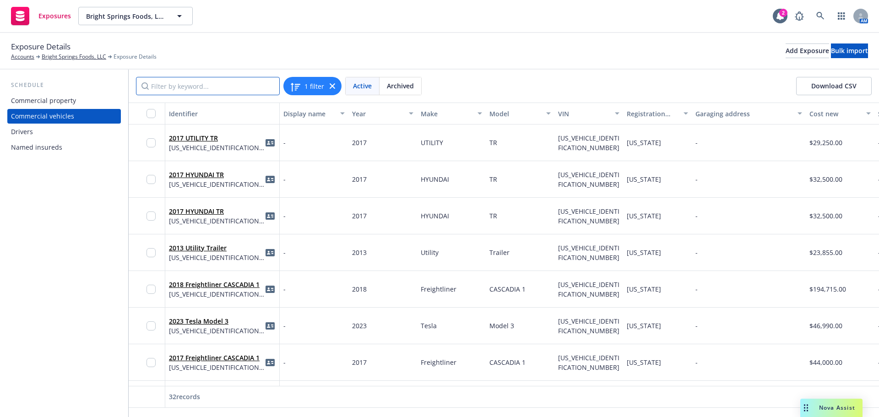
click at [184, 92] on input "Filter by keyword..." at bounding box center [208, 86] width 144 height 18
type input "2016"
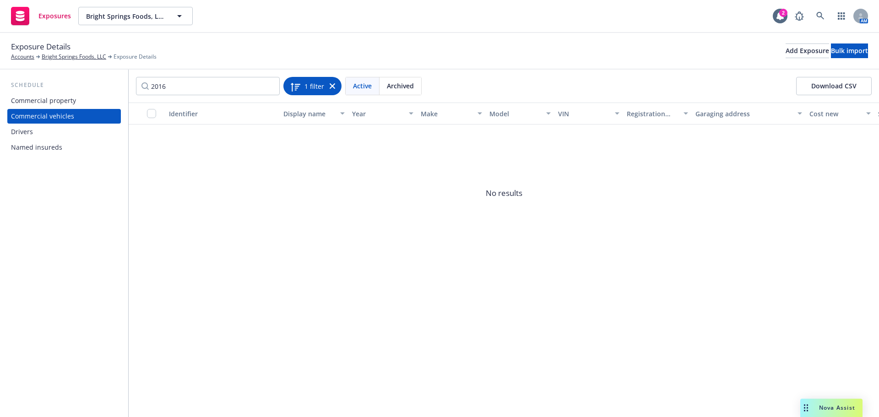
click at [332, 89] on icon at bounding box center [332, 85] width 5 height 5
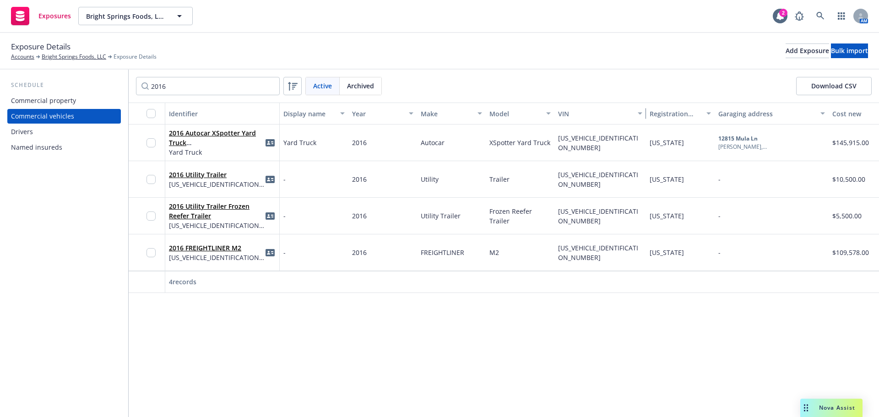
drag, startPoint x: 620, startPoint y: 130, endPoint x: 644, endPoint y: 132, distance: 23.5
click at [644, 124] on div "button" at bounding box center [641, 113] width 5 height 21
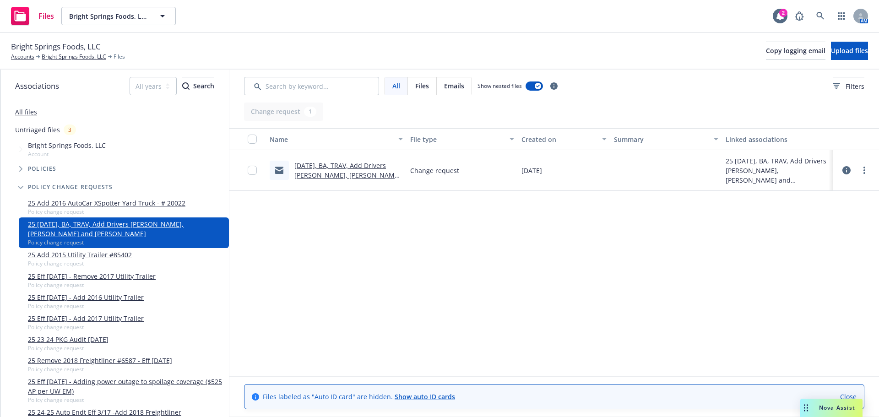
click at [312, 185] on link "09.18.2025, BA, TRAV, Add Drivers O. Blanco, D. Hernandez, & A. Rodriquez - em …" at bounding box center [348, 180] width 108 height 38
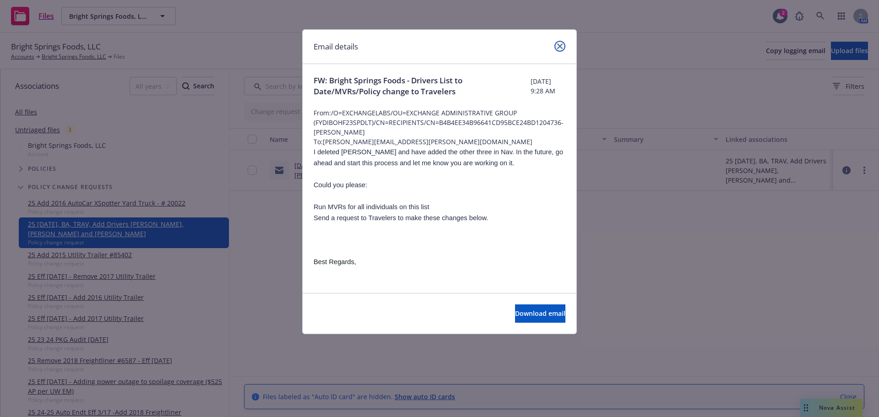
click at [561, 46] on link "close" at bounding box center [559, 46] width 11 height 11
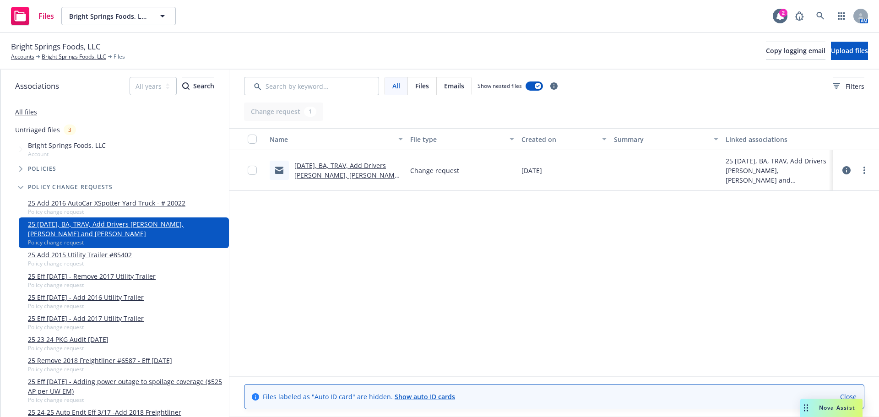
click at [65, 260] on link "25 Add 2015 Utility Trailer #85402" at bounding box center [80, 255] width 104 height 10
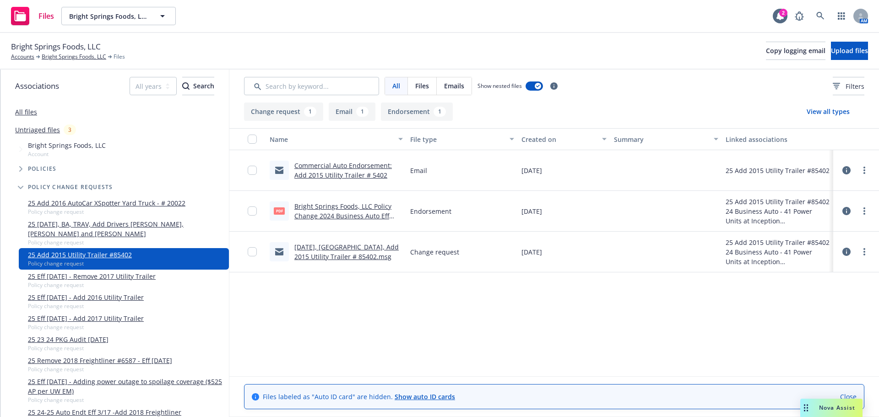
click at [305, 261] on link "[DATE], [GEOGRAPHIC_DATA], Add 2015 Utility Trailer # 85402.msg" at bounding box center [346, 252] width 104 height 18
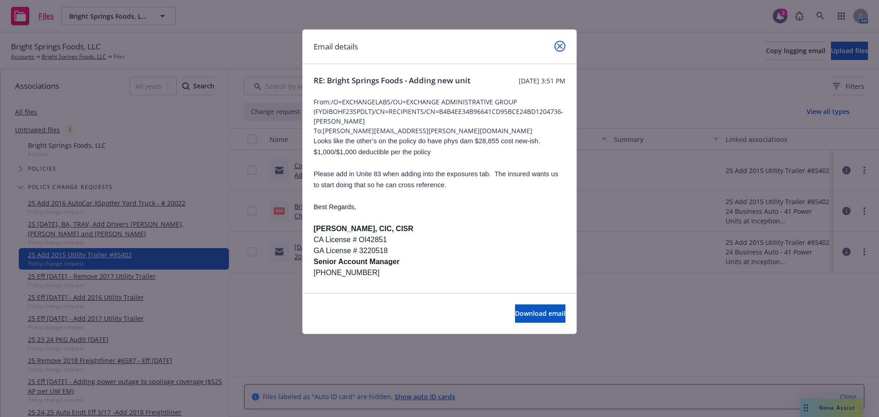
click at [559, 46] on icon "close" at bounding box center [559, 45] width 5 height 5
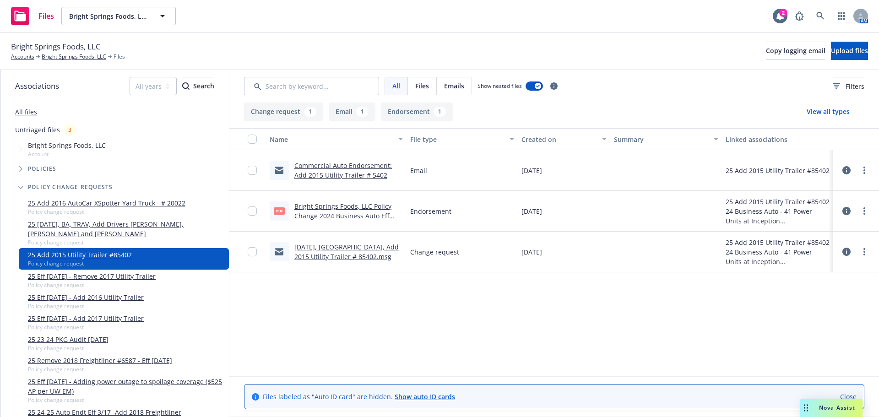
click at [311, 179] on link "Commercial Auto Endorsement: Add 2015 Utility Trailer # 5402" at bounding box center [343, 170] width 98 height 18
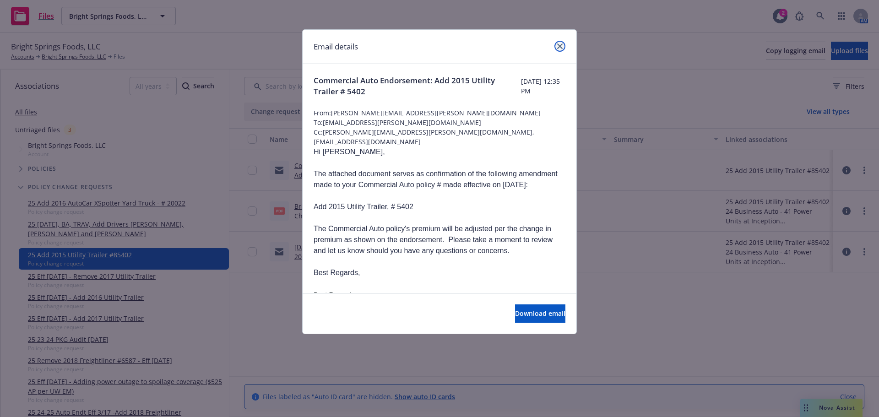
click at [559, 48] on icon "close" at bounding box center [559, 45] width 5 height 5
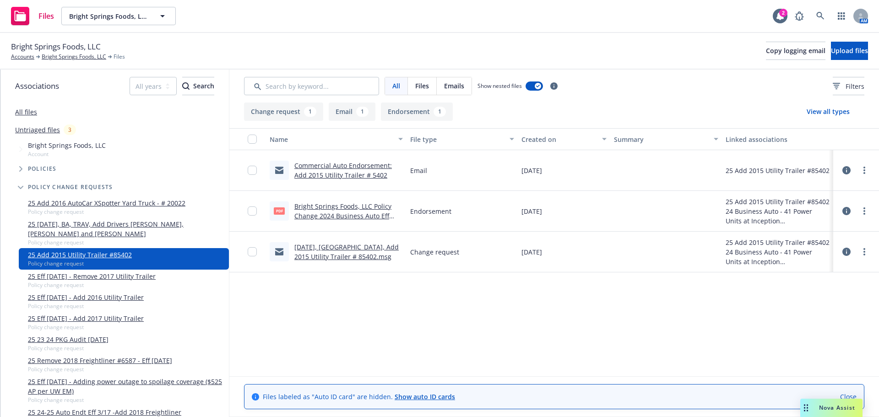
click at [44, 281] on link "25 Eff 05/13/25 - Remove 2017 Utility Trailer" at bounding box center [92, 276] width 128 height 10
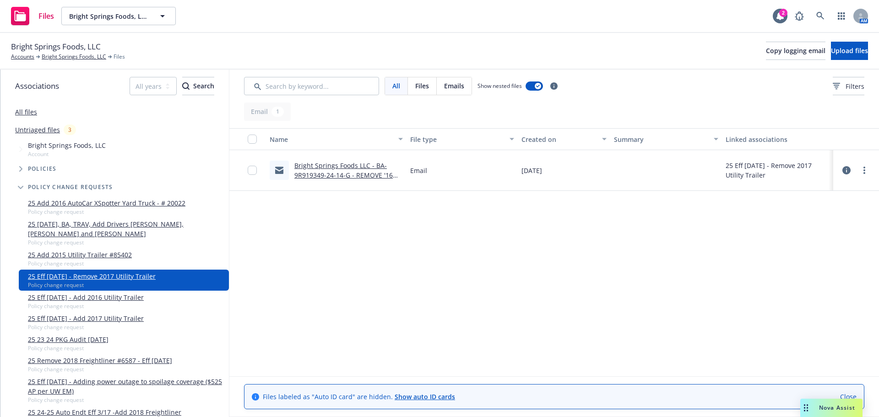
click at [353, 177] on link "Bright Springs Foods LLC - BA-9R919349-24-14-G - REMOVE '16 Utility Trailer VIN…" at bounding box center [343, 175] width 98 height 28
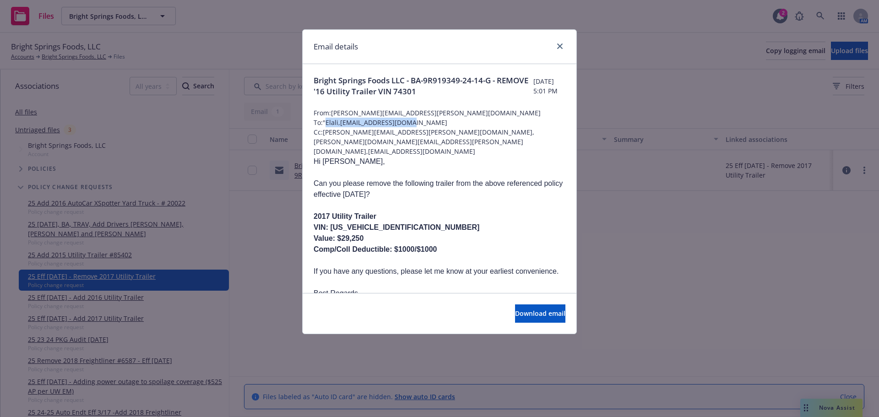
drag, startPoint x: 327, startPoint y: 125, endPoint x: 406, endPoint y: 125, distance: 79.2
click at [406, 125] on span "To: "Elali,AELALI@travelers.com" at bounding box center [440, 123] width 252 height 10
copy span "Elali,AELALI@travelers.com"
click at [561, 49] on icon "close" at bounding box center [559, 45] width 5 height 5
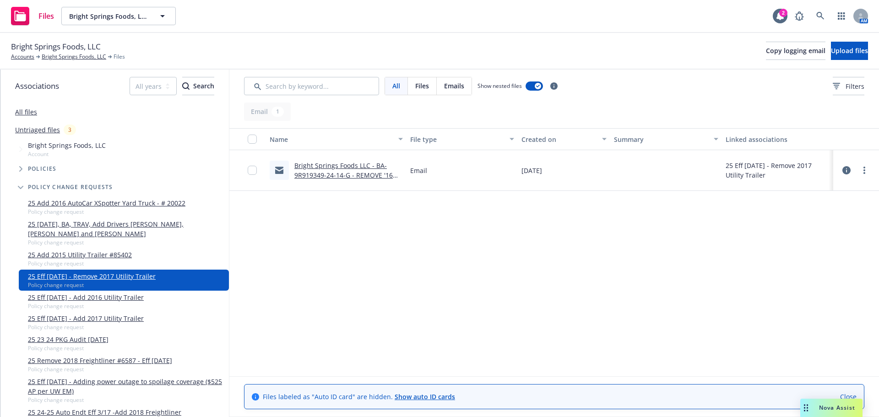
click at [113, 208] on link "25 Add 2016 AutoCar XSpotter Yard Truck - # 20022" at bounding box center [106, 203] width 157 height 10
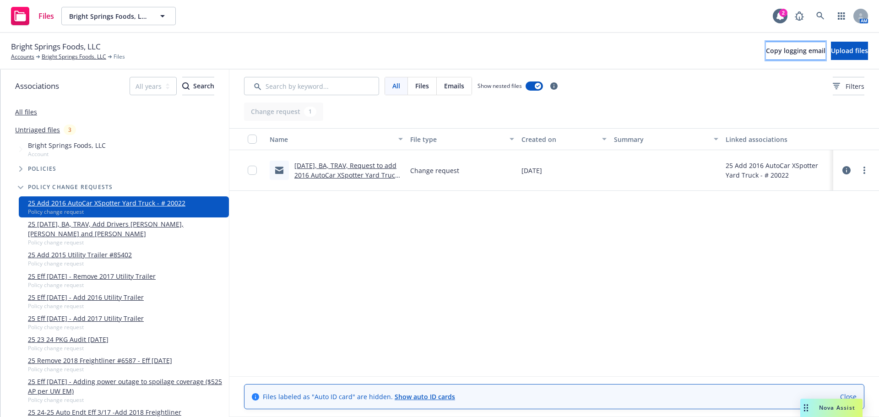
click at [766, 54] on span "Copy logging email" at bounding box center [796, 50] width 60 height 9
click at [64, 58] on link "Bright Springs Foods, LLC" at bounding box center [74, 57] width 65 height 8
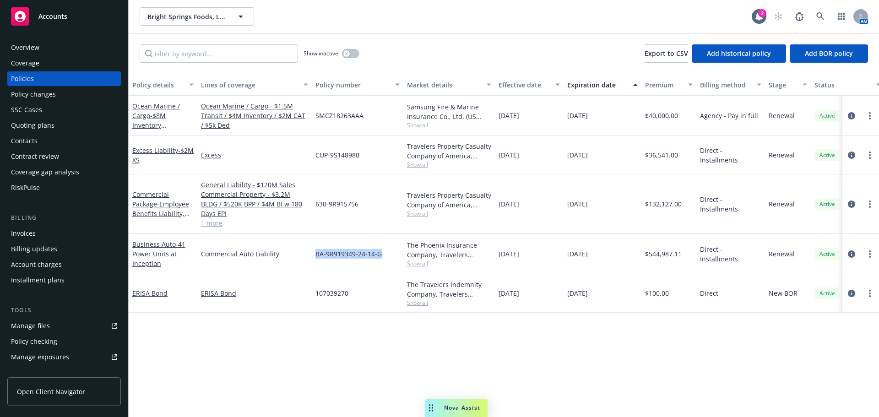
drag, startPoint x: 313, startPoint y: 269, endPoint x: 383, endPoint y: 271, distance: 69.6
click at [383, 271] on div "BA-9R919349-24-14-G" at bounding box center [358, 254] width 92 height 40
copy span "BA-9R919349-24-14-G"
click at [143, 259] on link "Business Auto - 41 Power Units at Inception" at bounding box center [158, 254] width 53 height 28
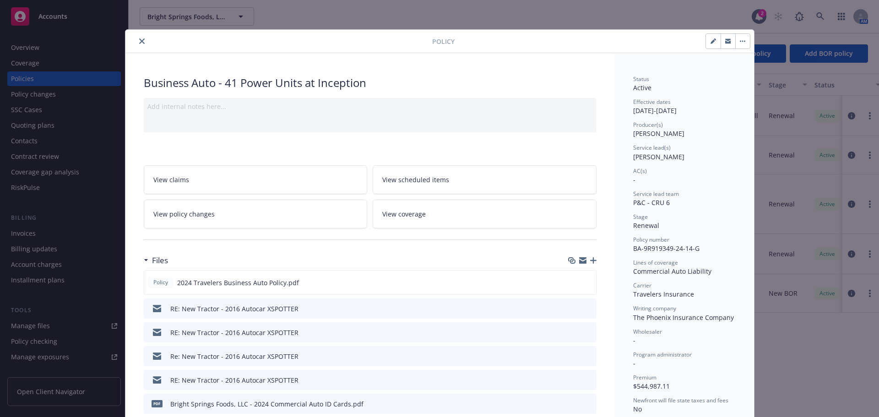
click at [139, 43] on icon "close" at bounding box center [141, 40] width 5 height 5
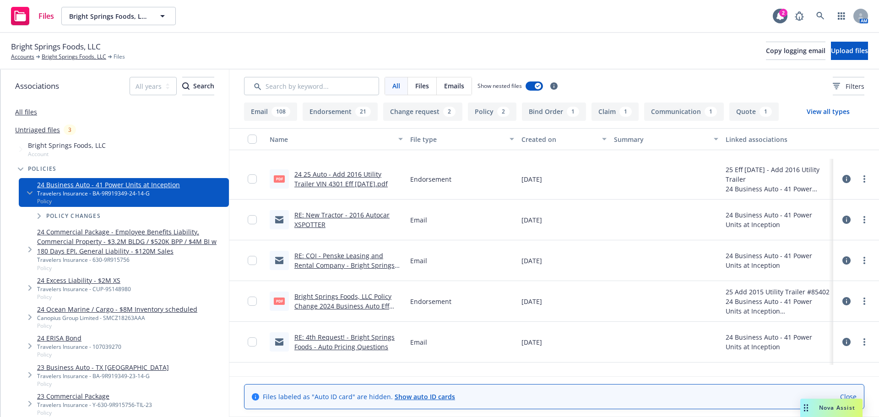
scroll to position [229, 0]
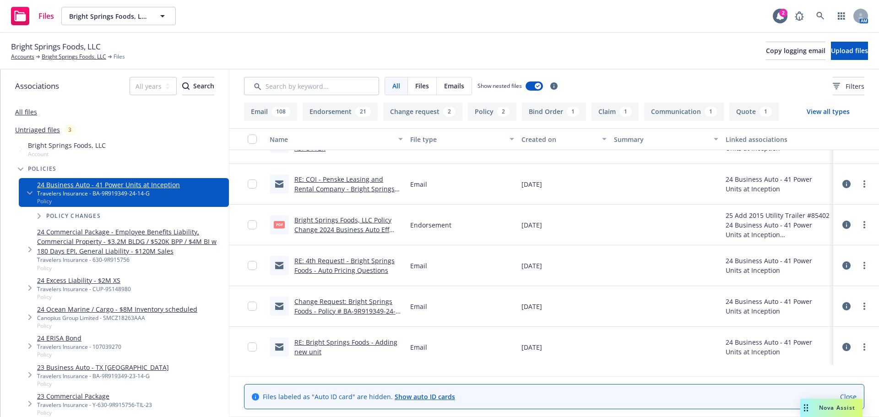
click at [339, 275] on link "RE: 4th Request! - Bright Springs Foods - Auto Pricing Questions" at bounding box center [344, 265] width 100 height 18
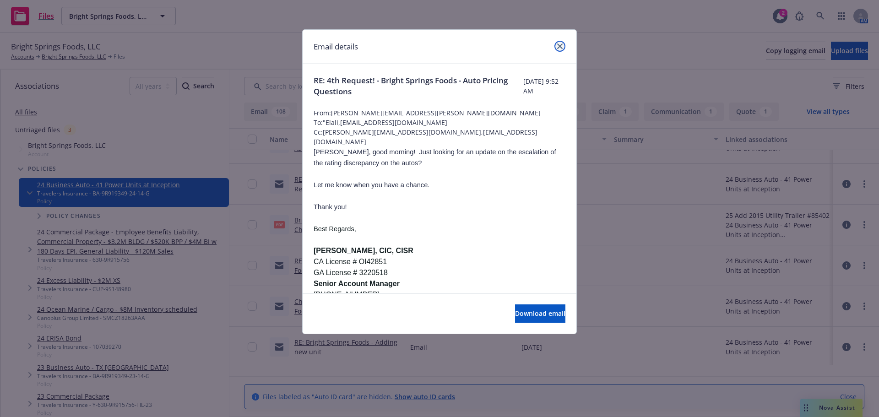
click at [558, 46] on icon "close" at bounding box center [559, 45] width 5 height 5
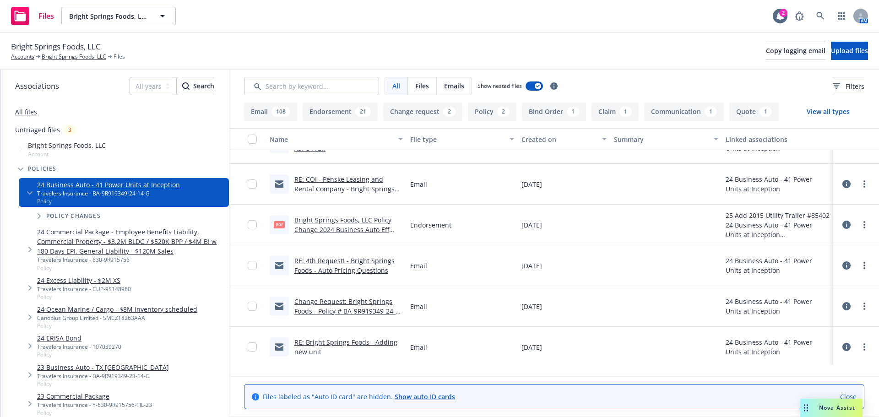
click at [358, 275] on link "RE: 4th Request! - Bright Springs Foods - Auto Pricing Questions" at bounding box center [344, 265] width 100 height 18
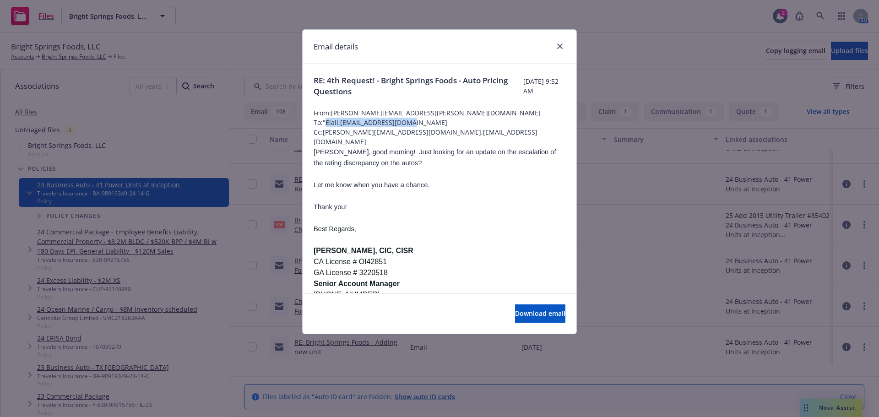
drag, startPoint x: 327, startPoint y: 125, endPoint x: 406, endPoint y: 124, distance: 78.7
click at [406, 124] on span "To: "Elali,[EMAIL_ADDRESS][DOMAIN_NAME]" at bounding box center [440, 123] width 252 height 10
copy span "[PERSON_NAME],[EMAIL_ADDRESS][DOMAIN_NAME]"
click at [559, 49] on icon "close" at bounding box center [559, 45] width 5 height 5
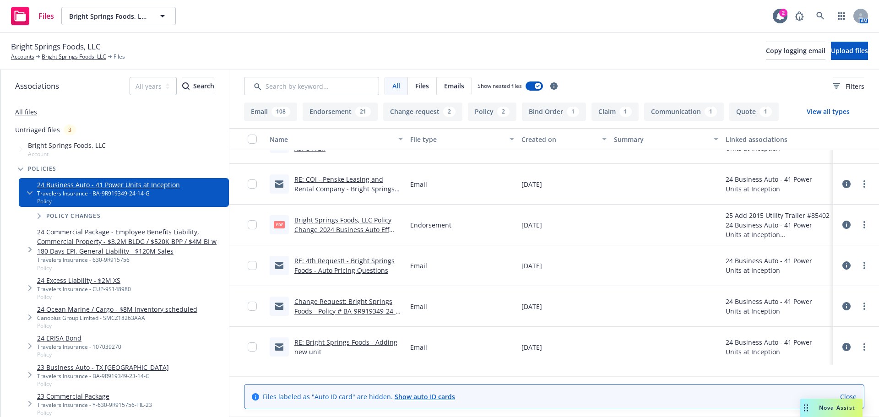
click at [41, 219] on icon "Tree Example" at bounding box center [40, 215] width 4 height 5
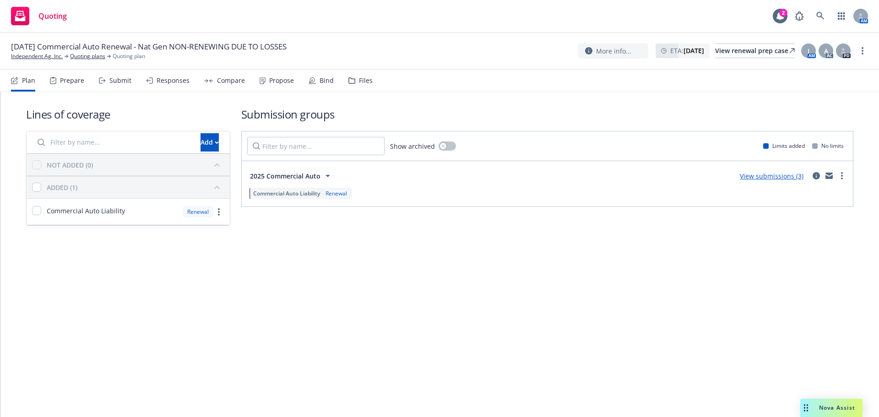
click at [355, 84] on icon at bounding box center [351, 80] width 7 height 6
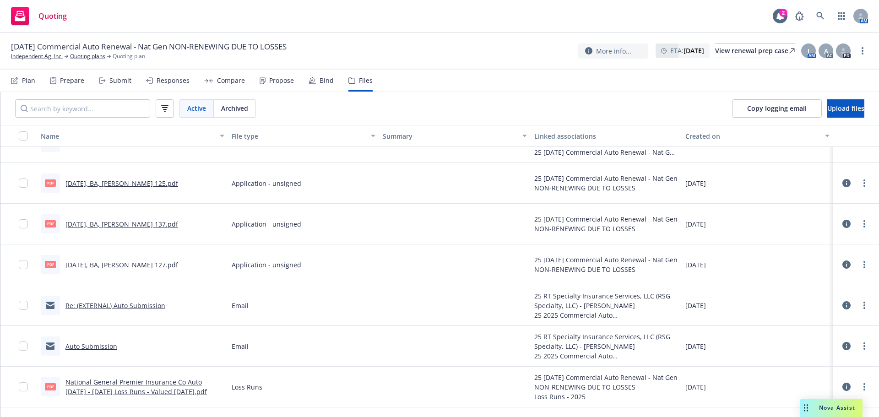
scroll to position [1127, 0]
click at [111, 310] on link "Re: (EXTERNAL) Auto Submission" at bounding box center [115, 305] width 100 height 9
click at [112, 310] on link "Re: (EXTERNAL) Auto Submission" at bounding box center [115, 305] width 100 height 9
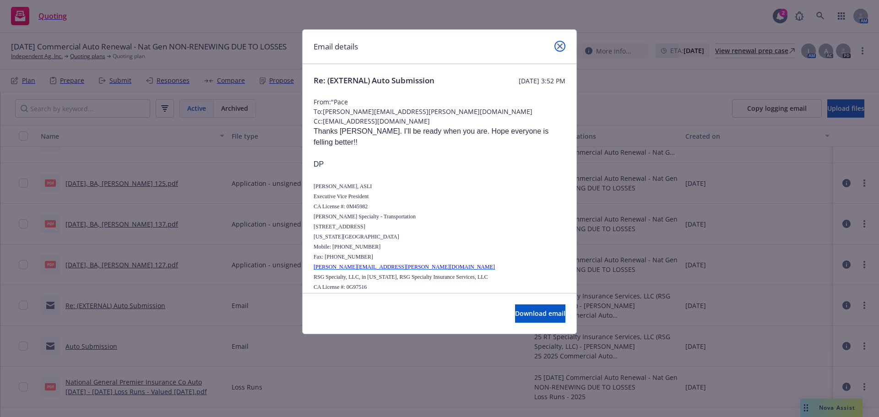
click at [558, 49] on icon "close" at bounding box center [559, 45] width 5 height 5
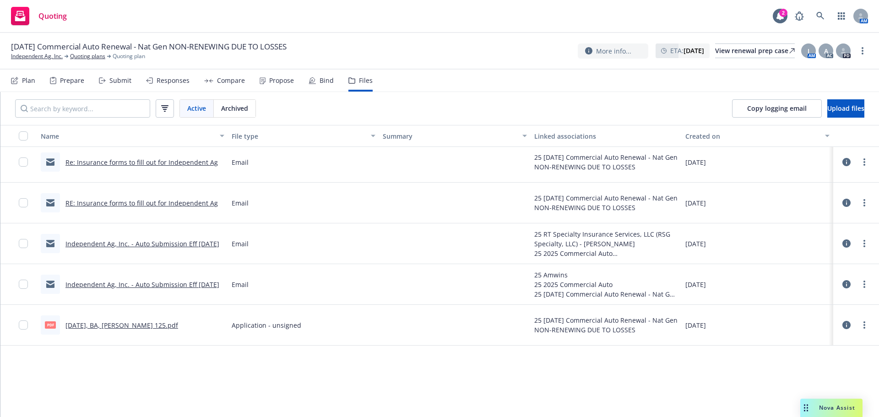
scroll to position [821, 0]
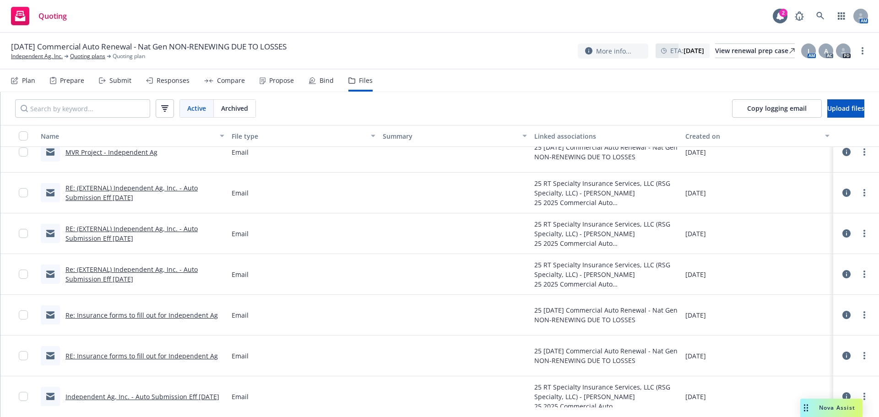
click at [113, 243] on link "RE: (EXTERNAL) Independent Ag, Inc. - Auto Submission Eff 11/20/2025" at bounding box center [131, 233] width 132 height 18
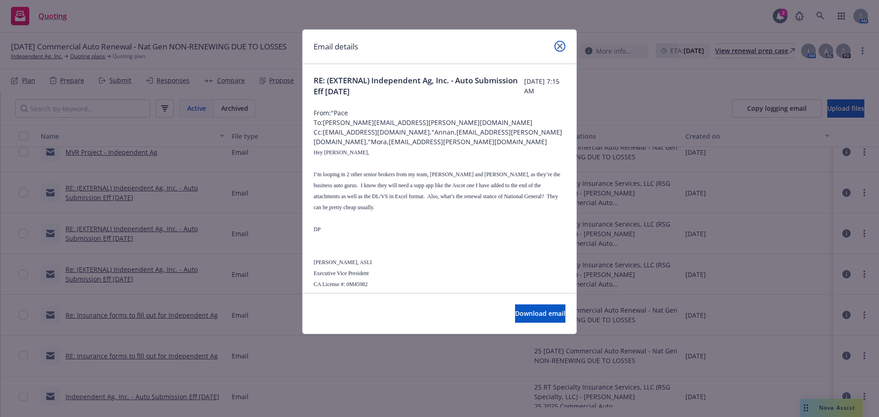
click at [554, 47] on link "close" at bounding box center [559, 46] width 11 height 11
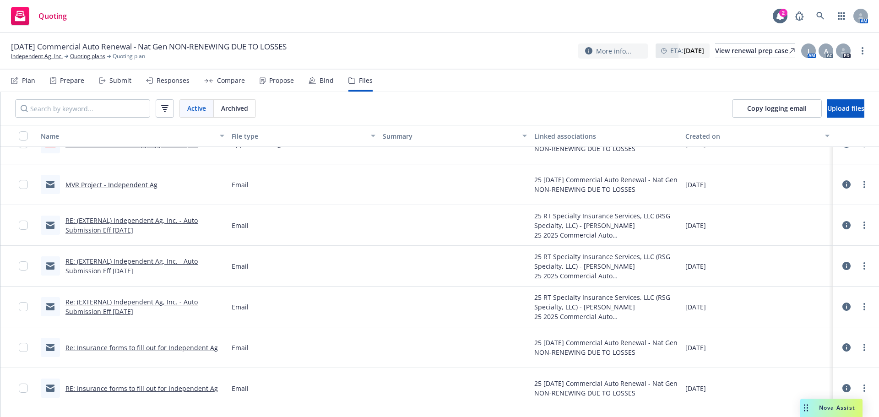
scroll to position [745, 0]
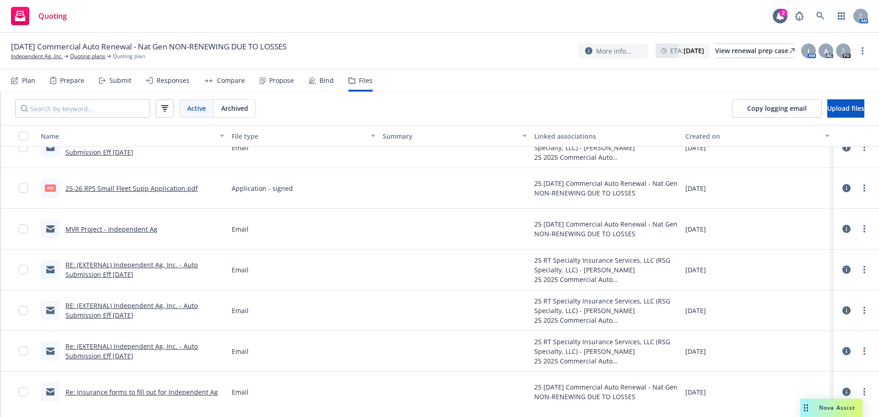
click at [97, 233] on link "MVR Project - Independent Ag" at bounding box center [111, 229] width 92 height 9
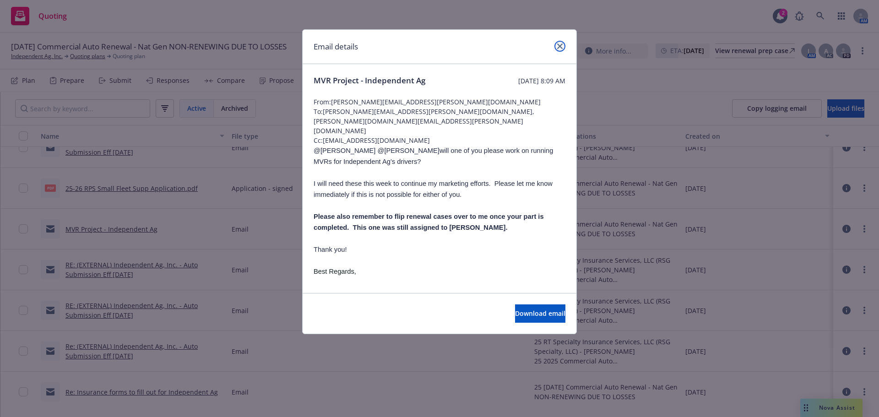
click at [562, 49] on link "close" at bounding box center [559, 46] width 11 height 11
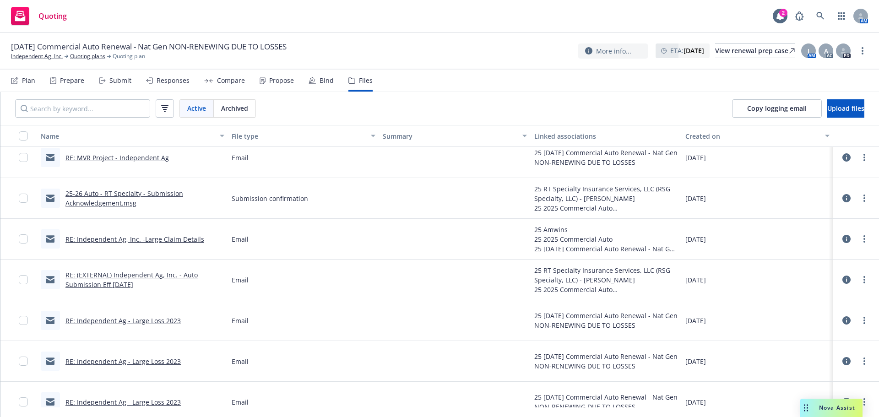
scroll to position [0, 0]
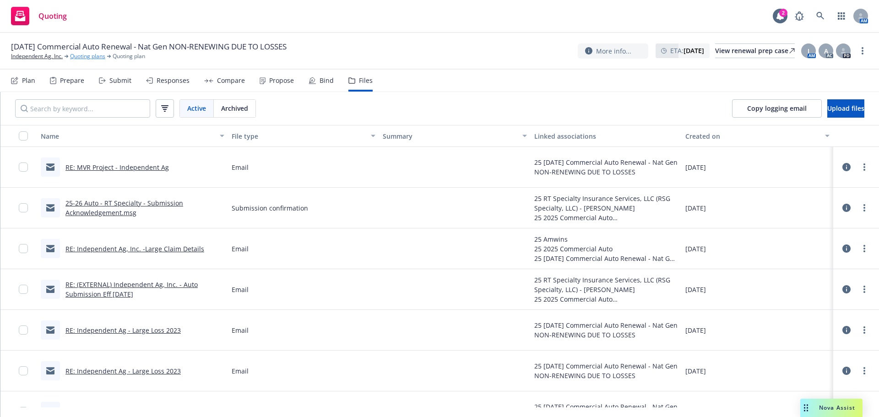
click at [90, 60] on link "Quoting plans" at bounding box center [87, 56] width 35 height 8
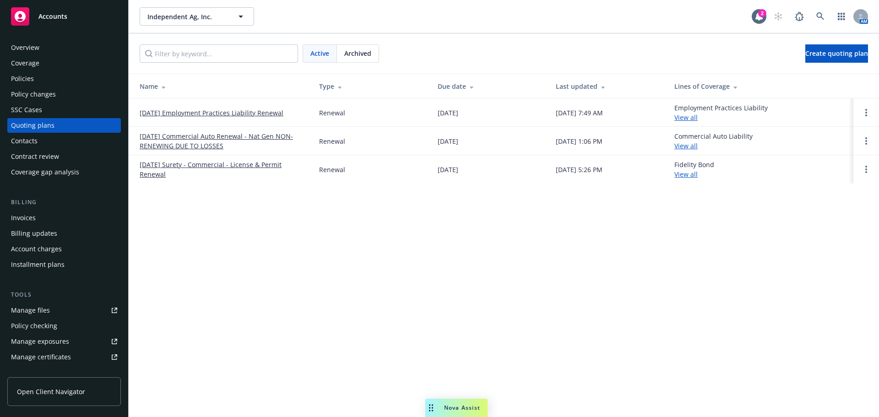
click at [357, 58] on span "Archived" at bounding box center [357, 54] width 27 height 10
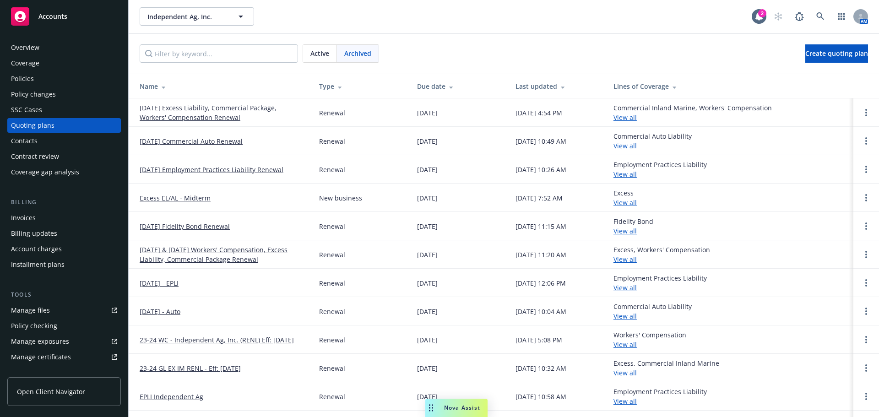
click at [193, 141] on link "[DATE] Commercial Auto Renewal" at bounding box center [191, 141] width 103 height 10
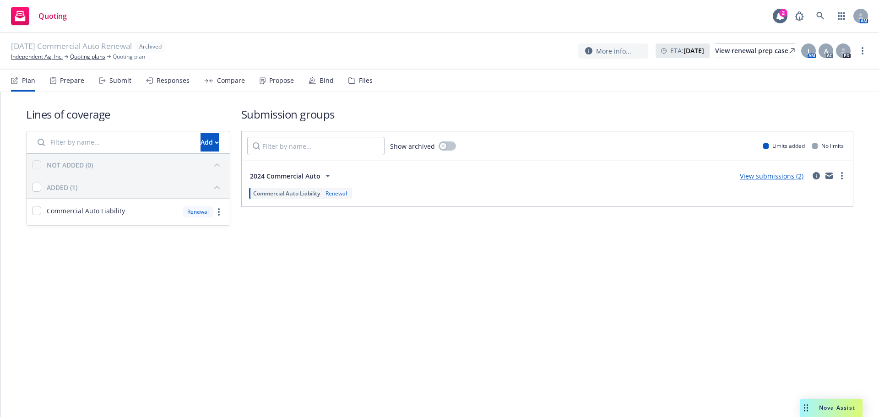
click at [373, 84] on div "Files" at bounding box center [366, 80] width 14 height 7
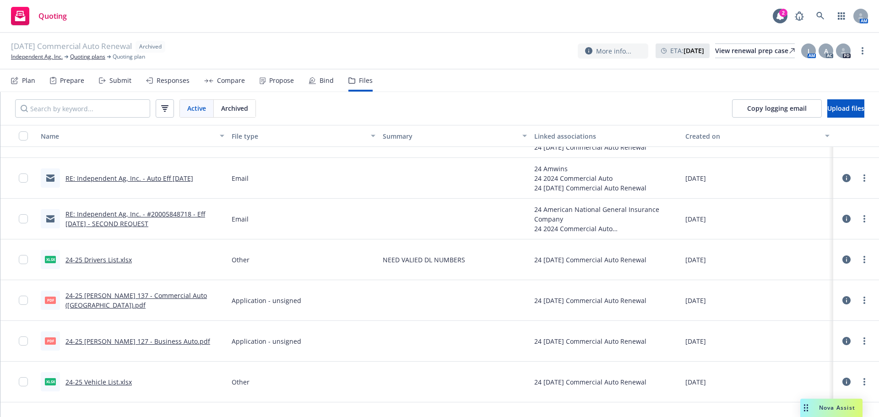
scroll to position [1672, 0]
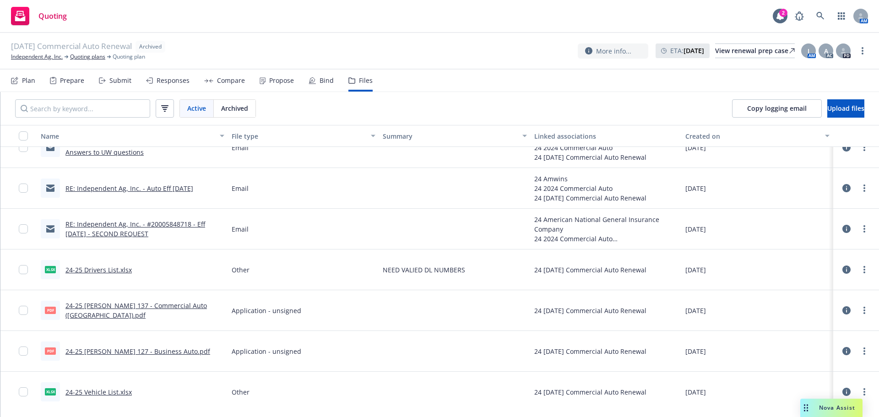
click at [94, 274] on link "24-25 Drivers List.xlsx" at bounding box center [98, 269] width 66 height 9
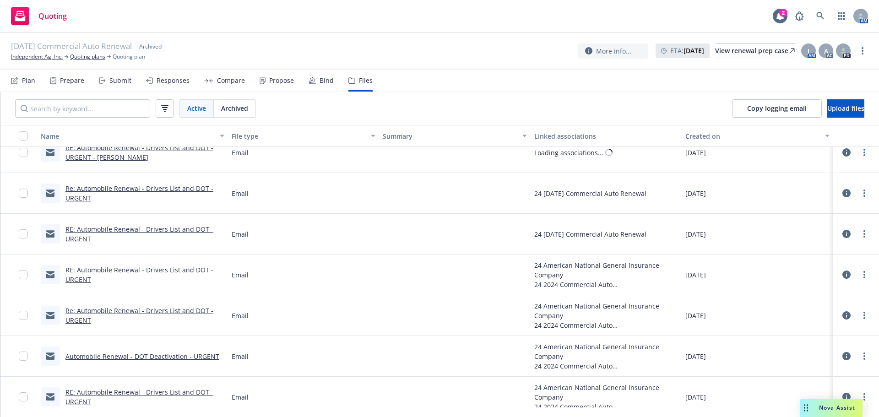
scroll to position [1061, 0]
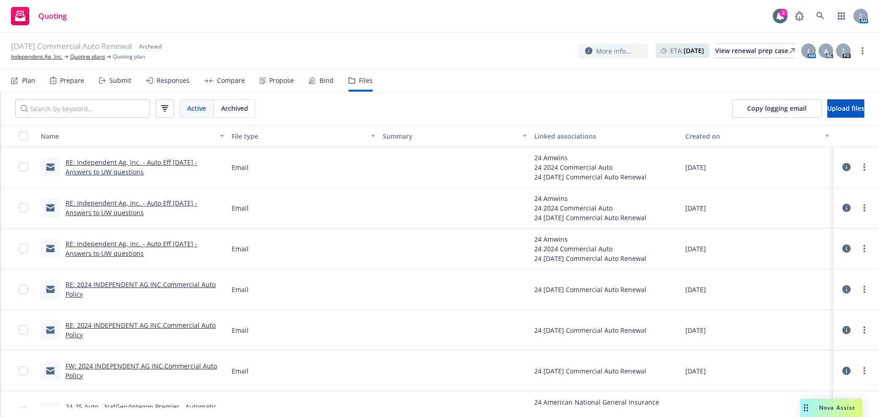
click at [764, 77] on nav "Plan Prepare Submit Responses Compare Propose Bind Files" at bounding box center [439, 81] width 857 height 22
